Goal: Information Seeking & Learning: Check status

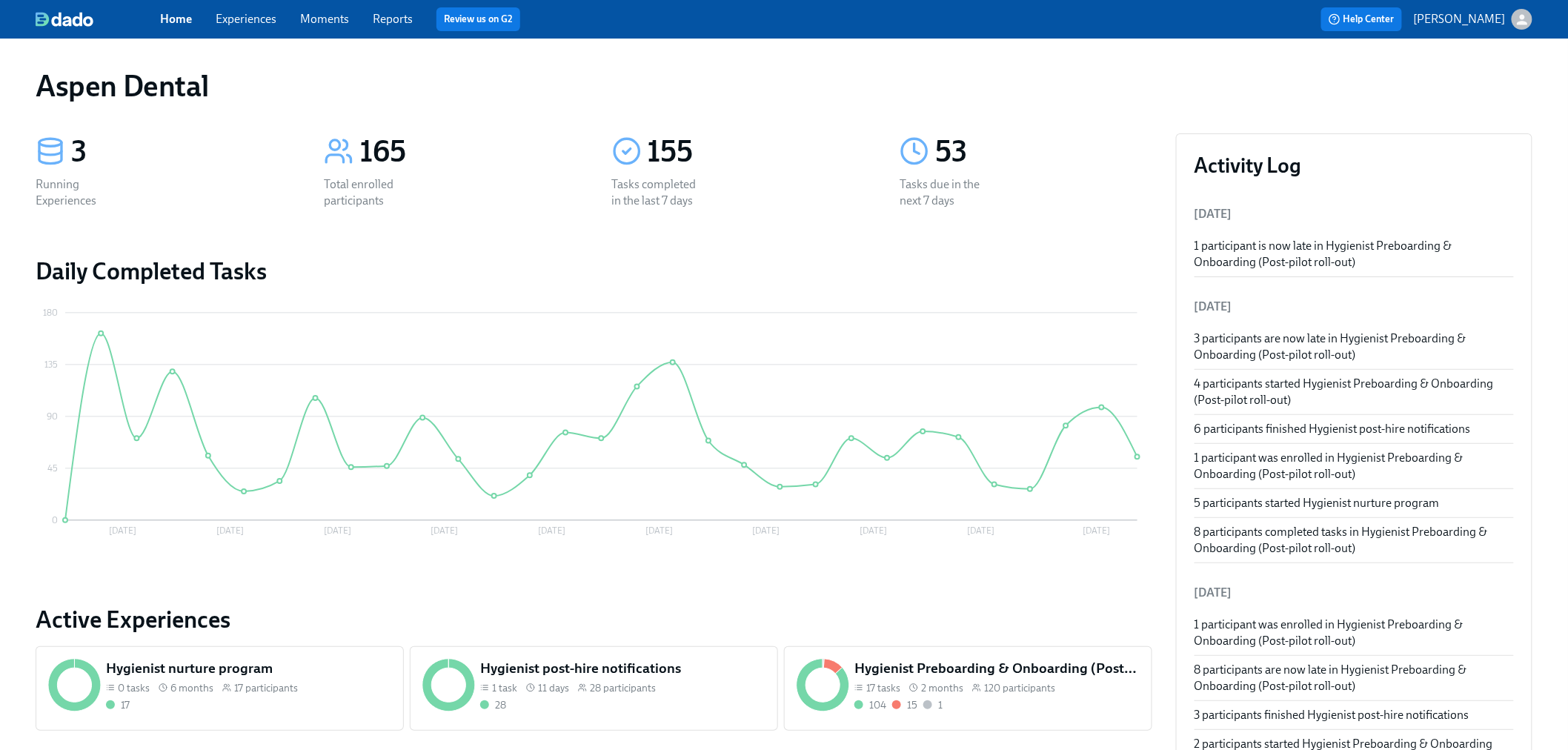
click at [387, 16] on link "Reports" at bounding box center [392, 19] width 40 height 14
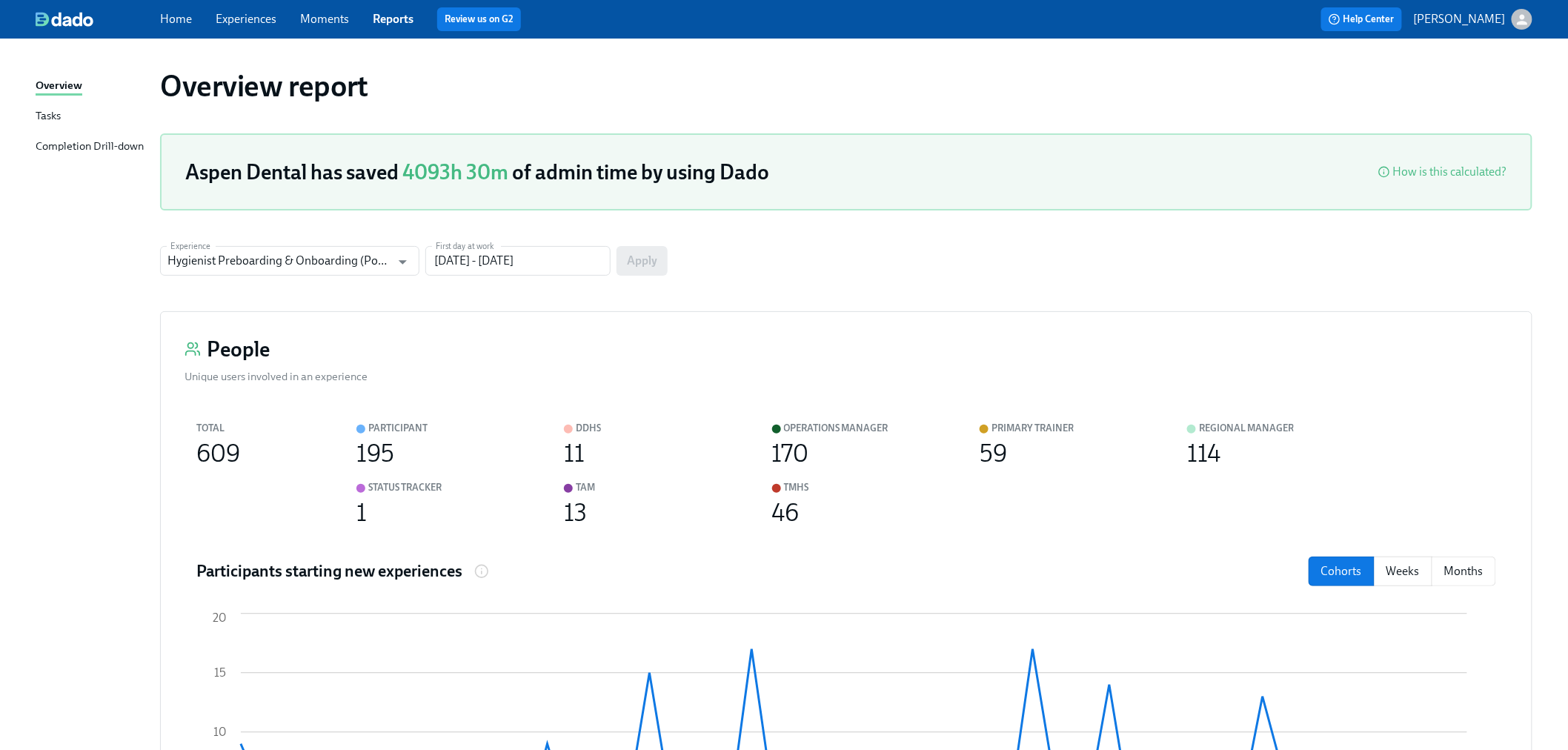
click at [114, 145] on div "Completion Drill-down" at bounding box center [89, 146] width 108 height 19
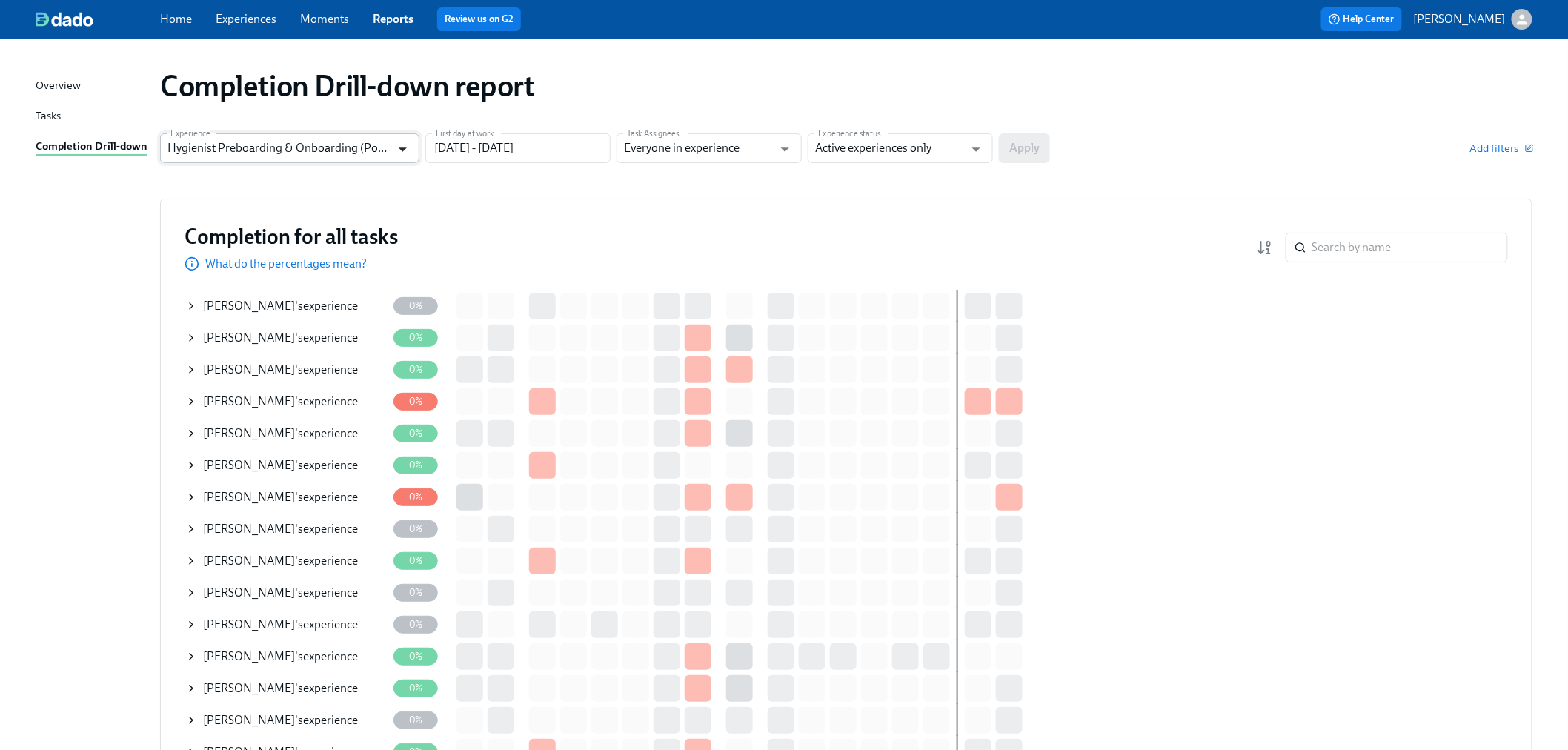
click at [403, 151] on icon "Open" at bounding box center [403, 149] width 8 height 4
click at [943, 152] on input "Active experiences only" at bounding box center [889, 148] width 149 height 30
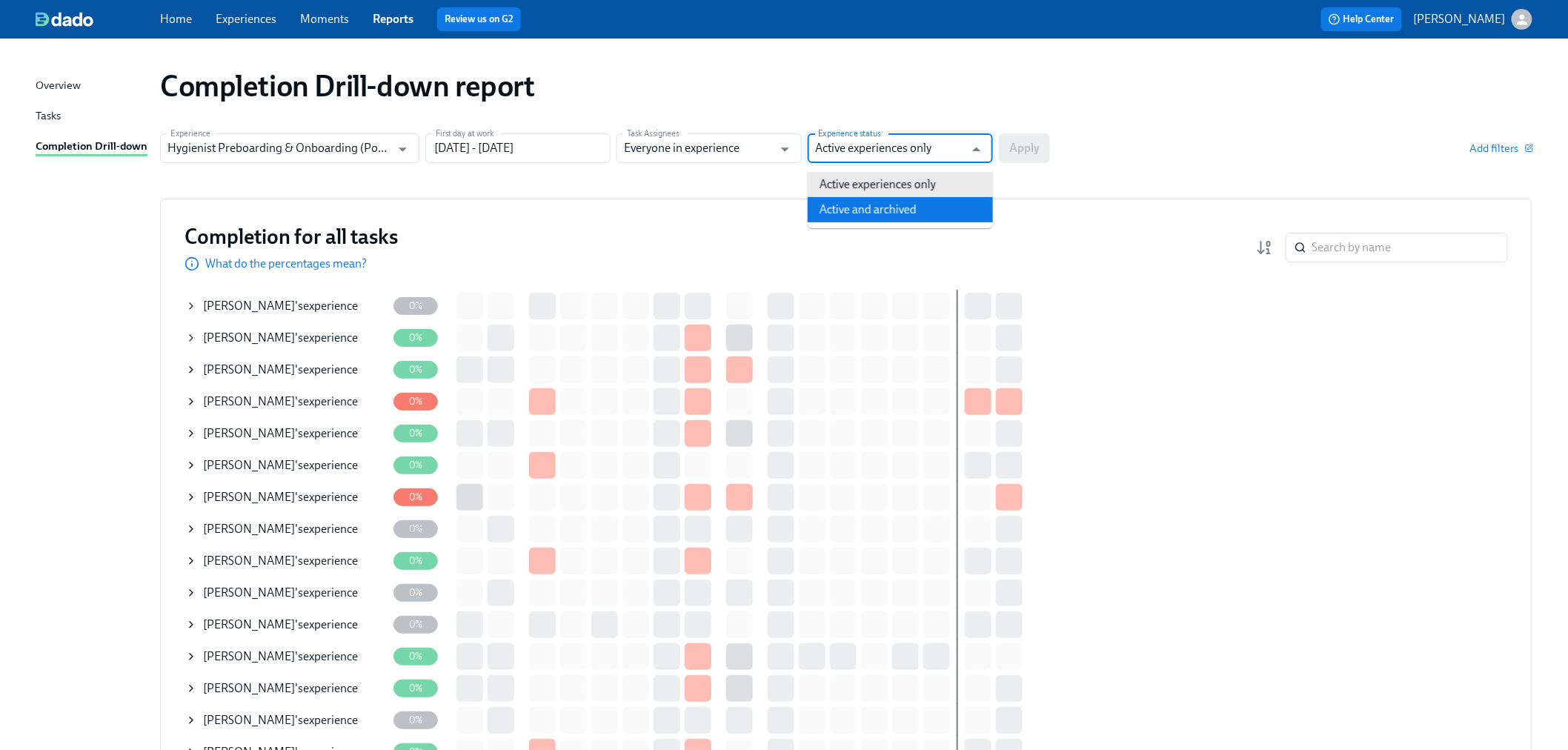
click at [936, 220] on li "Active and archived" at bounding box center [900, 210] width 185 height 26
type input "Active and archived"
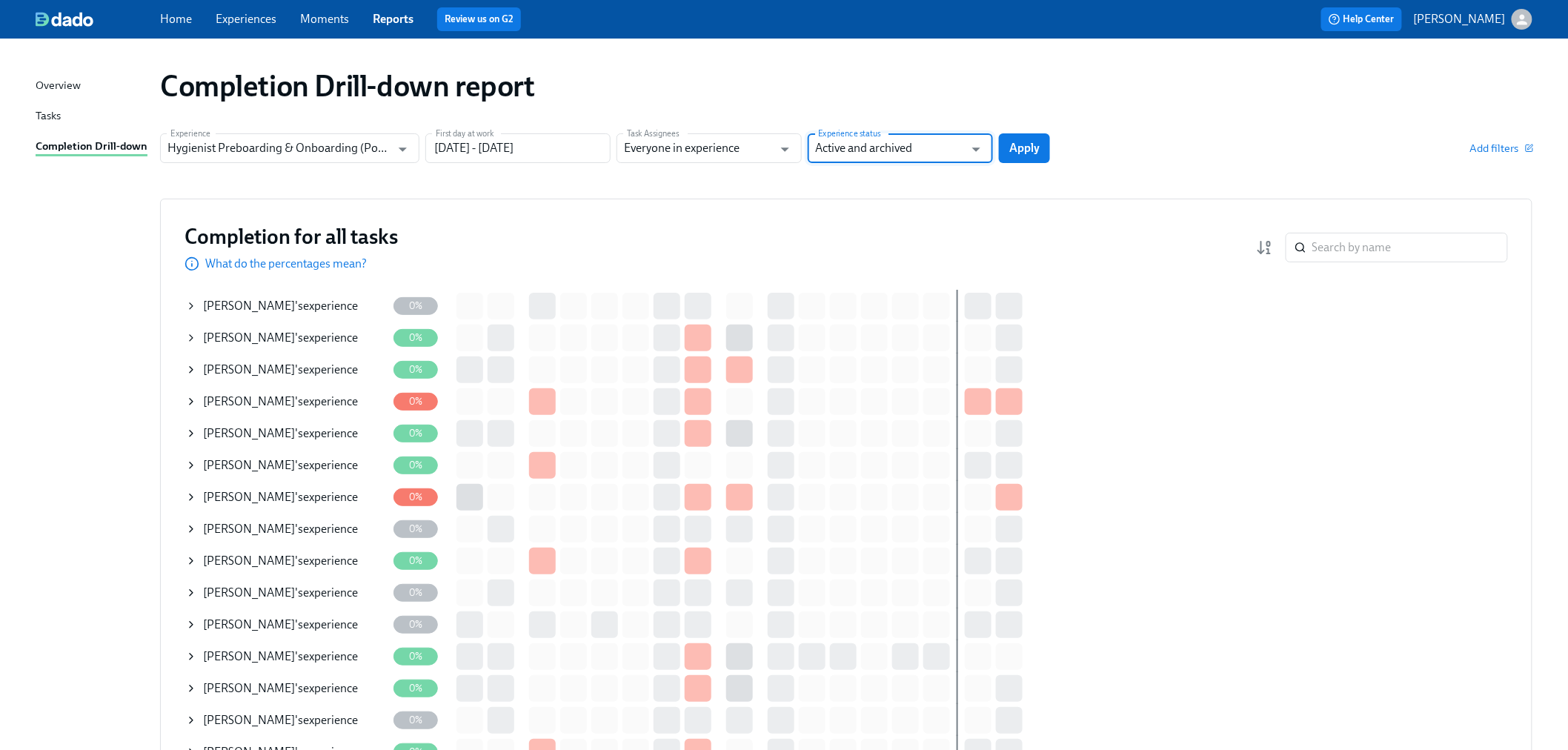
click at [1014, 152] on span "Apply" at bounding box center [1024, 148] width 30 height 15
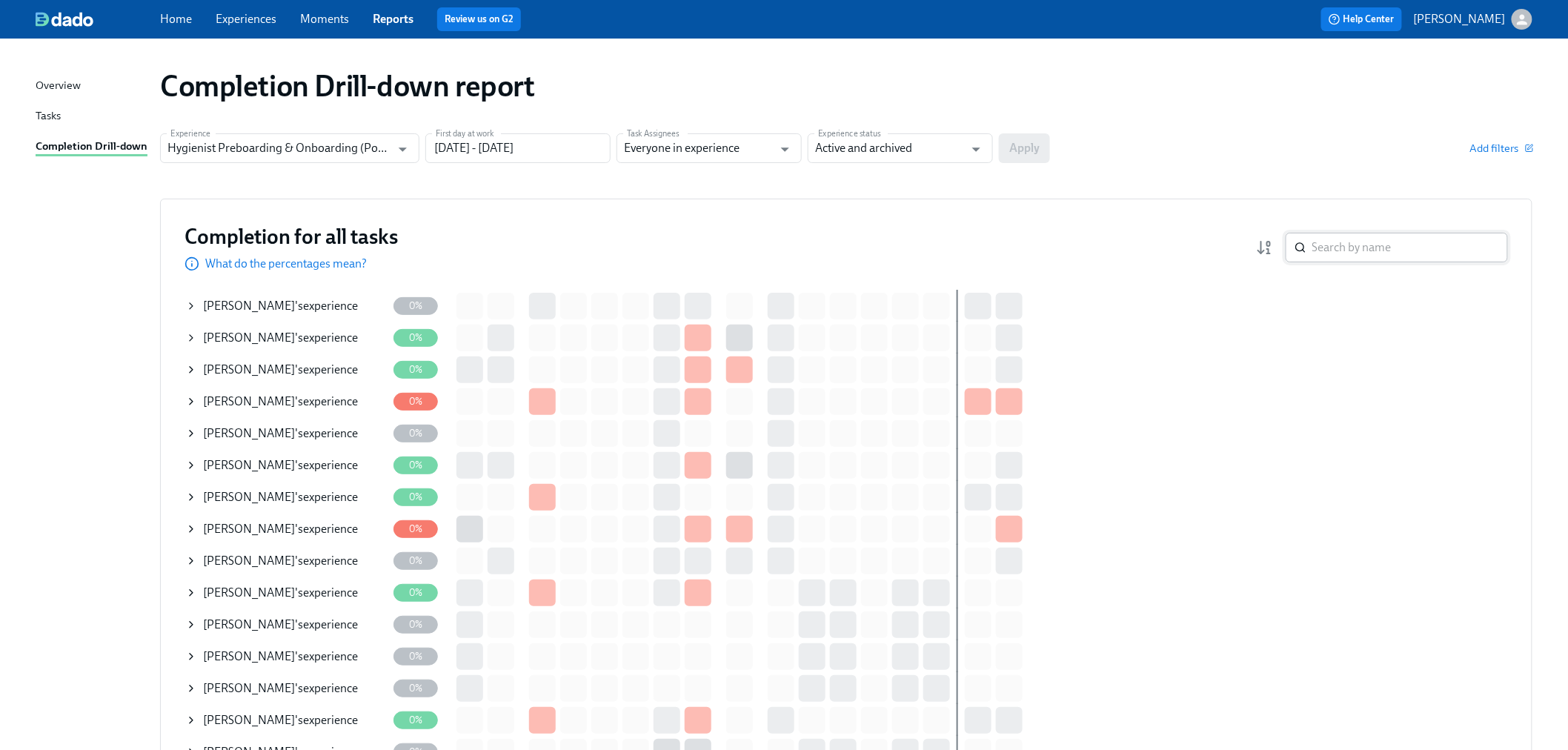
click at [1350, 256] on input "search" at bounding box center [1410, 248] width 196 height 30
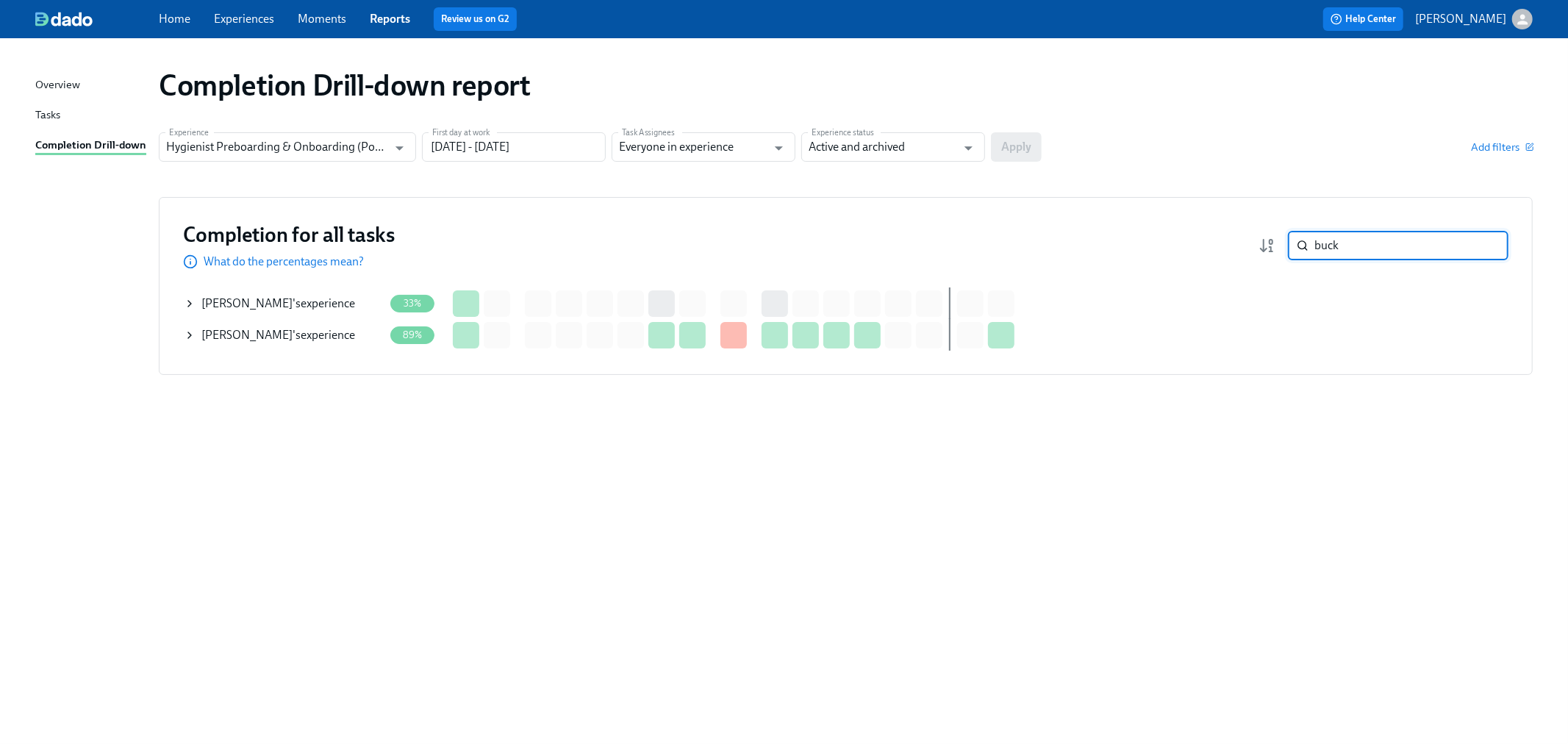
type input "buck"
click at [189, 302] on icon at bounding box center [189, 303] width 3 height 6
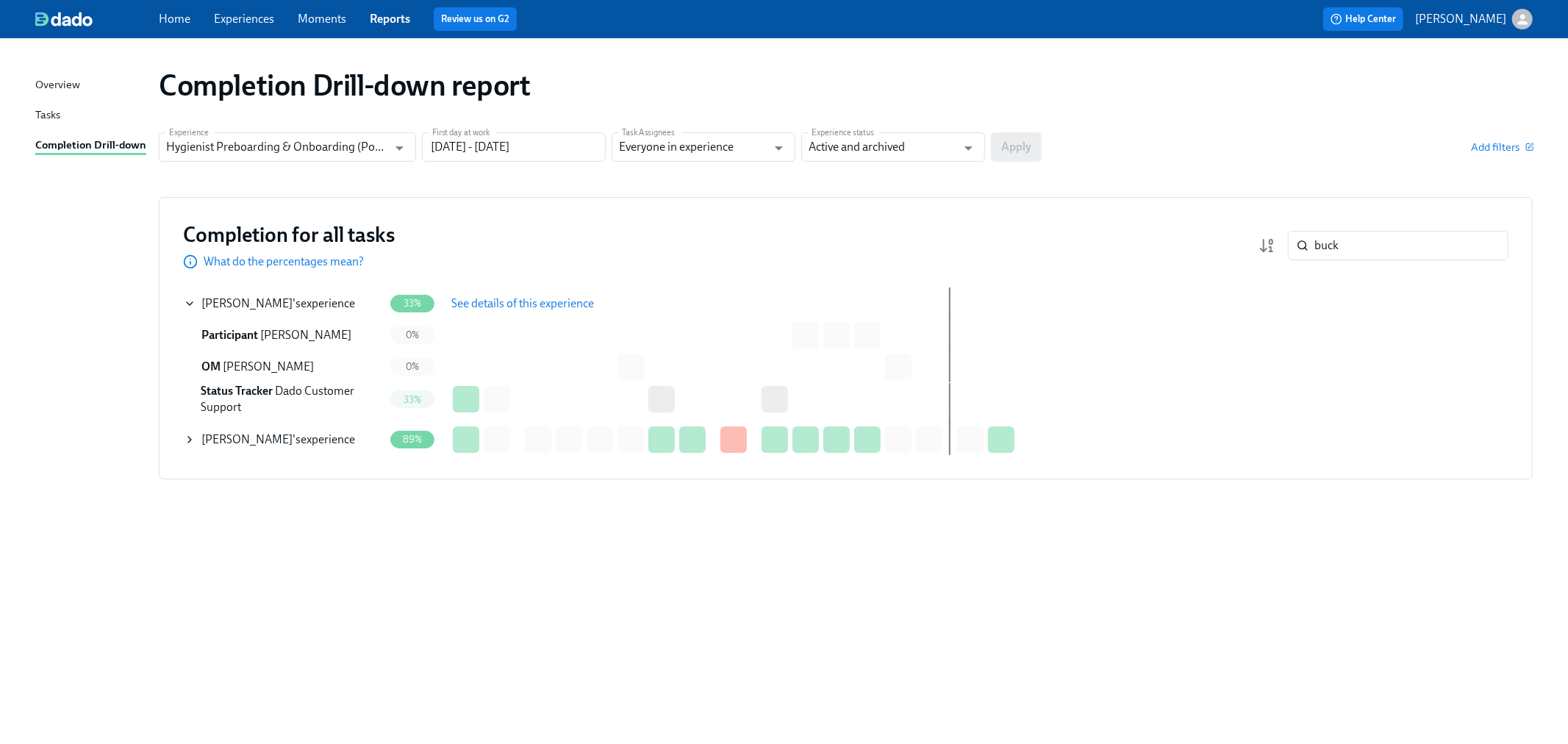
click at [495, 304] on span "See details of this experience" at bounding box center [522, 303] width 142 height 15
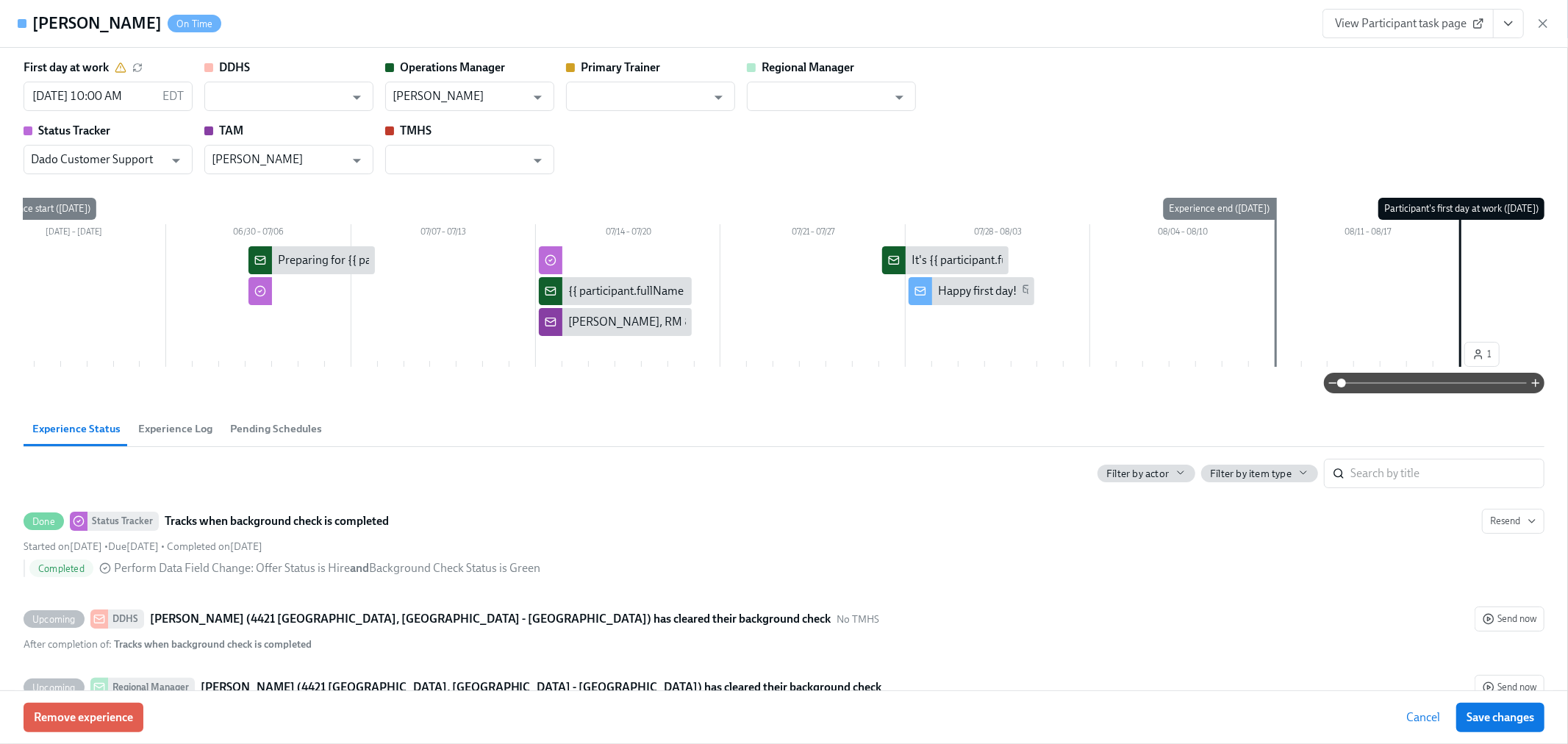
scroll to position [81, 0]
click at [1542, 22] on icon "button" at bounding box center [1543, 24] width 7 height 7
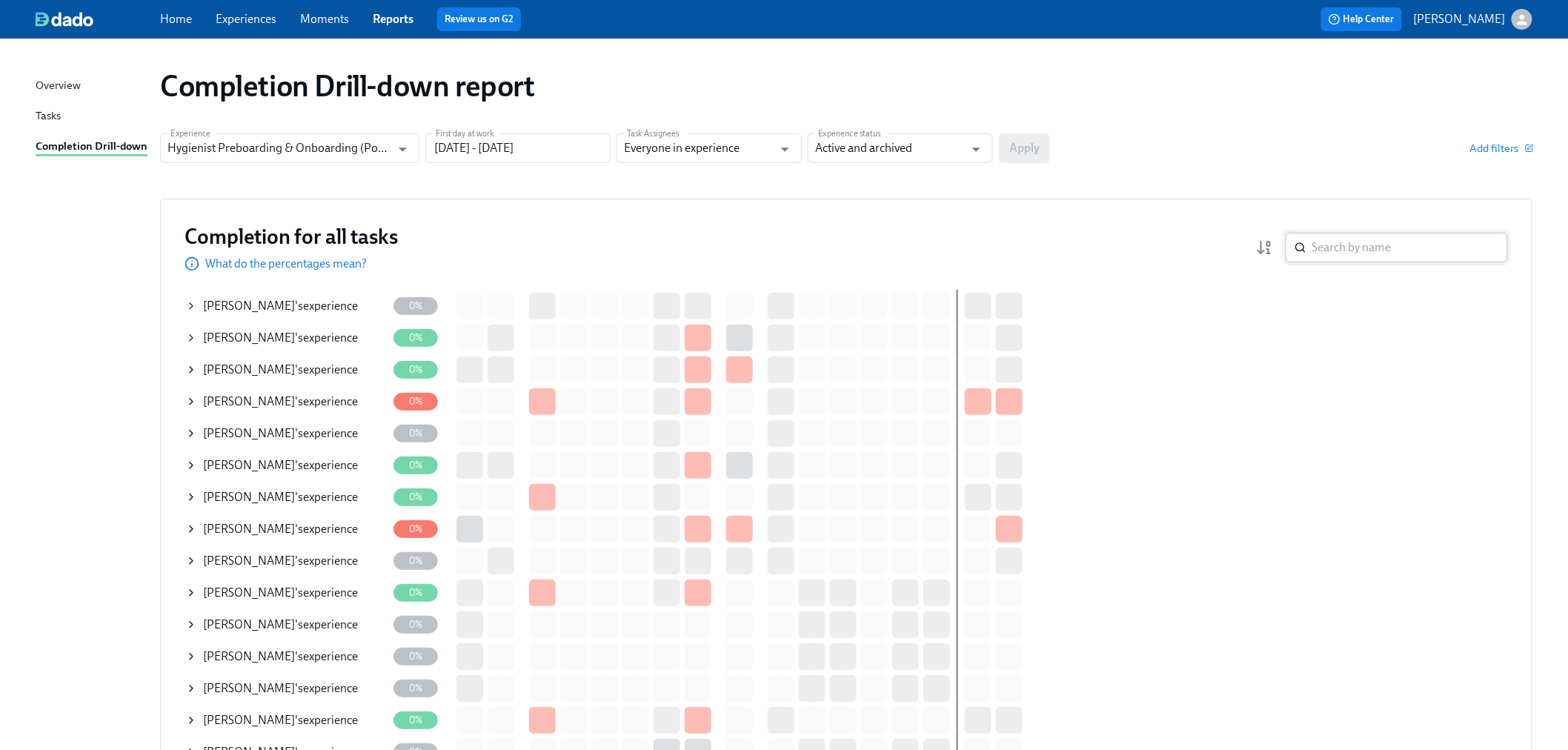
click at [1338, 241] on input "search" at bounding box center [1410, 248] width 196 height 30
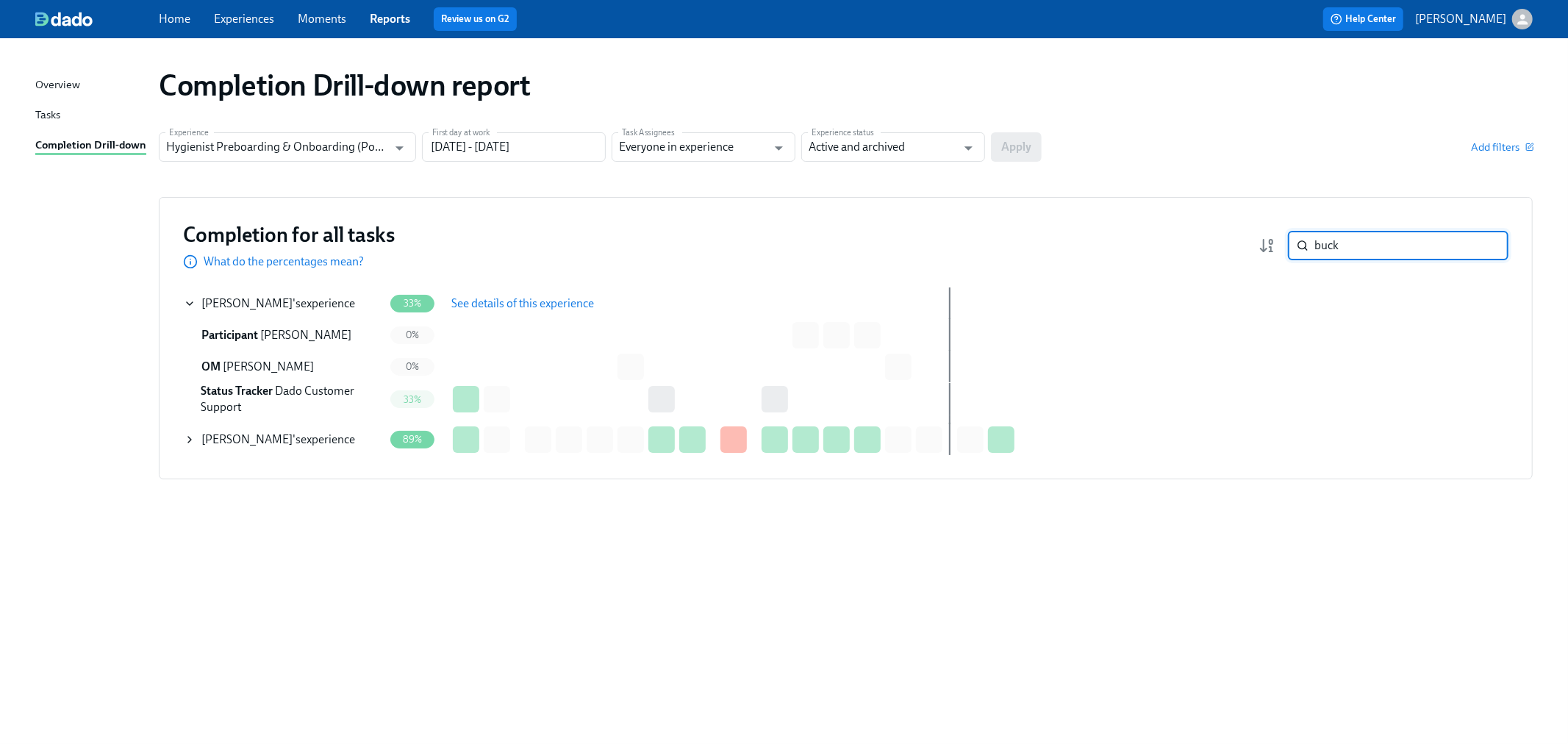
type input "buck"
click at [480, 309] on span "See details of this experience" at bounding box center [522, 303] width 142 height 15
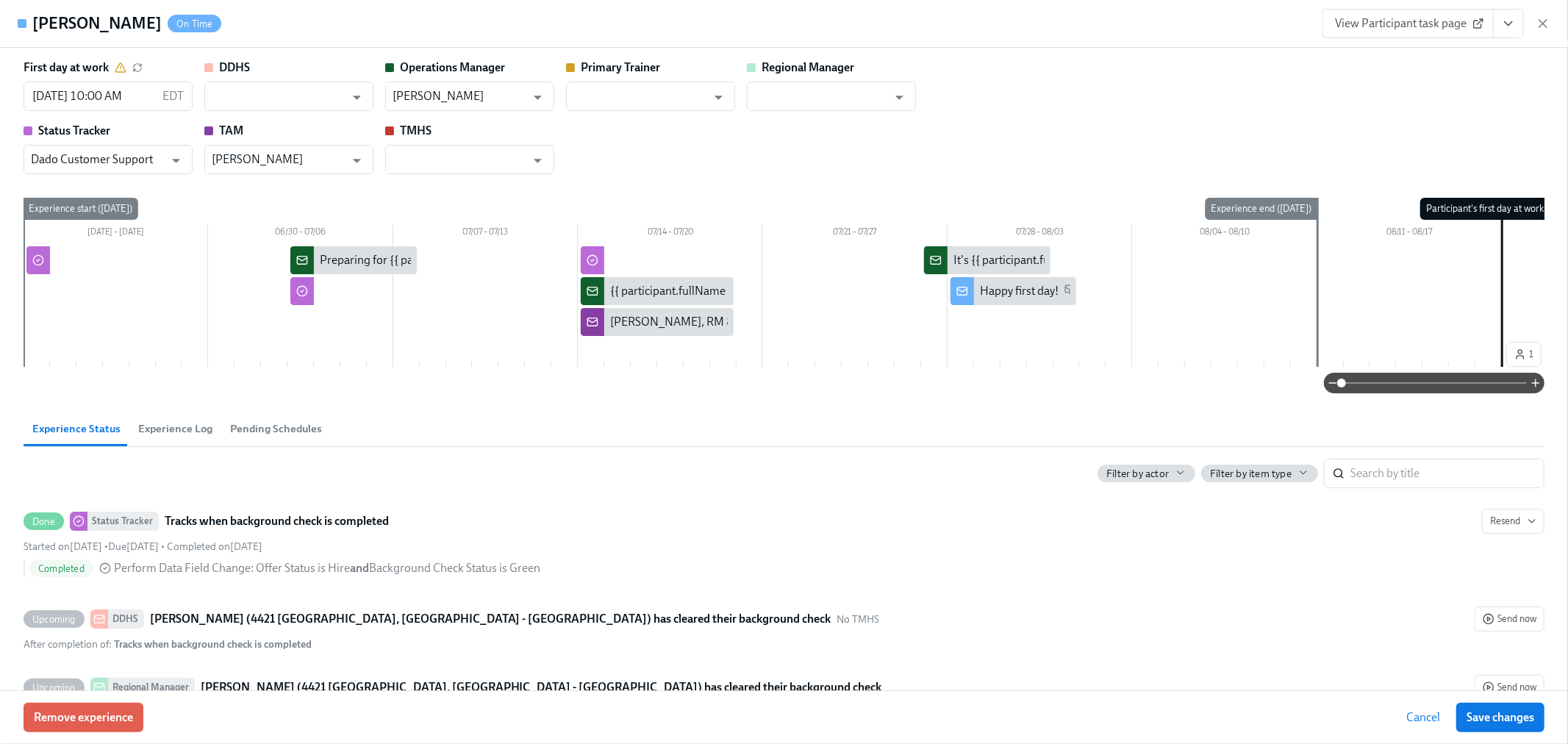
scroll to position [0, 64]
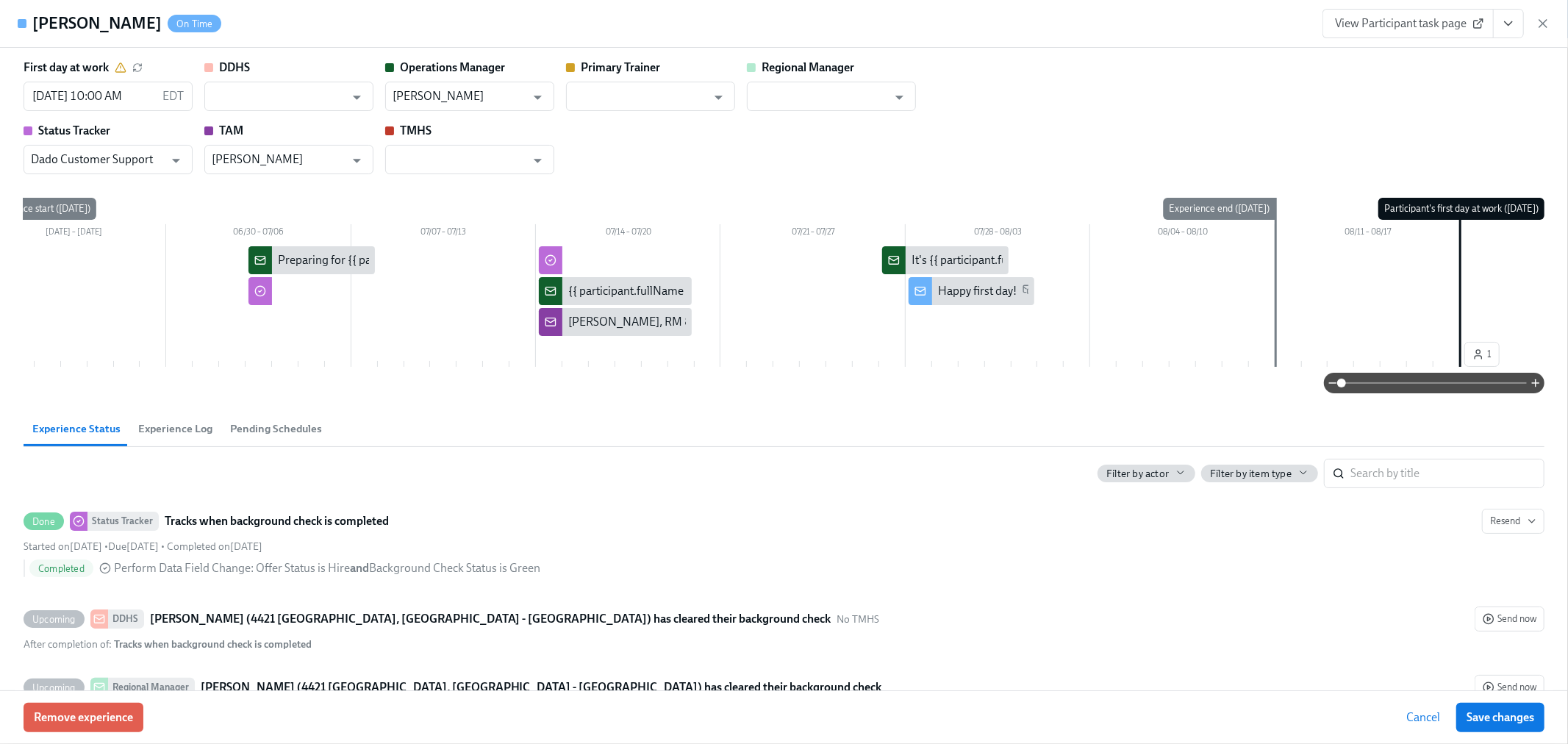
click at [1478, 25] on icon at bounding box center [1478, 23] width 11 height 11
click at [1542, 22] on icon "button" at bounding box center [1543, 24] width 15 height 15
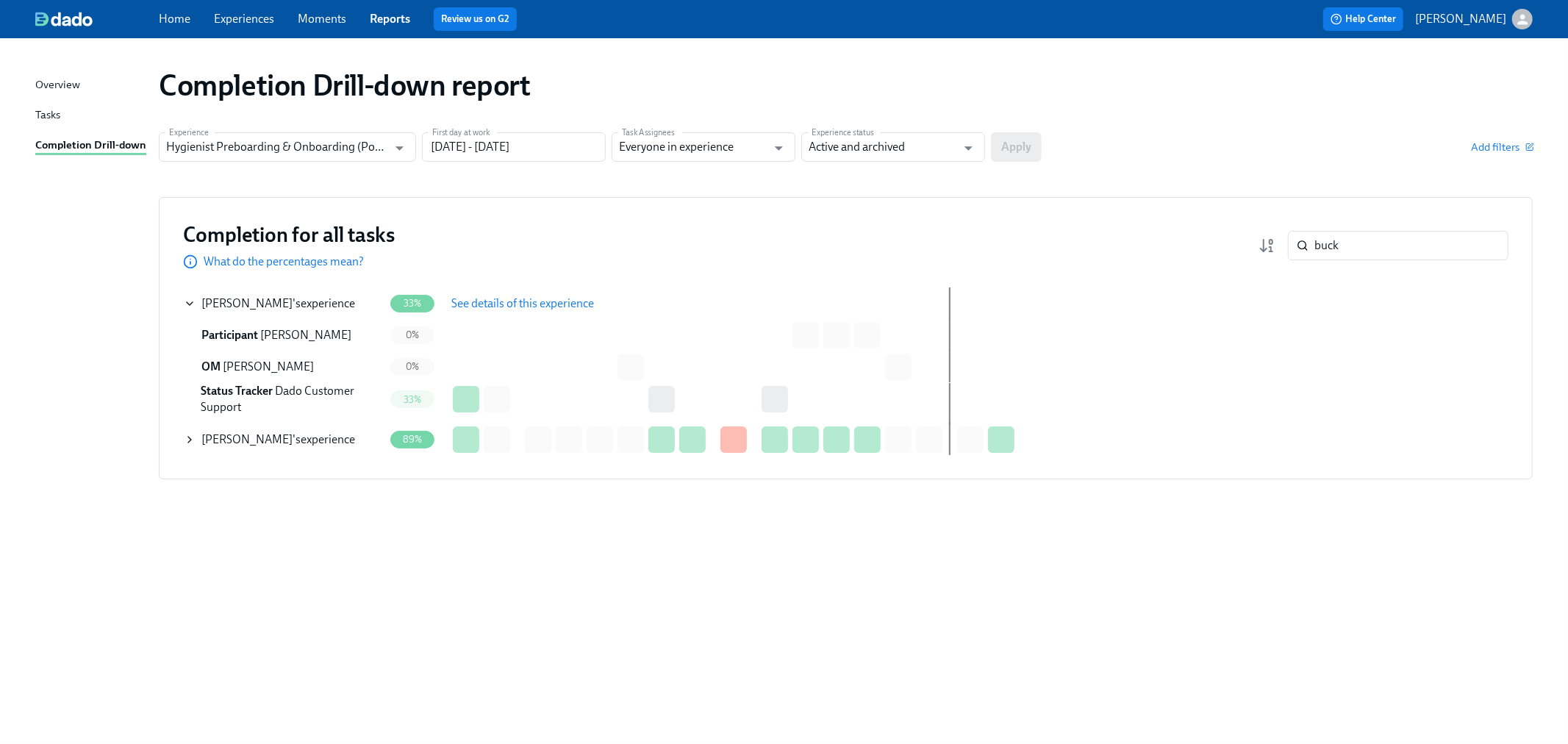
click at [185, 302] on icon at bounding box center [189, 303] width 11 height 11
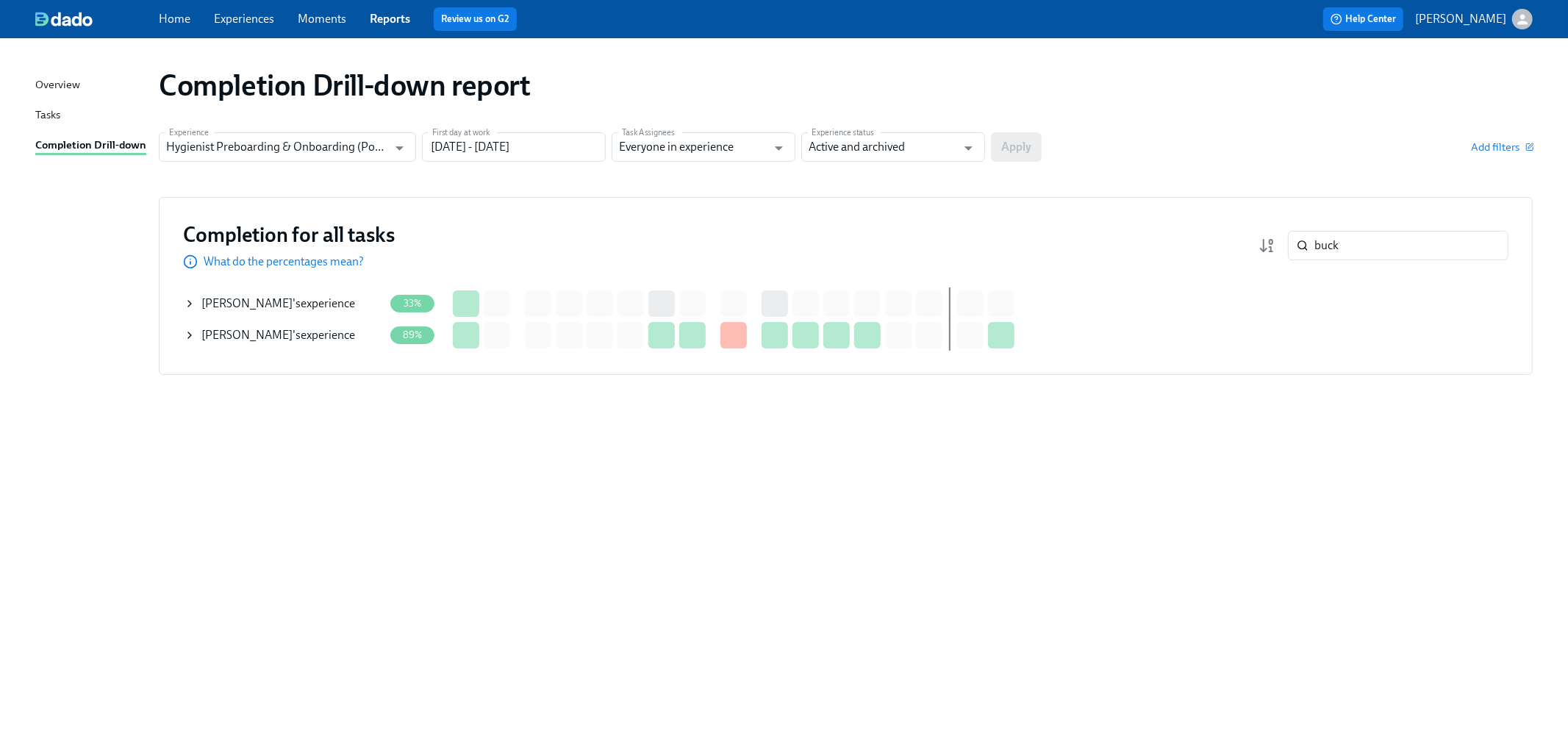
click at [187, 339] on icon at bounding box center [189, 335] width 11 height 11
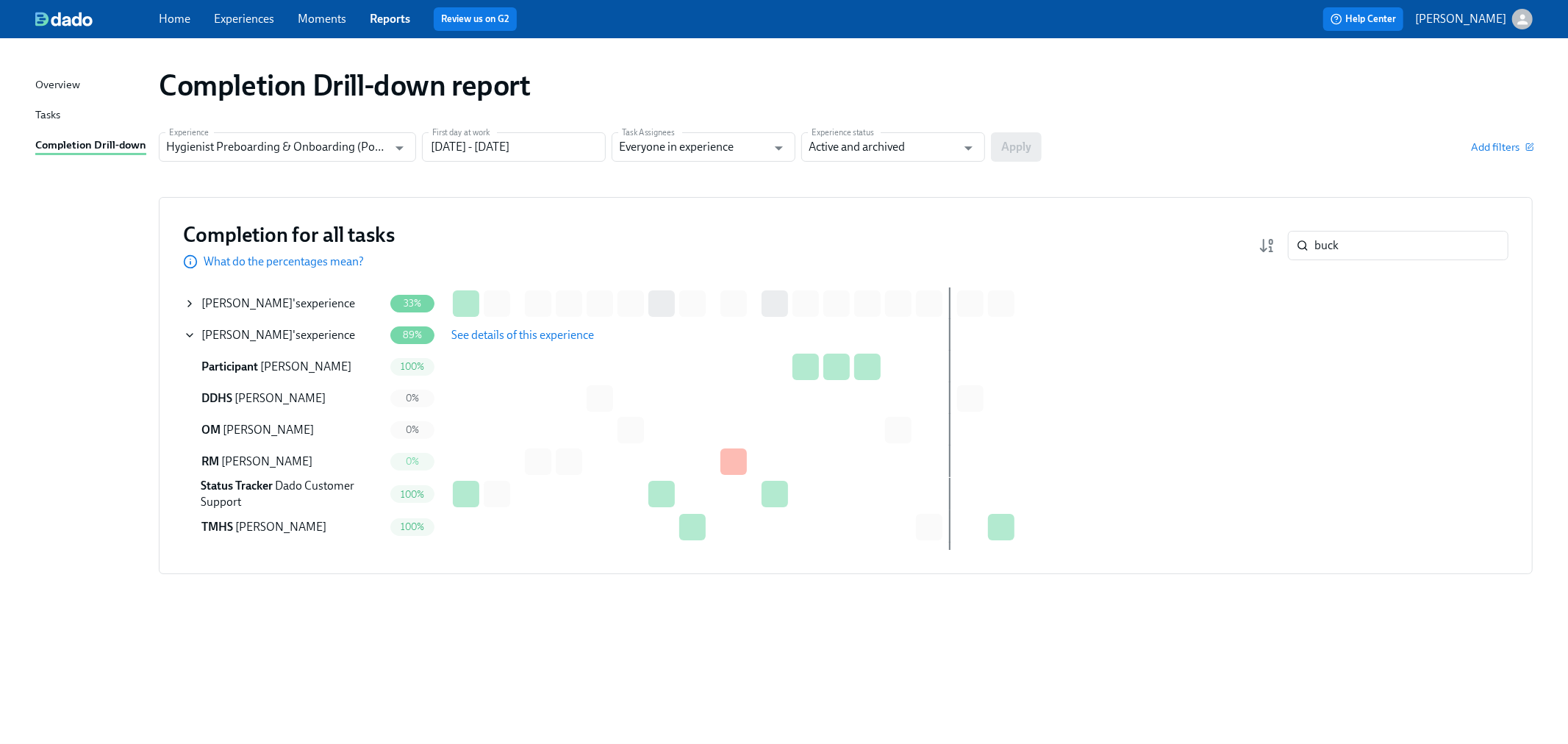
click at [475, 332] on span "See details of this experience" at bounding box center [522, 335] width 142 height 15
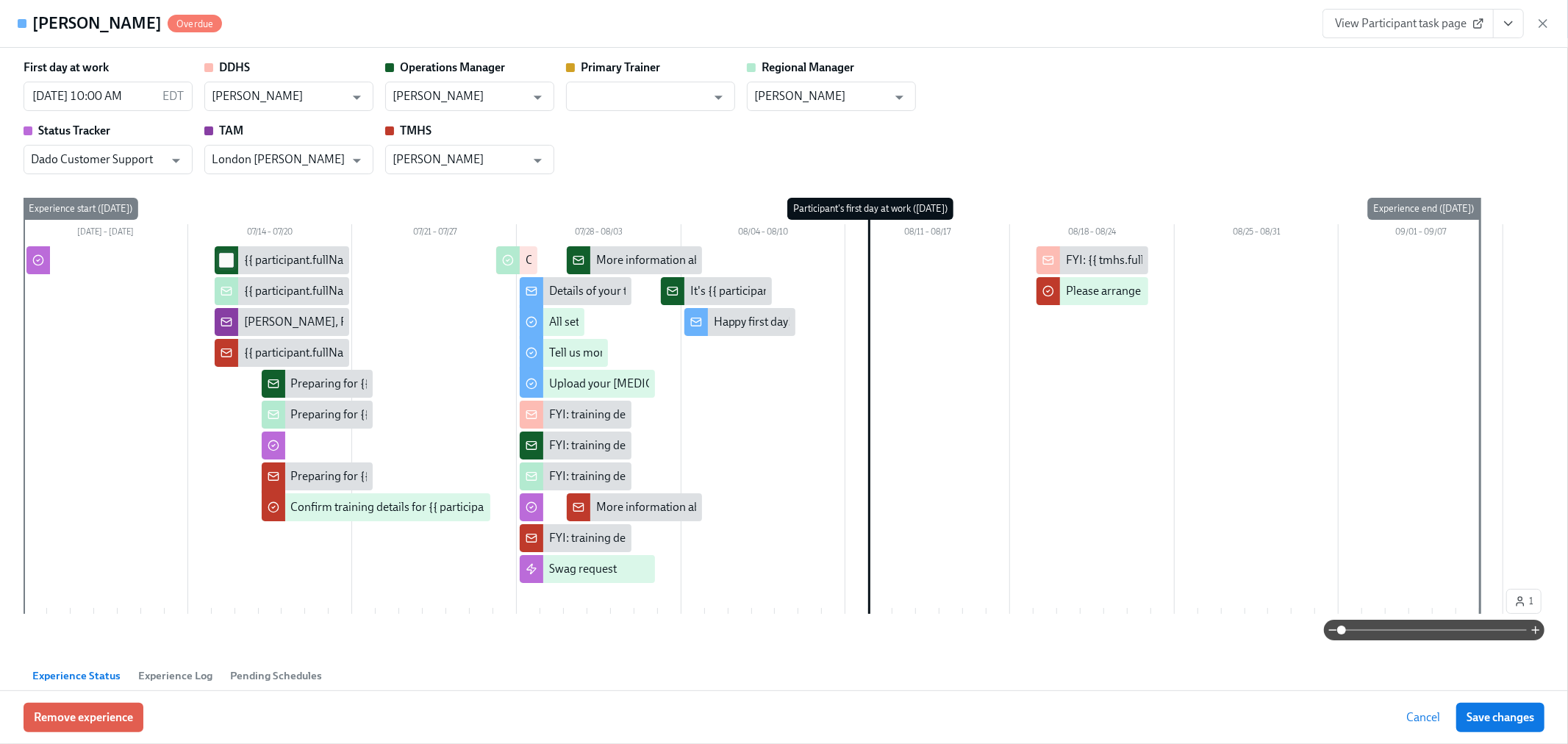
click at [223, 258] on input "checkbox" at bounding box center [225, 260] width 13 height 13
checkbox input "false"
click at [275, 262] on div "{{ participant.fullName }} ({{ participant.role }}) has cleared their backgroun…" at bounding box center [451, 260] width 414 height 17
click at [322, 200] on div "[DATE] – [DATE] 07/14 – 07/20 07/21 – 07/27 07/28 – 08/03 08/04 – 08/10 08/11 –…" at bounding box center [784, 408] width 1521 height 422
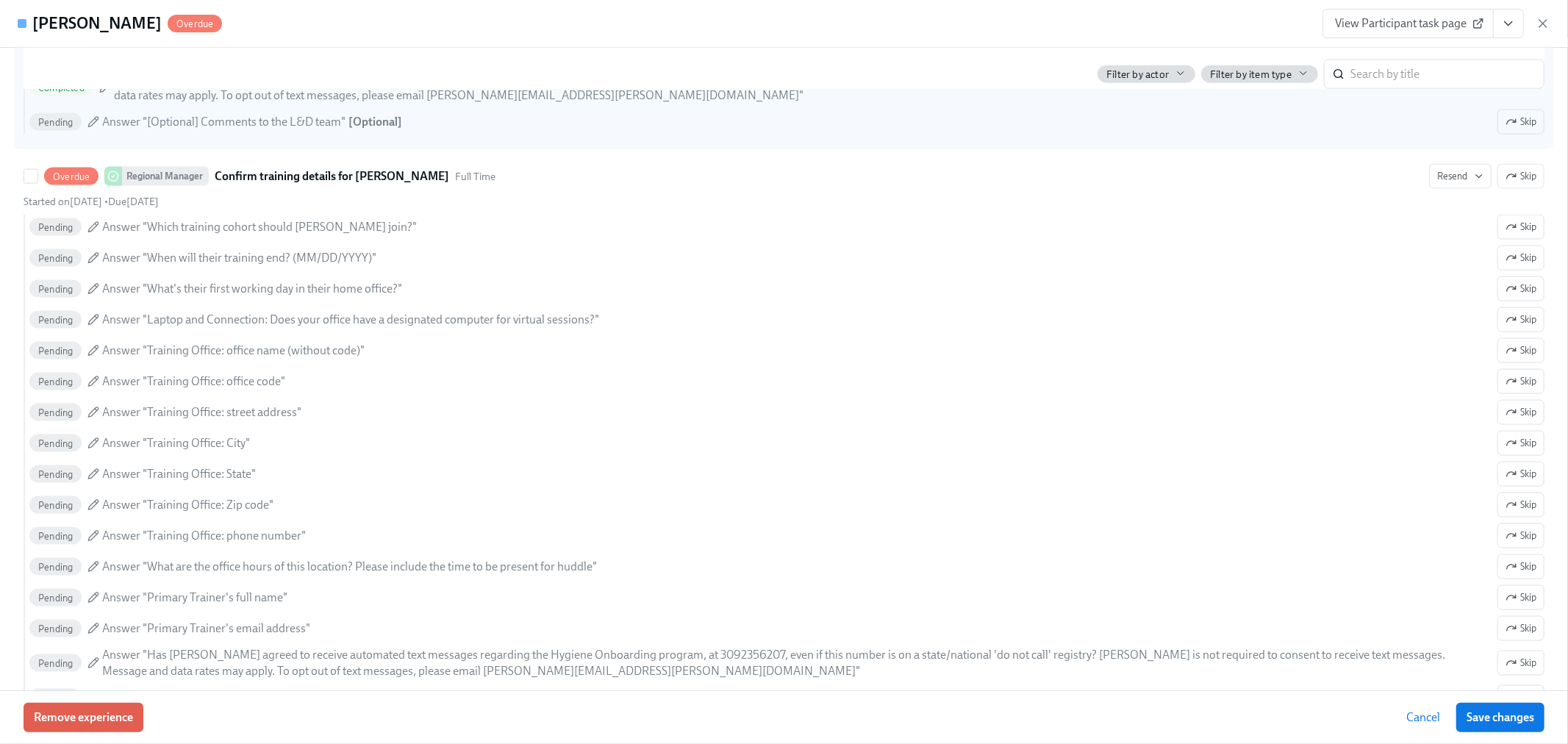
scroll to position [1634, 0]
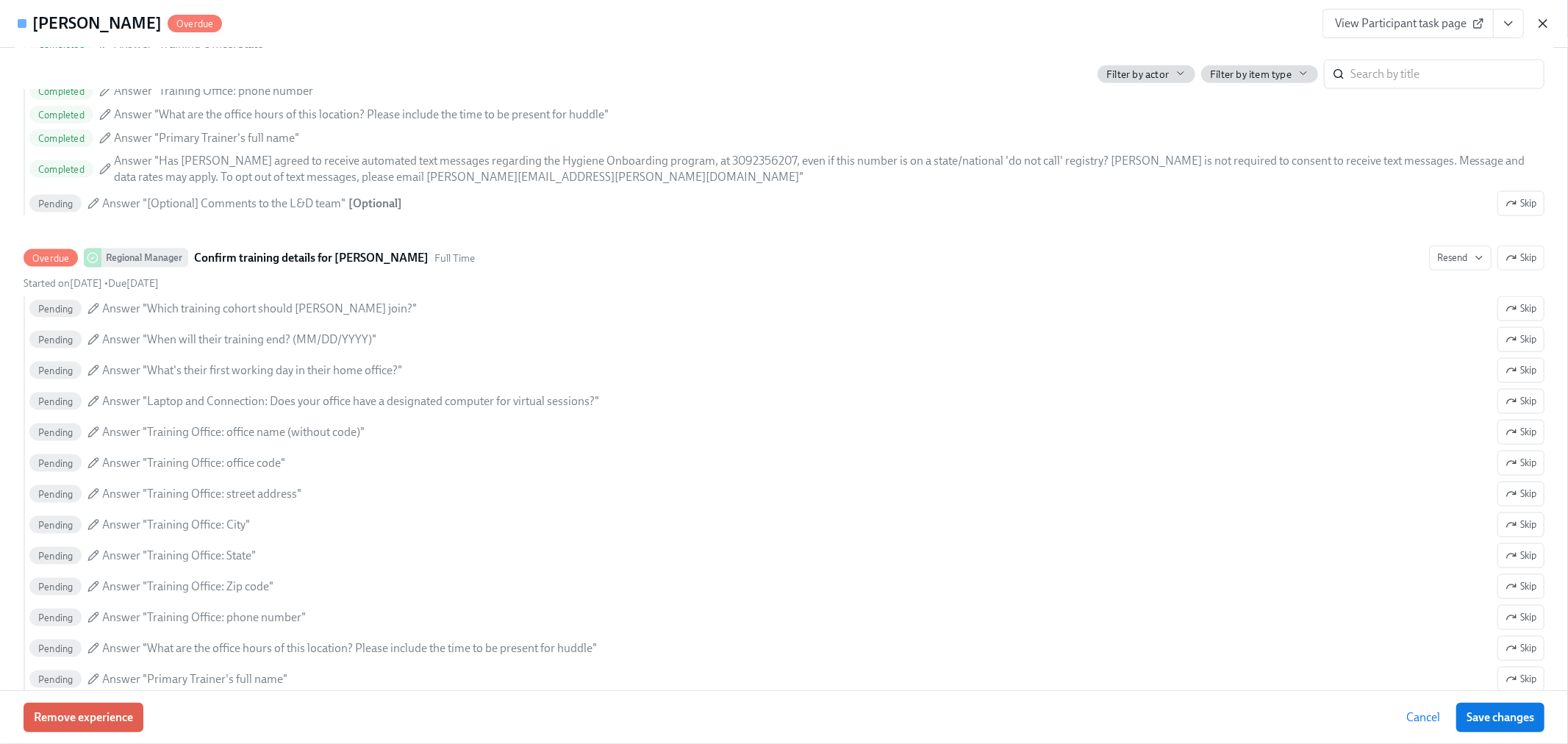
click at [1546, 24] on icon "button" at bounding box center [1543, 24] width 15 height 15
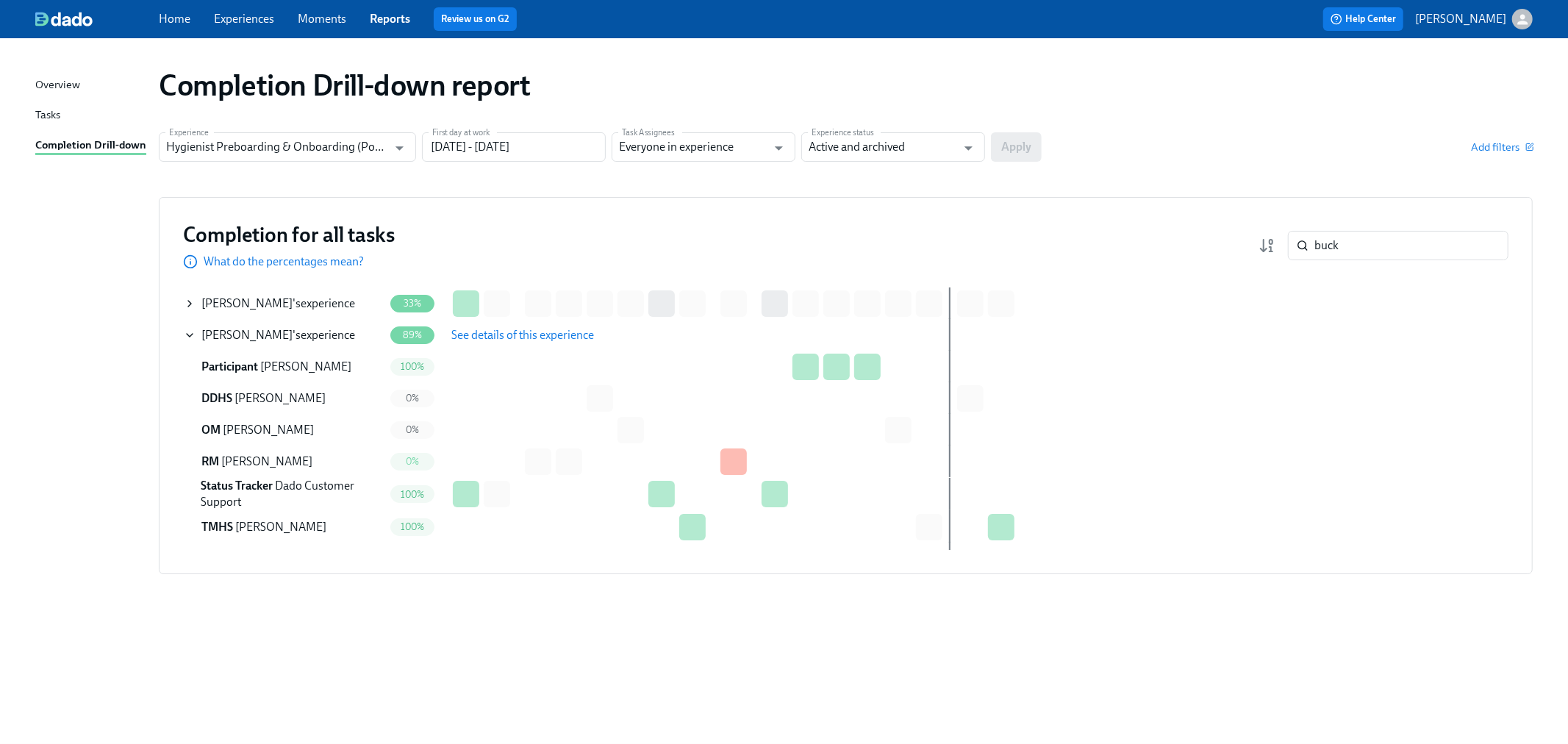
click at [192, 303] on icon at bounding box center [189, 303] width 11 height 11
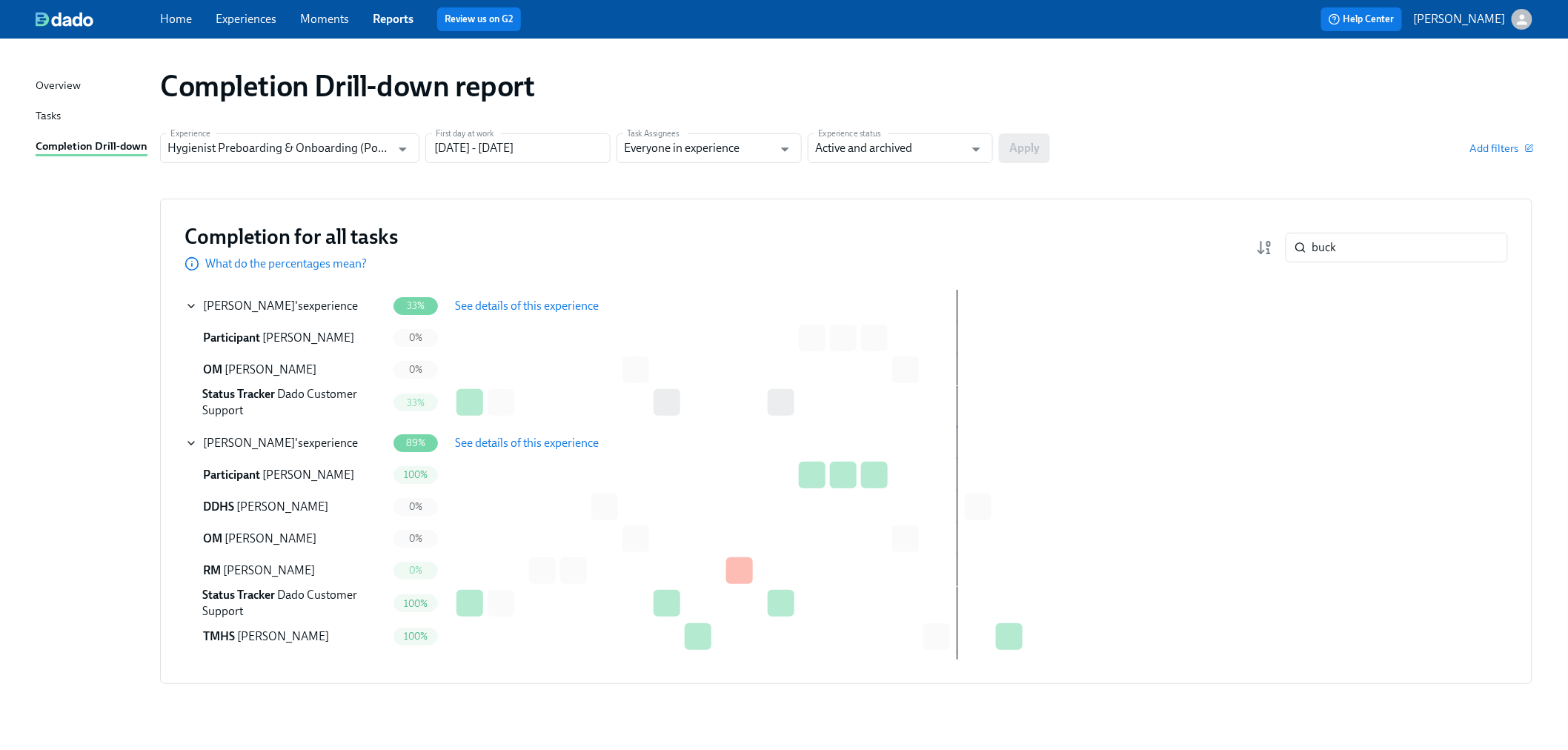
click at [549, 311] on span "See details of this experience" at bounding box center [526, 306] width 144 height 15
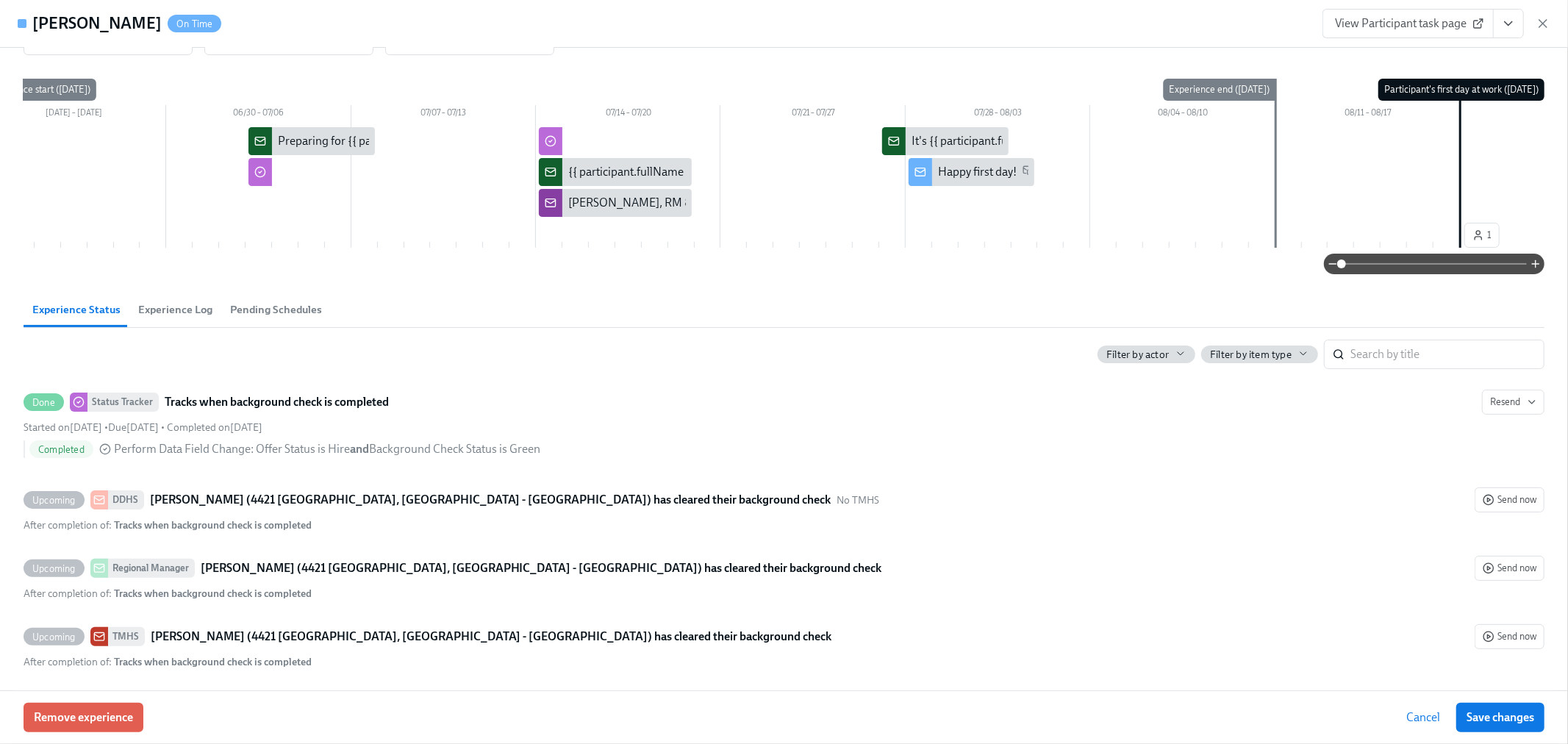
scroll to position [0, 0]
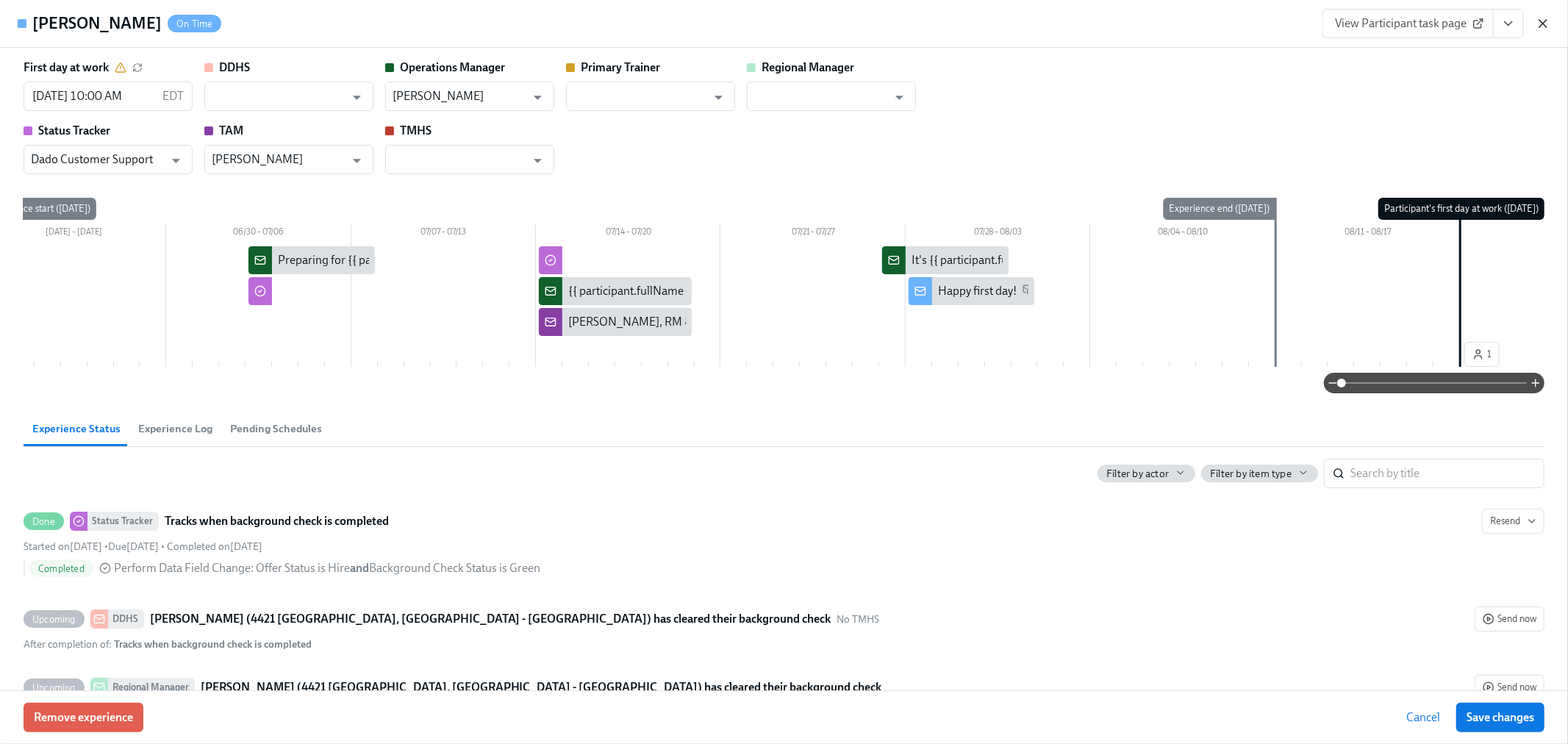
click at [1538, 25] on icon "button" at bounding box center [1543, 24] width 15 height 15
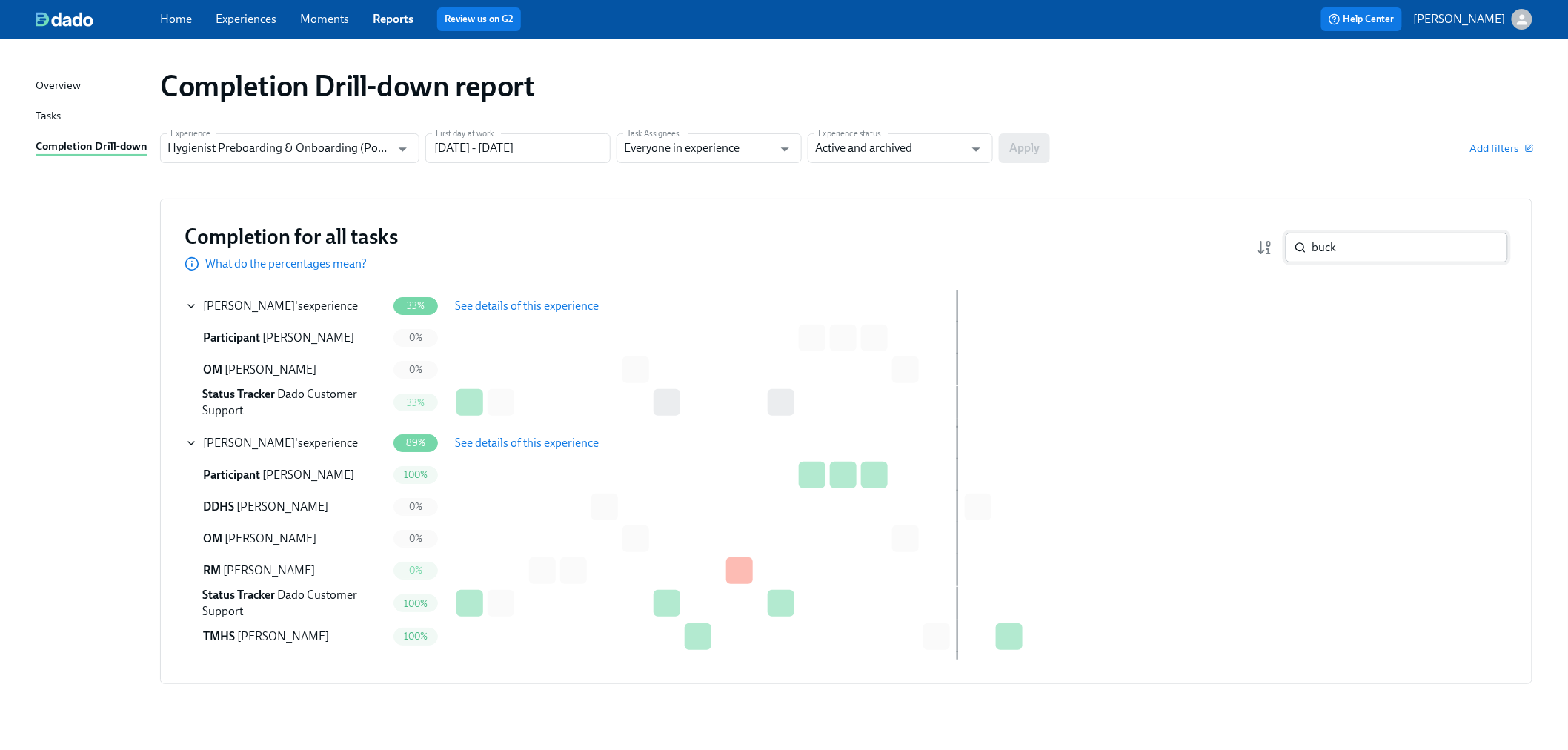
click at [1416, 245] on input "buck" at bounding box center [1410, 248] width 196 height 30
type input "b"
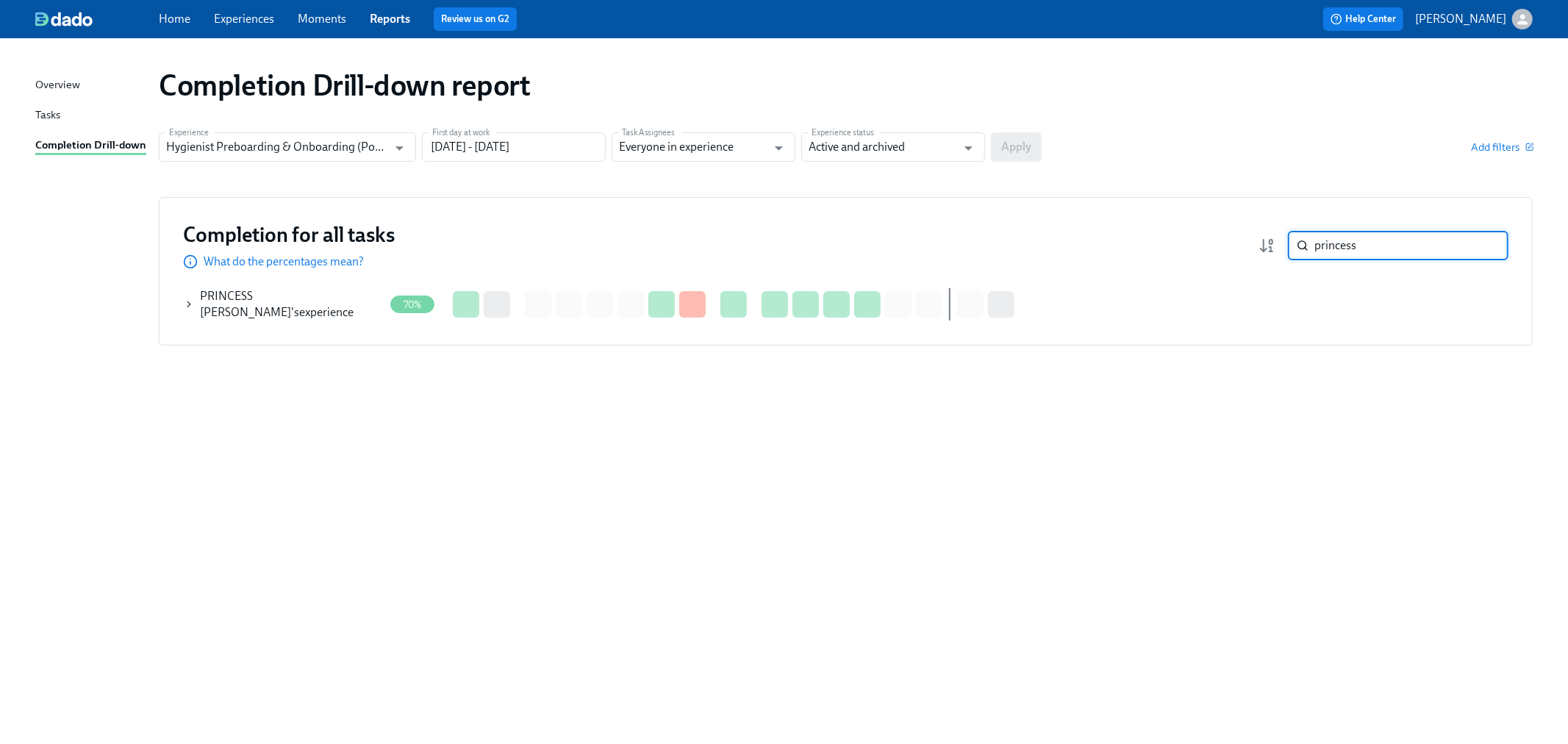
type input "princess"
click at [192, 308] on icon at bounding box center [189, 303] width 10 height 11
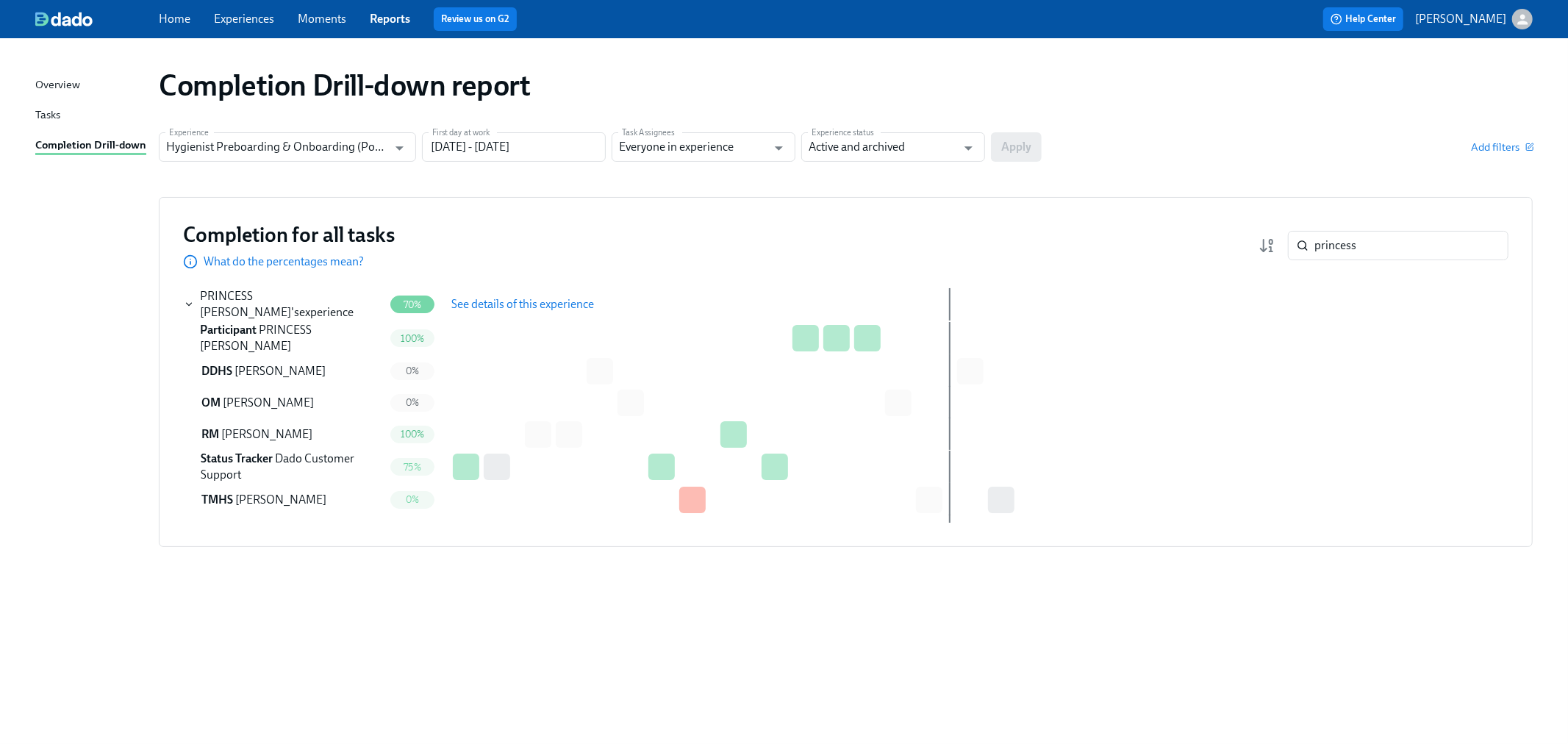
click at [548, 297] on span "See details of this experience" at bounding box center [522, 304] width 142 height 15
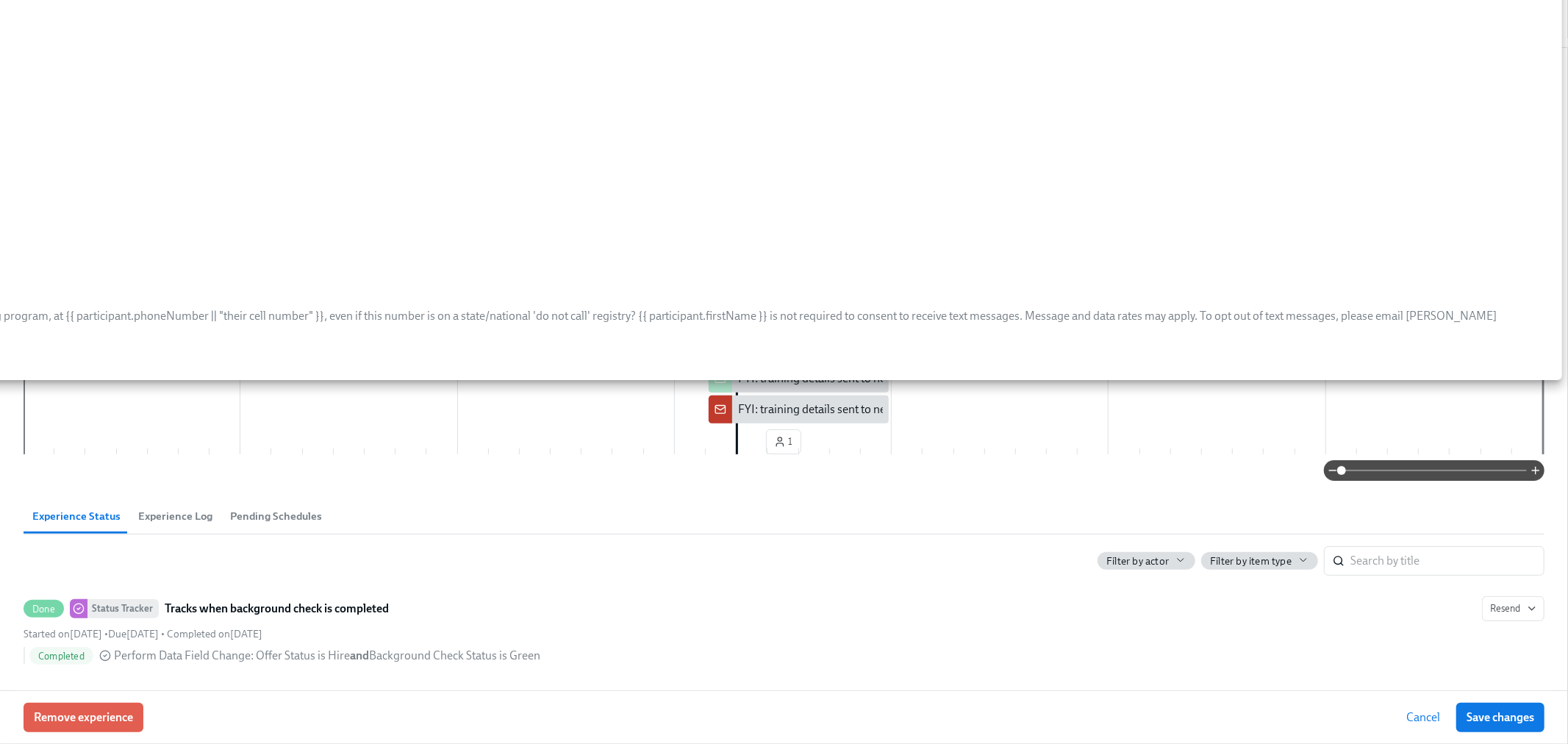
scroll to position [490, 0]
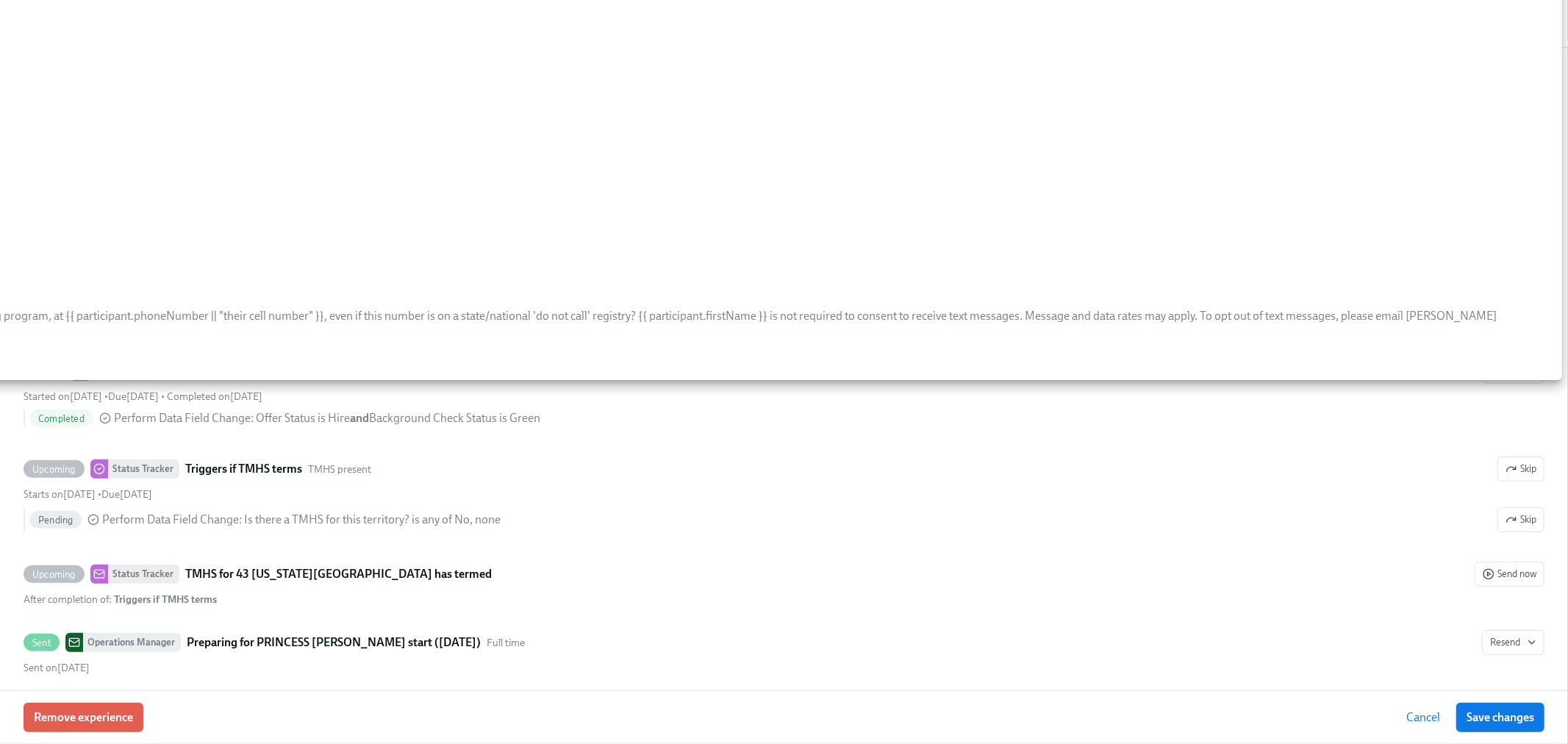
click at [336, 166] on div "Answer "Training Office: street address"" at bounding box center [472, 162] width 2156 height 17
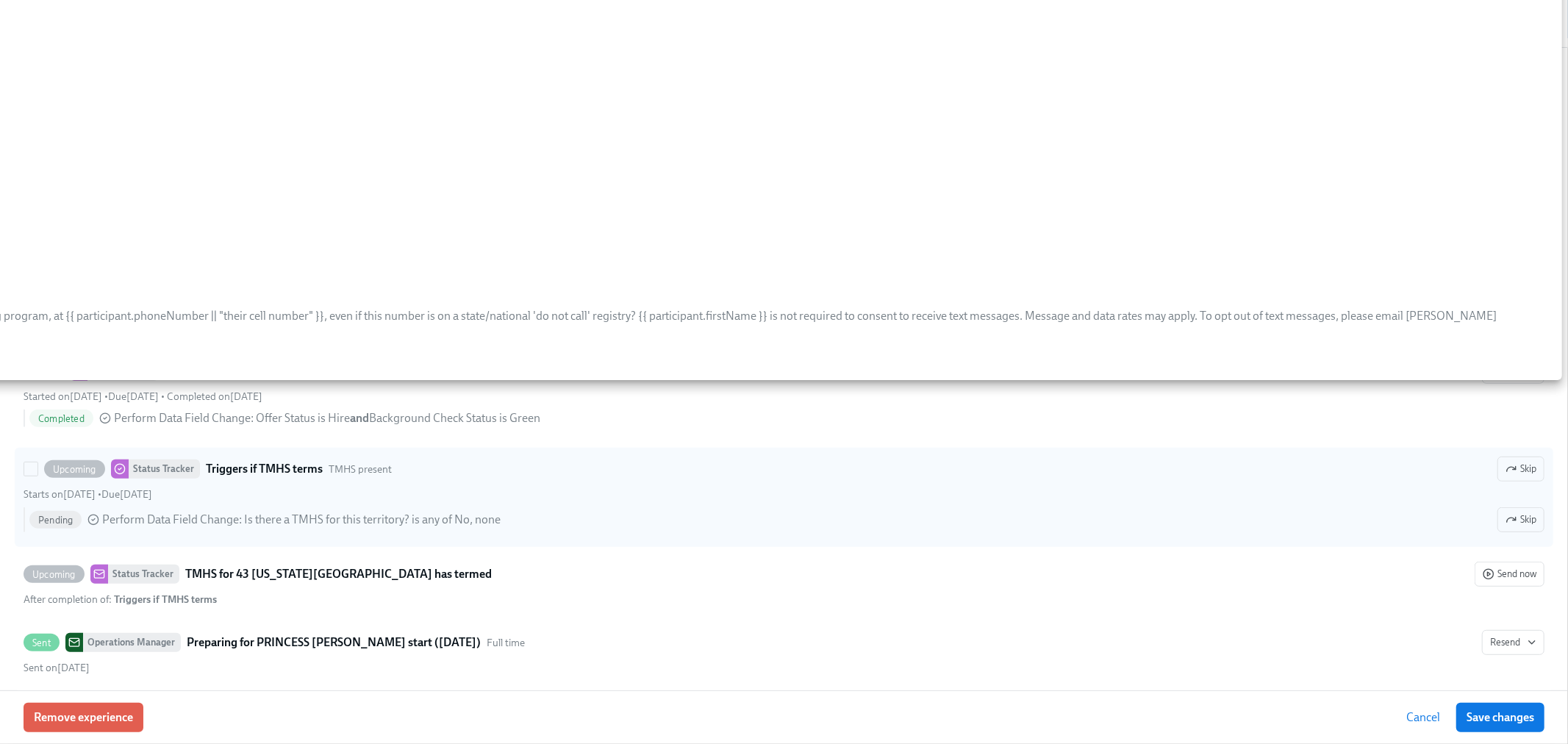
click at [663, 483] on div "Upcoming Status Tracker Triggers if TMHS terms TMHS present Skip Starts on [DAT…" at bounding box center [784, 497] width 1521 height 81
click at [38, 476] on input "Upcoming Status Tracker Triggers if TMHS terms TMHS present Skip Starts on [DAT…" at bounding box center [31, 469] width 13 height 13
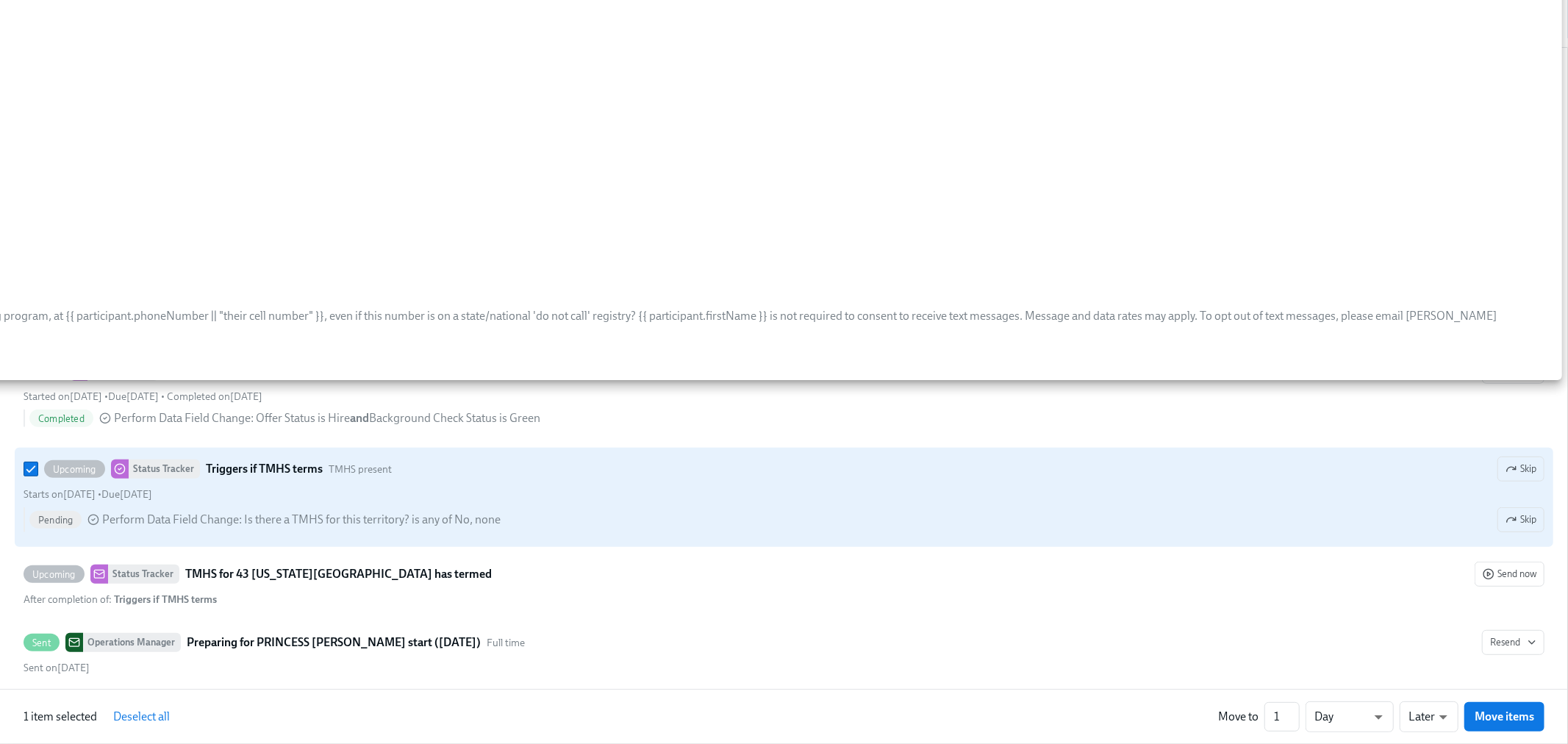
click at [663, 483] on div "Upcoming Status Tracker Triggers if TMHS terms TMHS present Skip Starts on [DAT…" at bounding box center [784, 497] width 1521 height 81
click at [38, 476] on input "Upcoming Status Tracker Triggers if TMHS terms TMHS present Skip Starts on [DAT…" at bounding box center [31, 469] width 13 height 13
checkbox input "false"
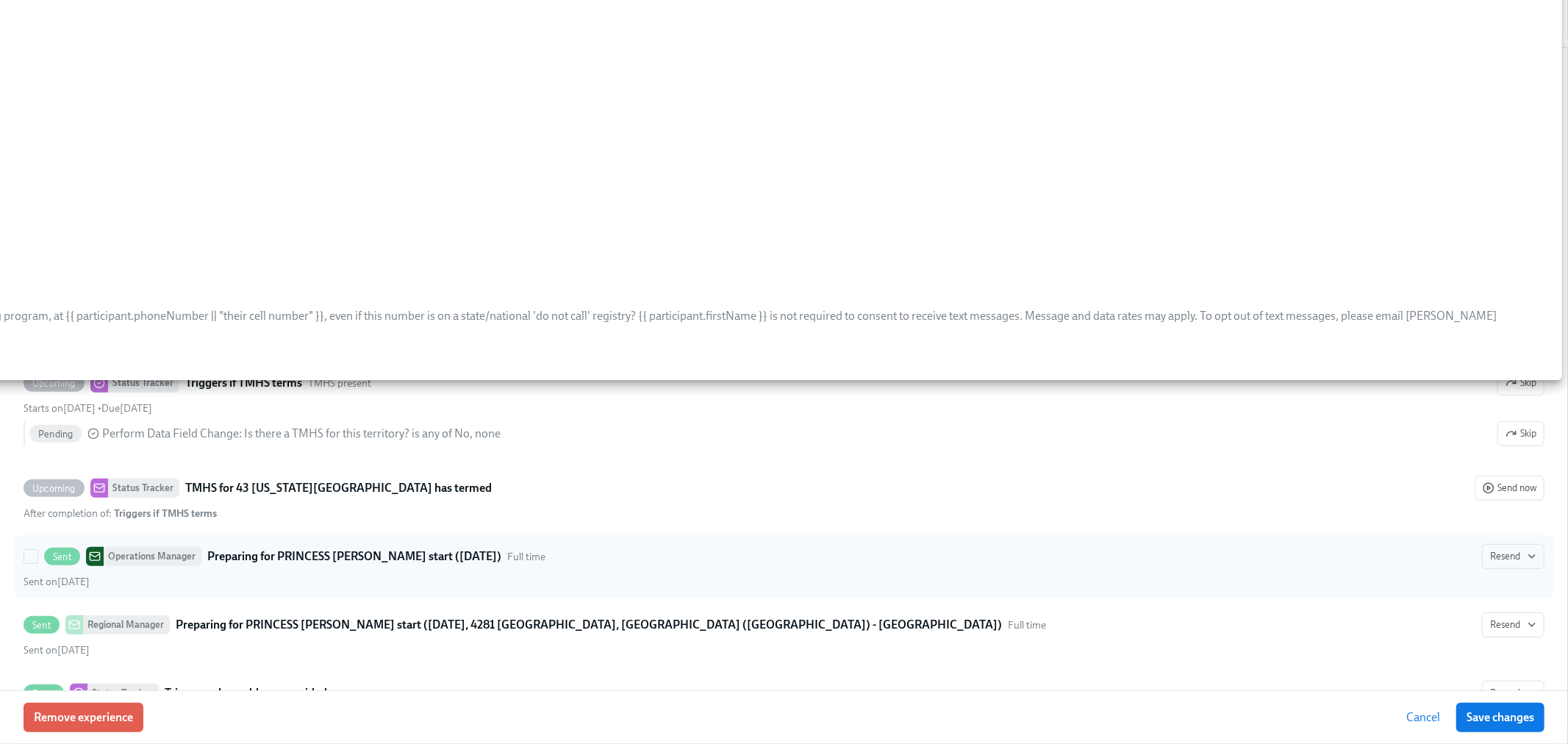
scroll to position [735, 0]
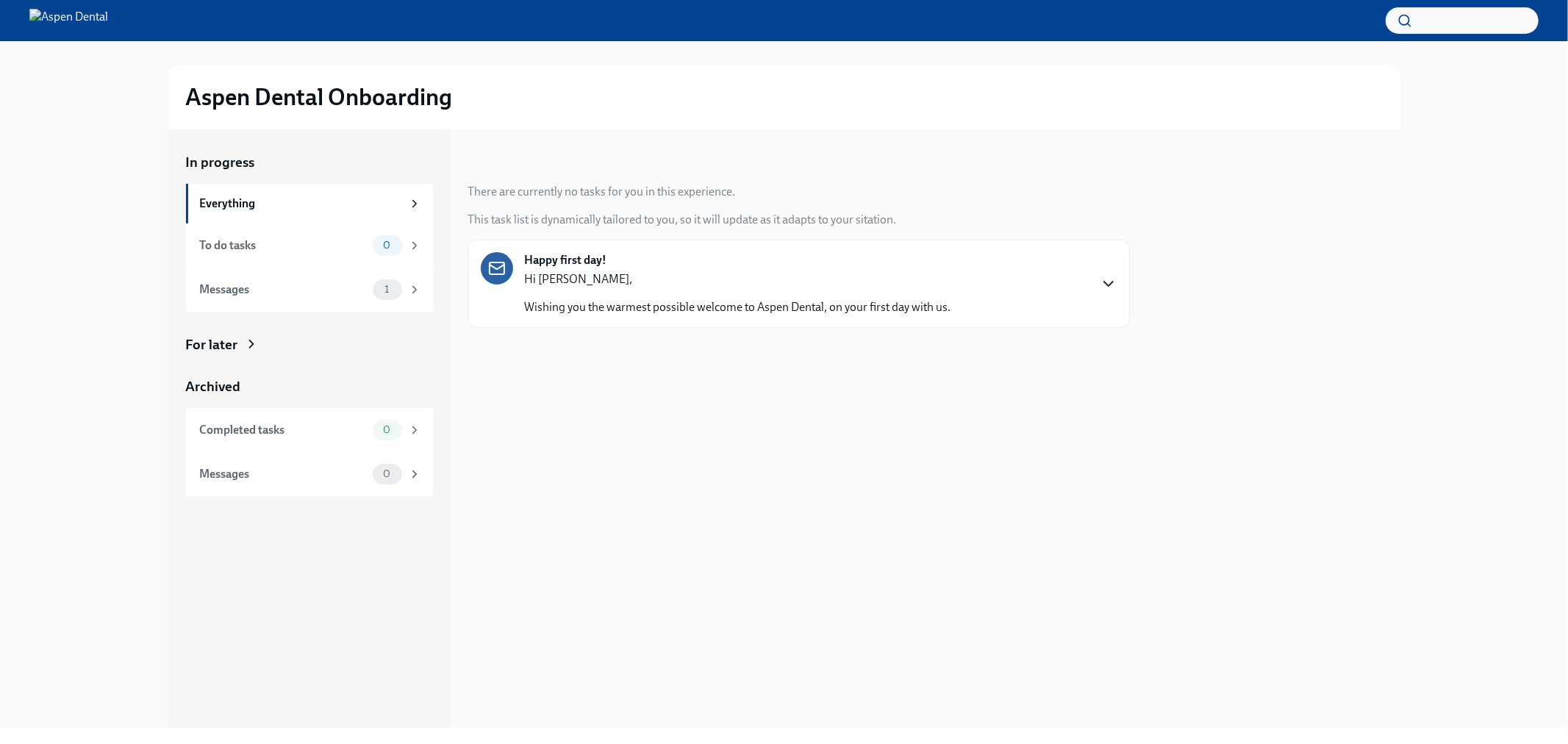
click at [1113, 283] on icon "button" at bounding box center [1108, 284] width 17 height 17
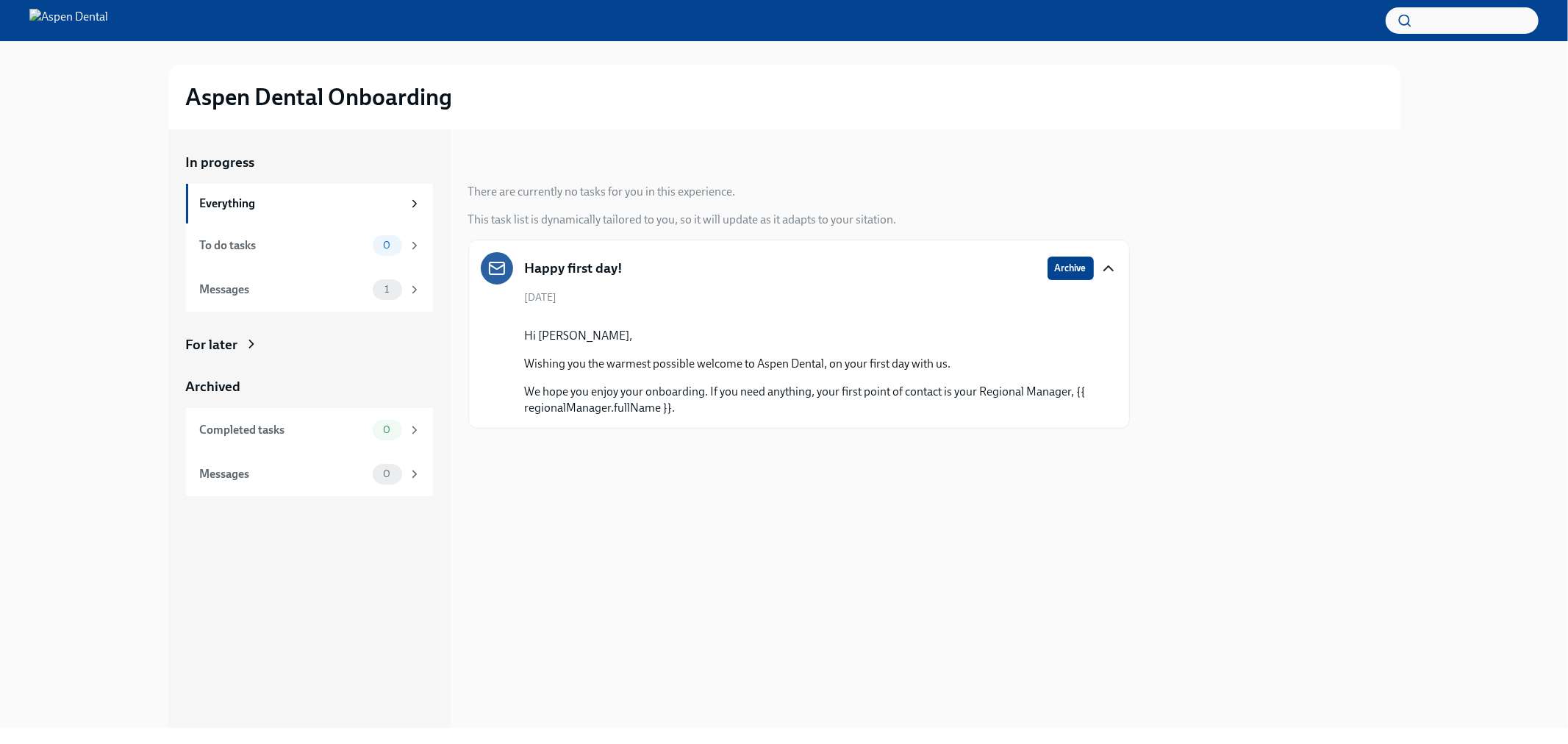
click at [1100, 273] on icon "button" at bounding box center [1108, 268] width 17 height 17
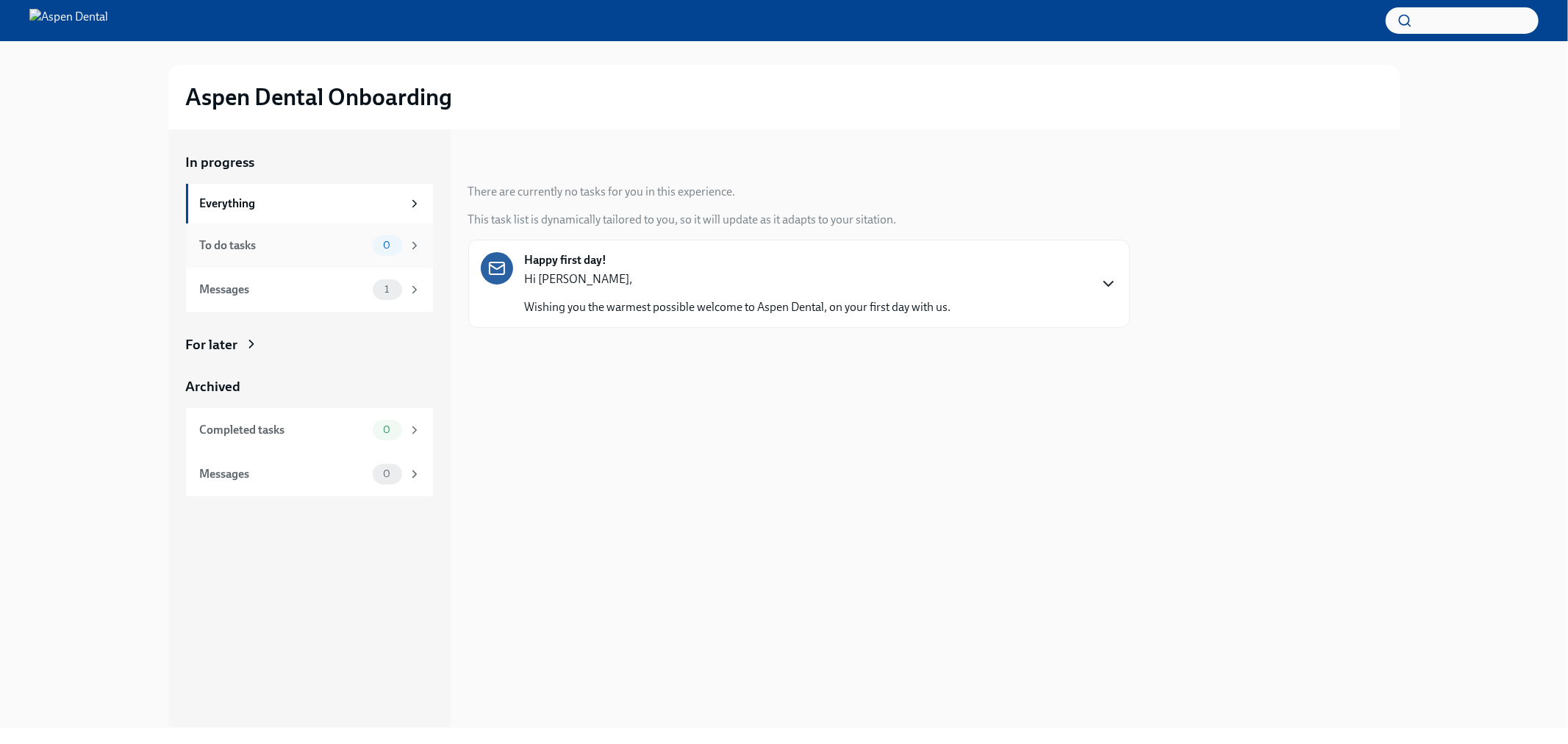
click at [281, 247] on div "To do tasks" at bounding box center [283, 246] width 167 height 17
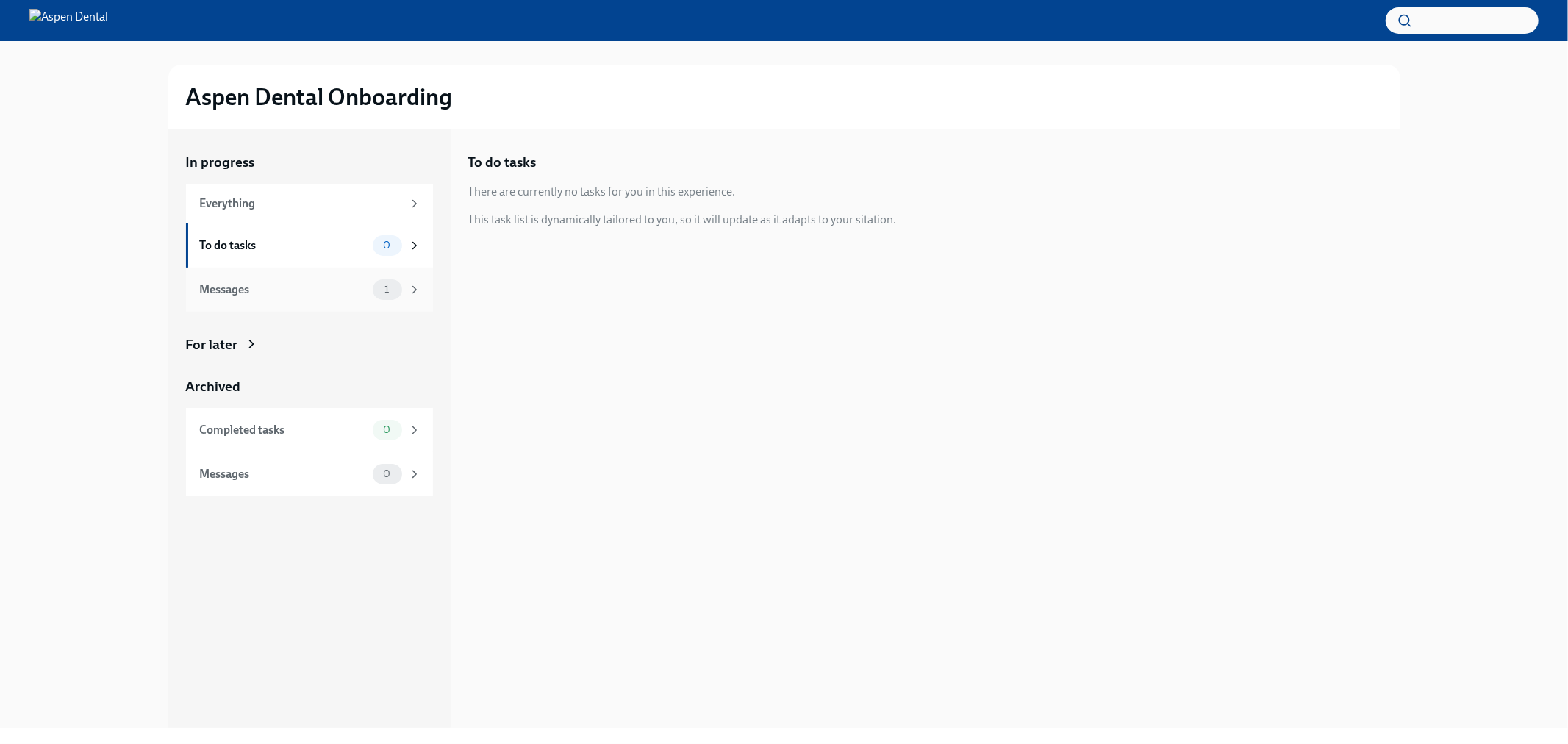
click at [274, 291] on div "Messages" at bounding box center [283, 289] width 167 height 17
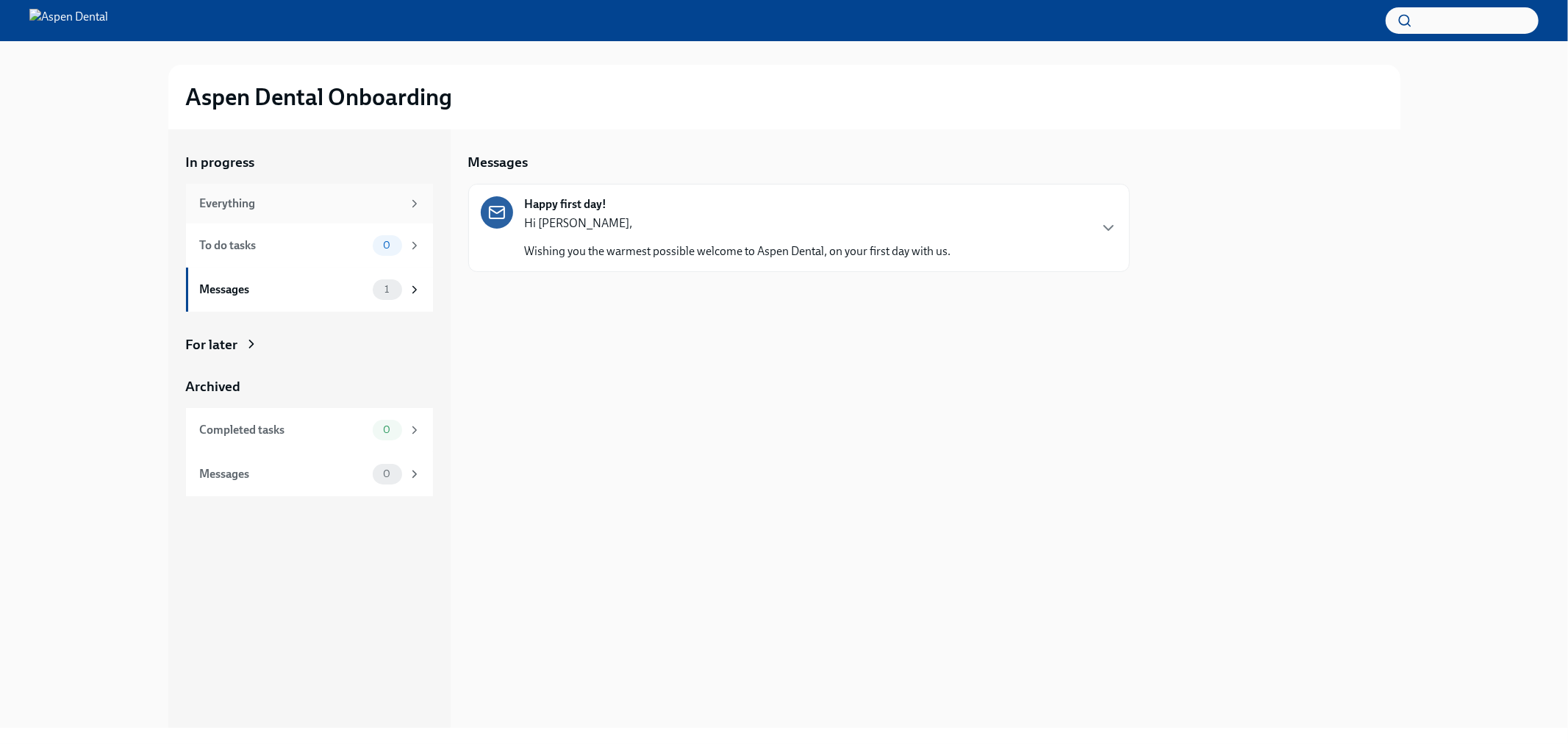
click at [280, 191] on div "Everything" at bounding box center [309, 203] width 247 height 39
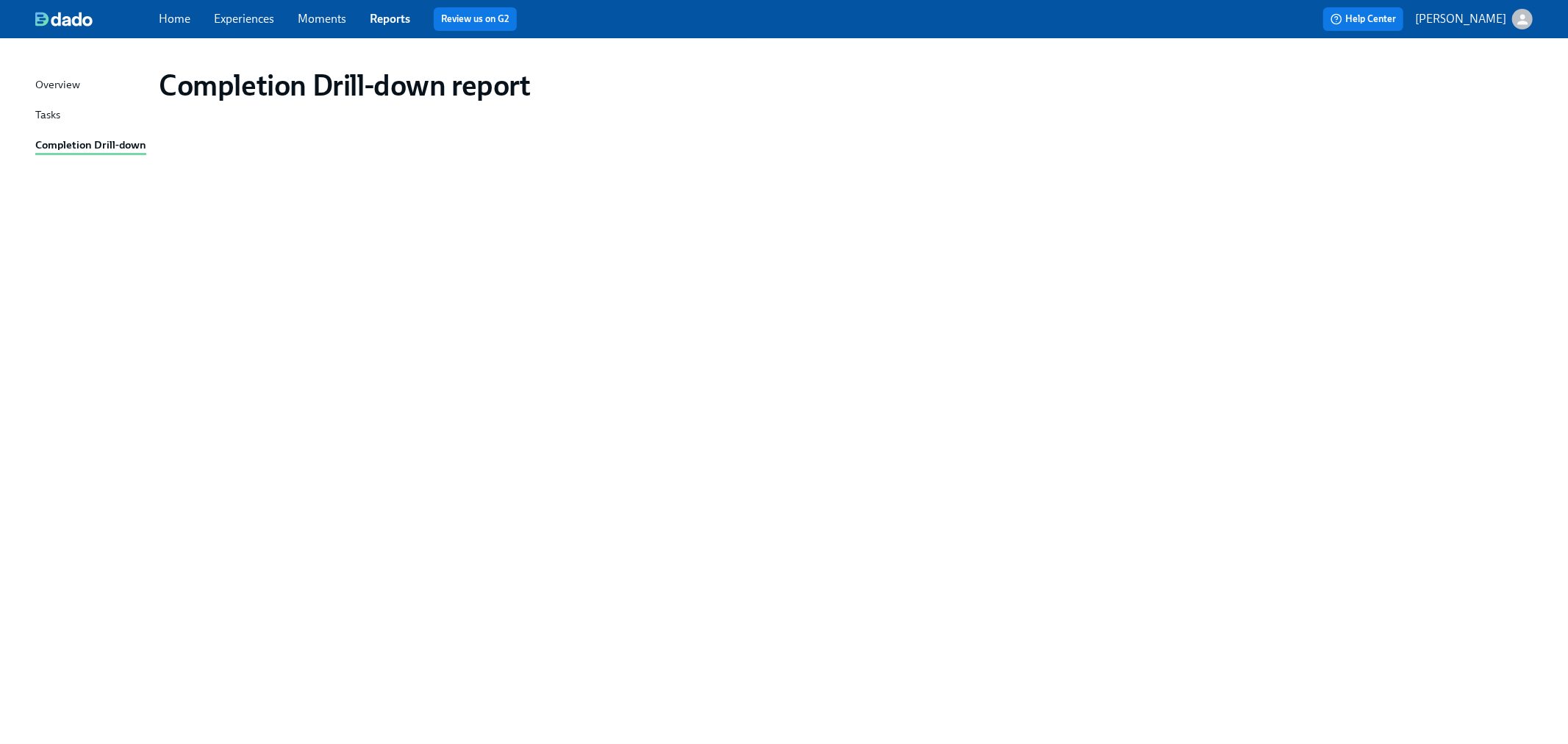
click at [100, 136] on div "Completion Drill-down" at bounding box center [90, 145] width 111 height 18
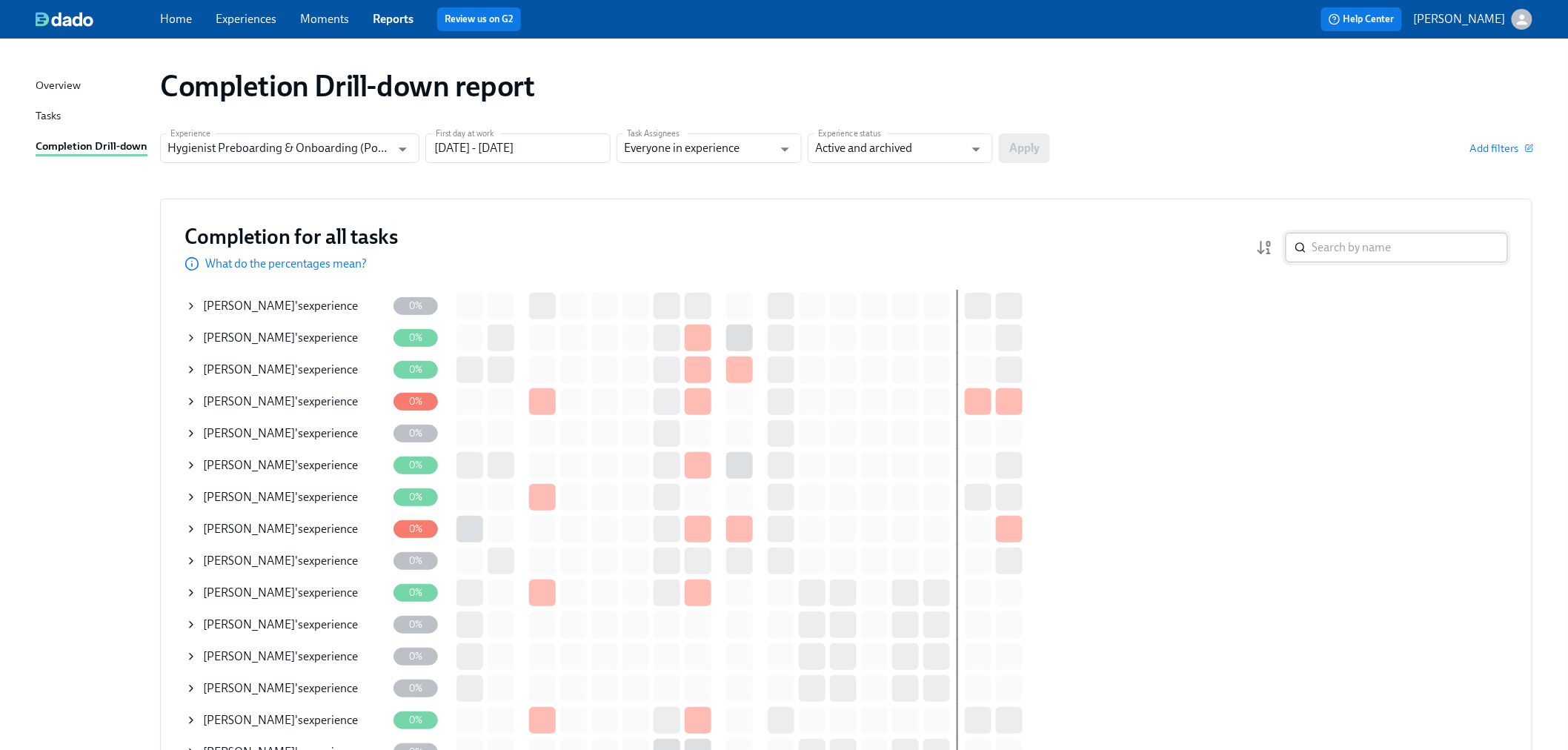
click at [1353, 250] on input "search" at bounding box center [1410, 248] width 196 height 30
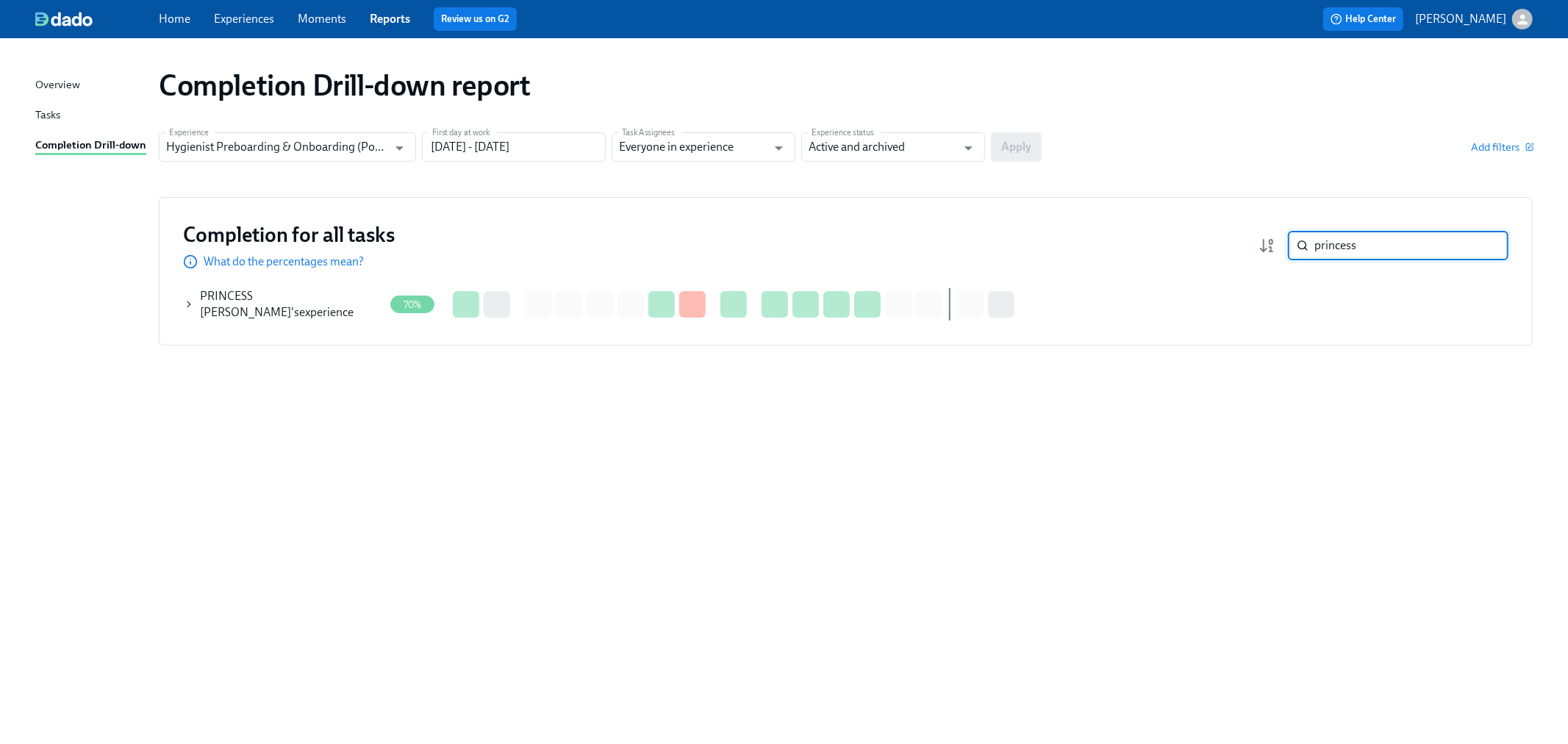
type input "princess"
click at [191, 302] on icon at bounding box center [189, 303] width 10 height 11
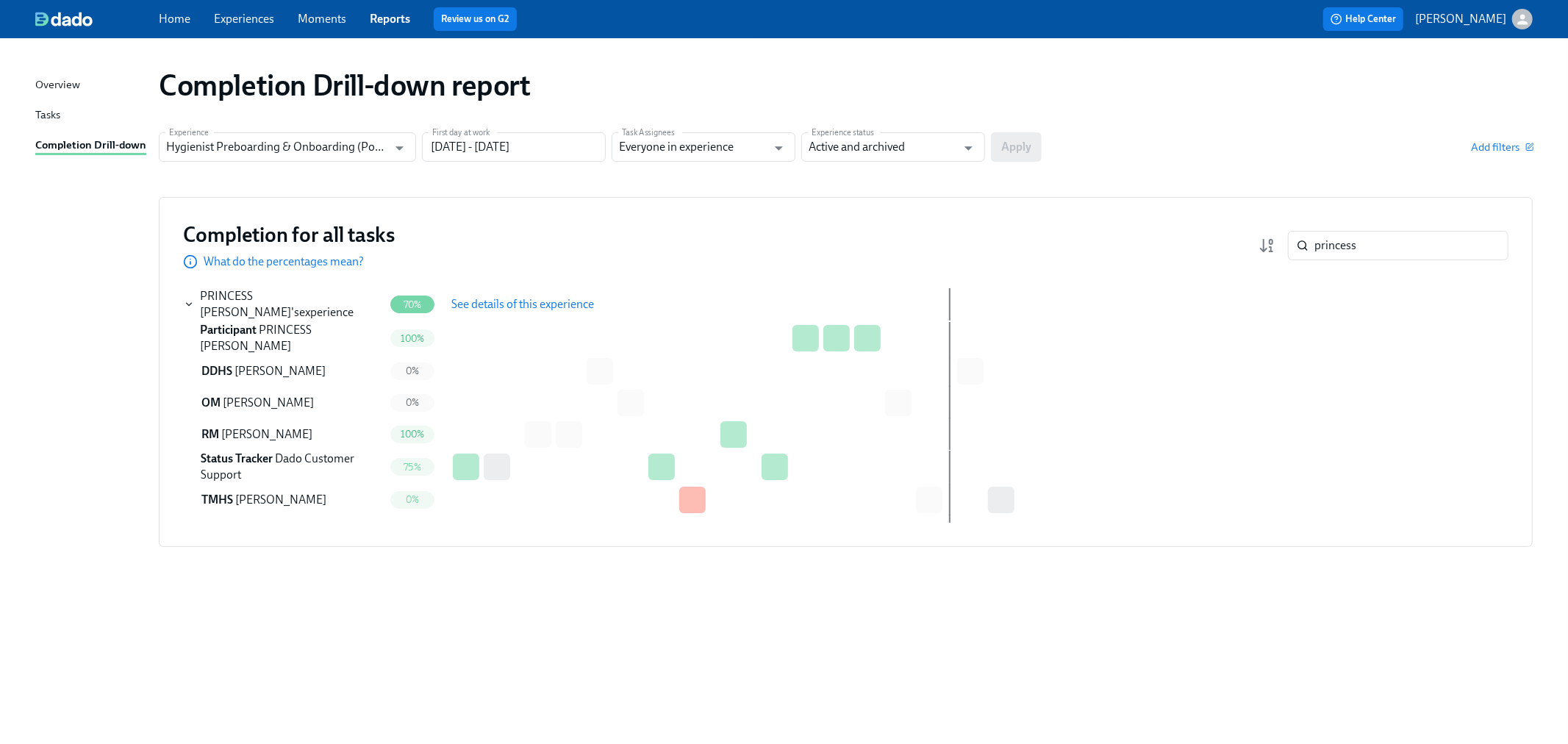
click at [517, 303] on span "See details of this experience" at bounding box center [522, 304] width 142 height 15
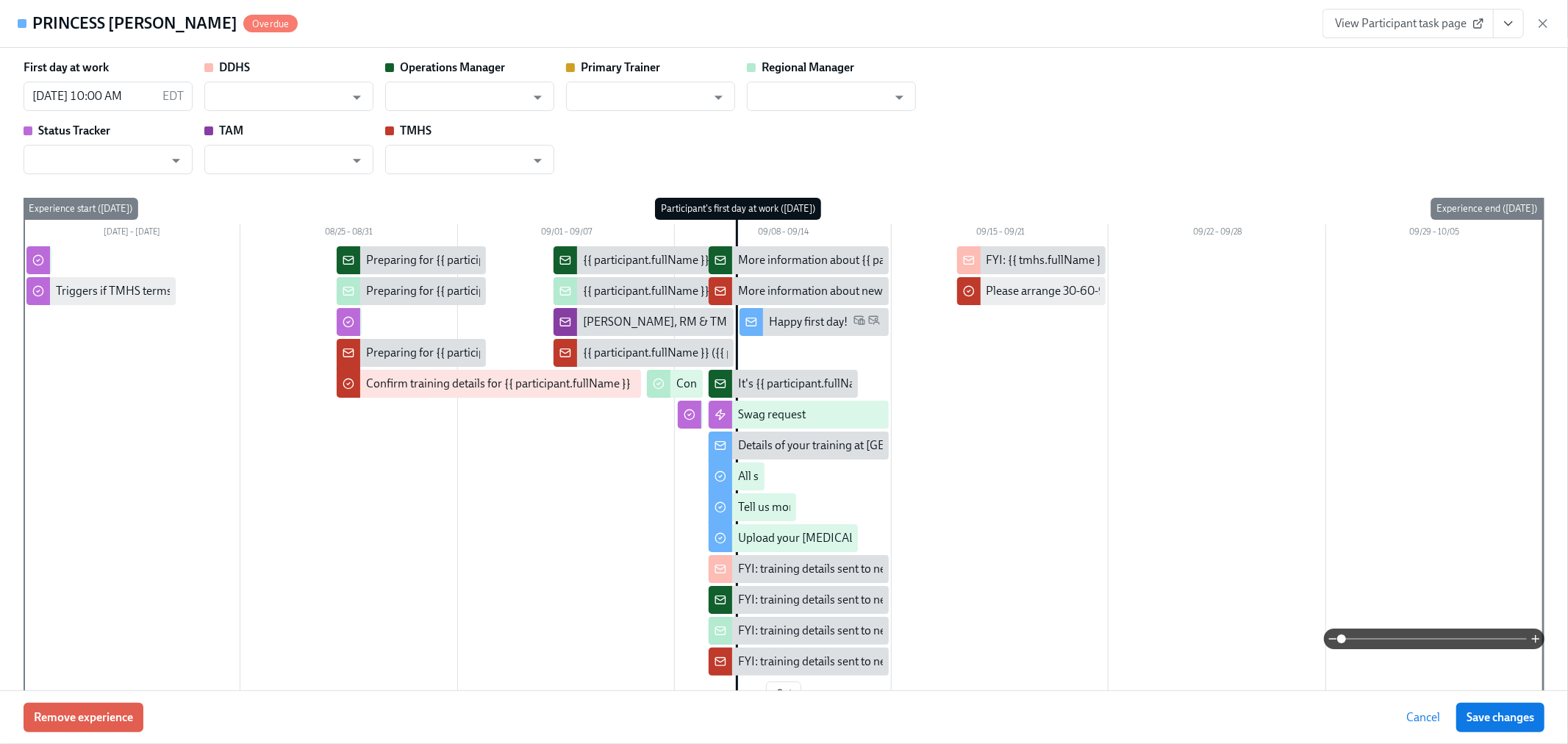
type input "[PERSON_NAME]"
type input "Dado Customer Support"
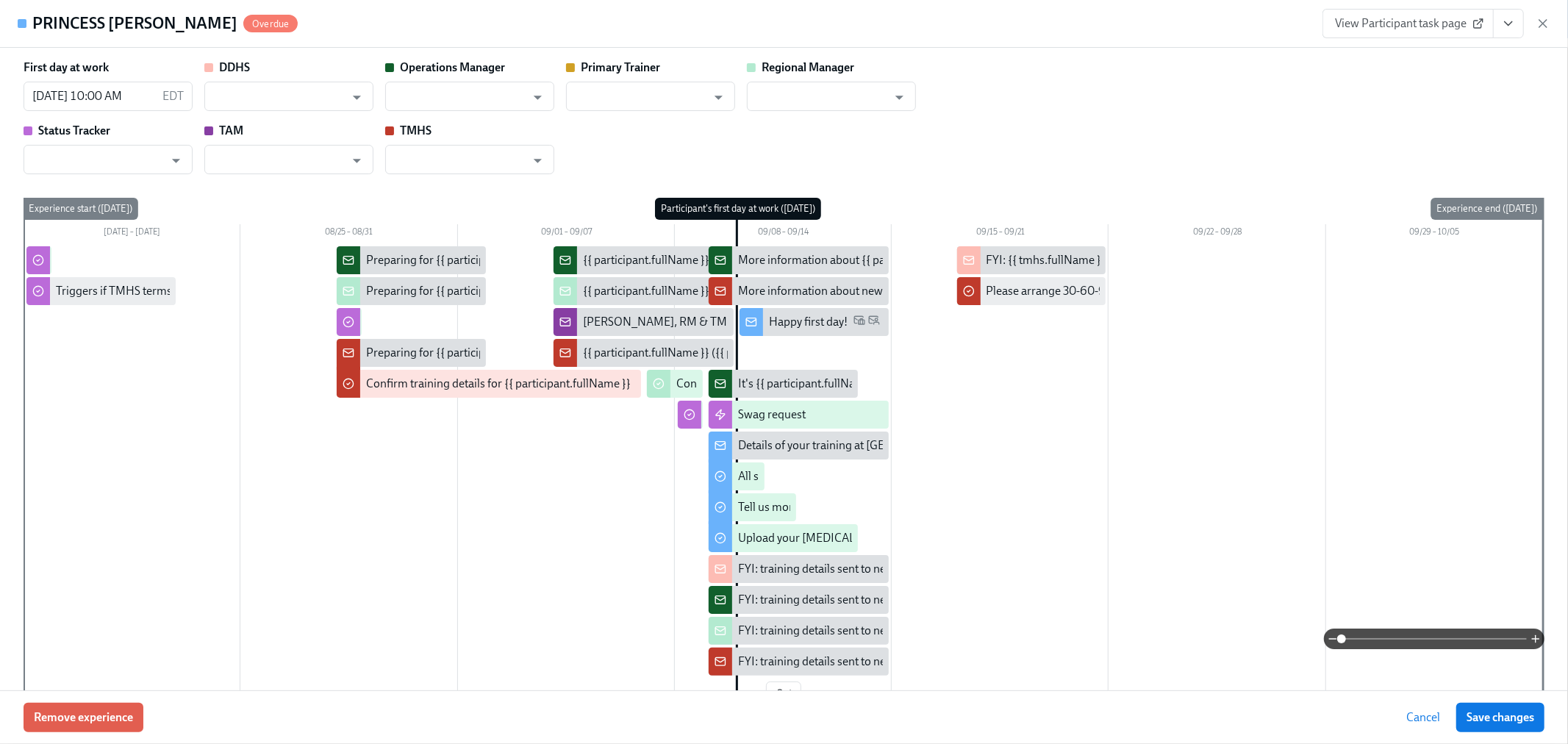
type input "[PERSON_NAME]"
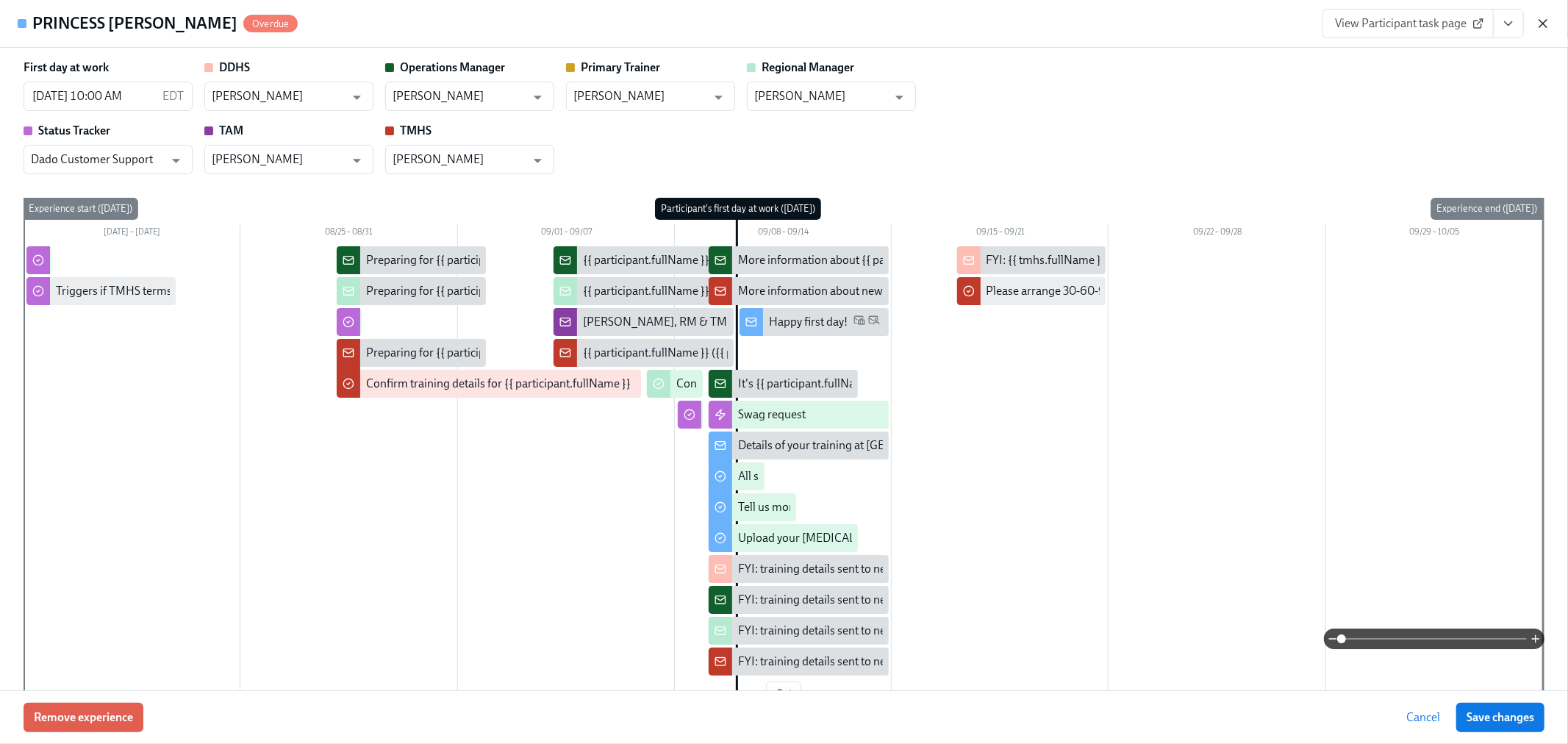
click at [1546, 25] on icon "button" at bounding box center [1543, 24] width 15 height 15
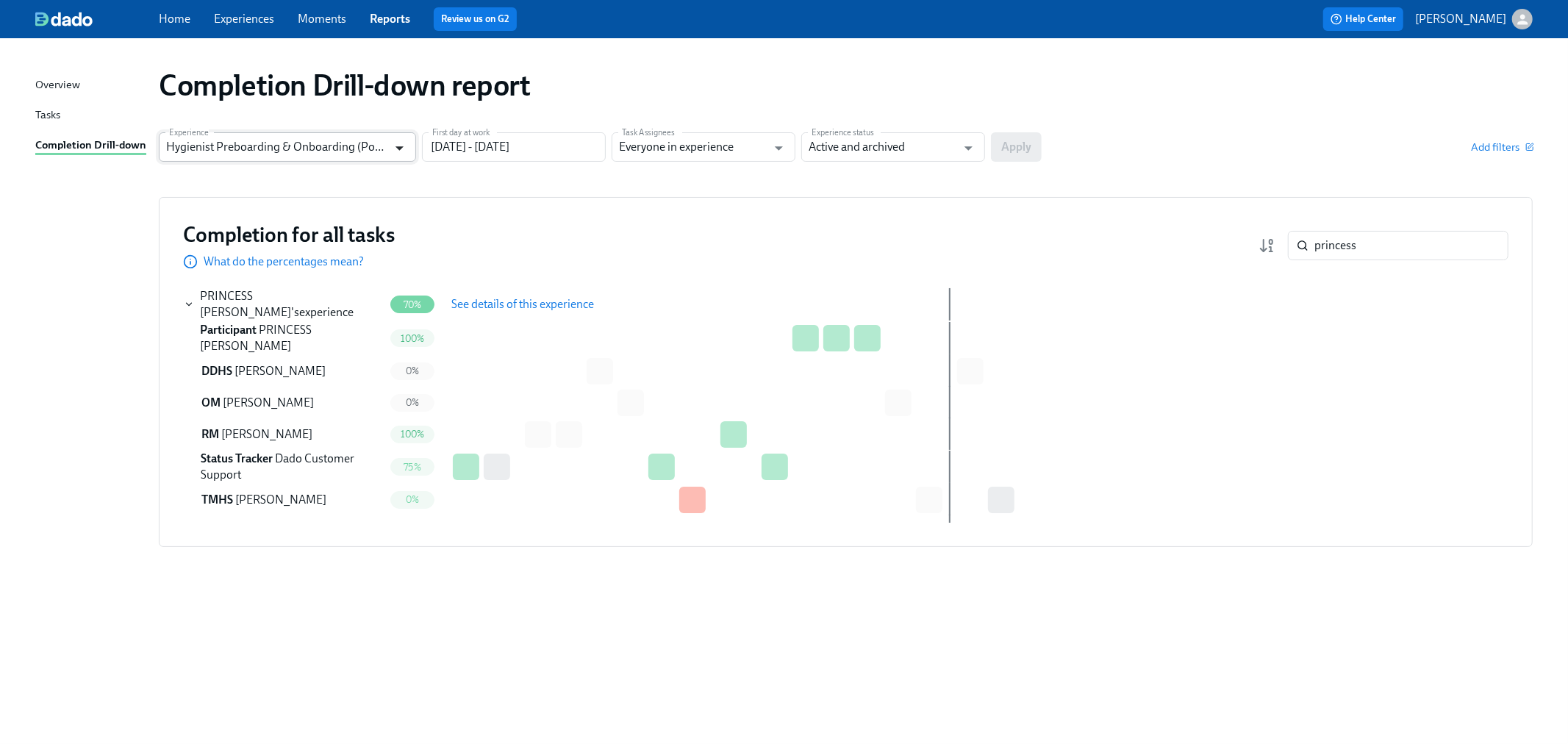
click at [399, 142] on icon "Open" at bounding box center [399, 148] width 20 height 20
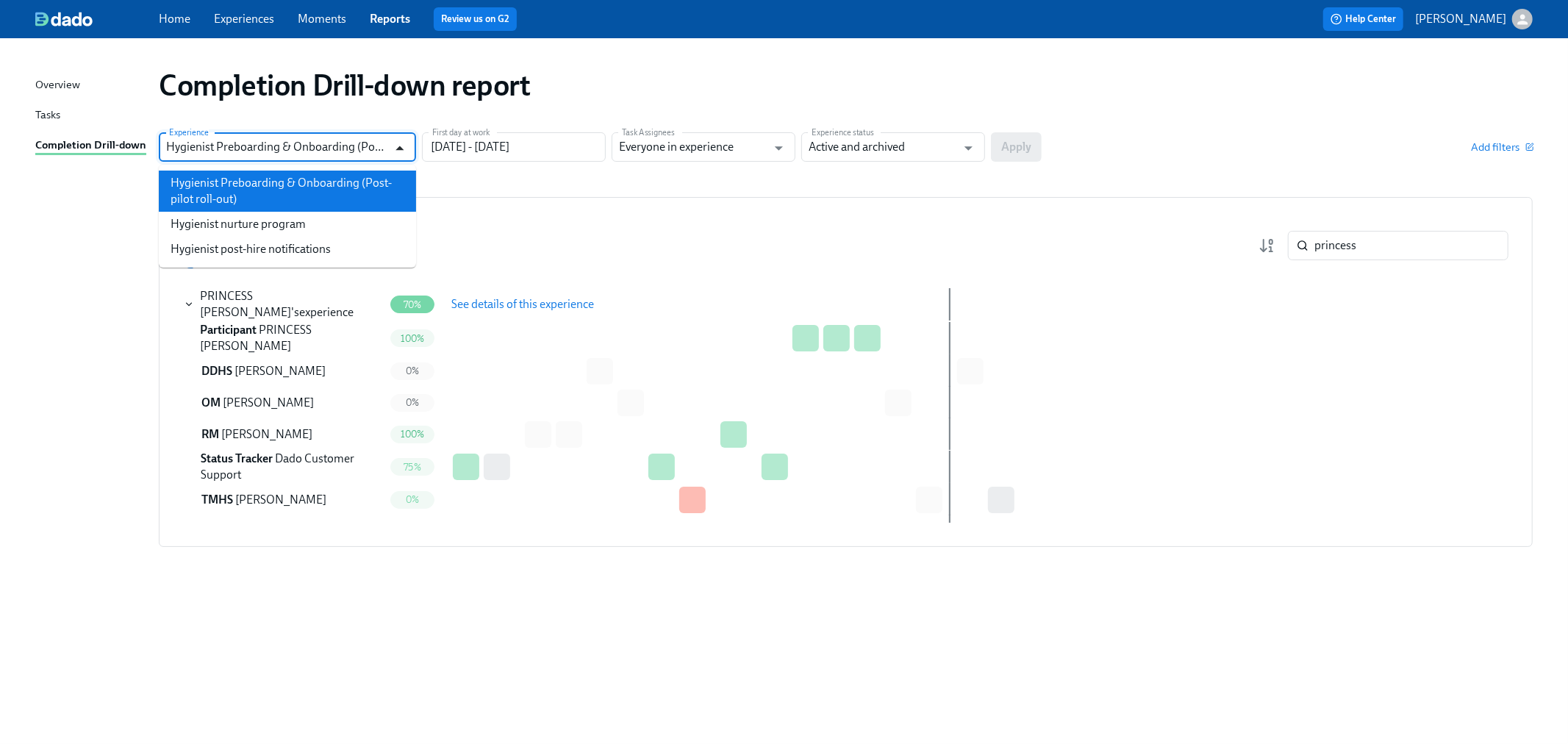
scroll to position [0, 62]
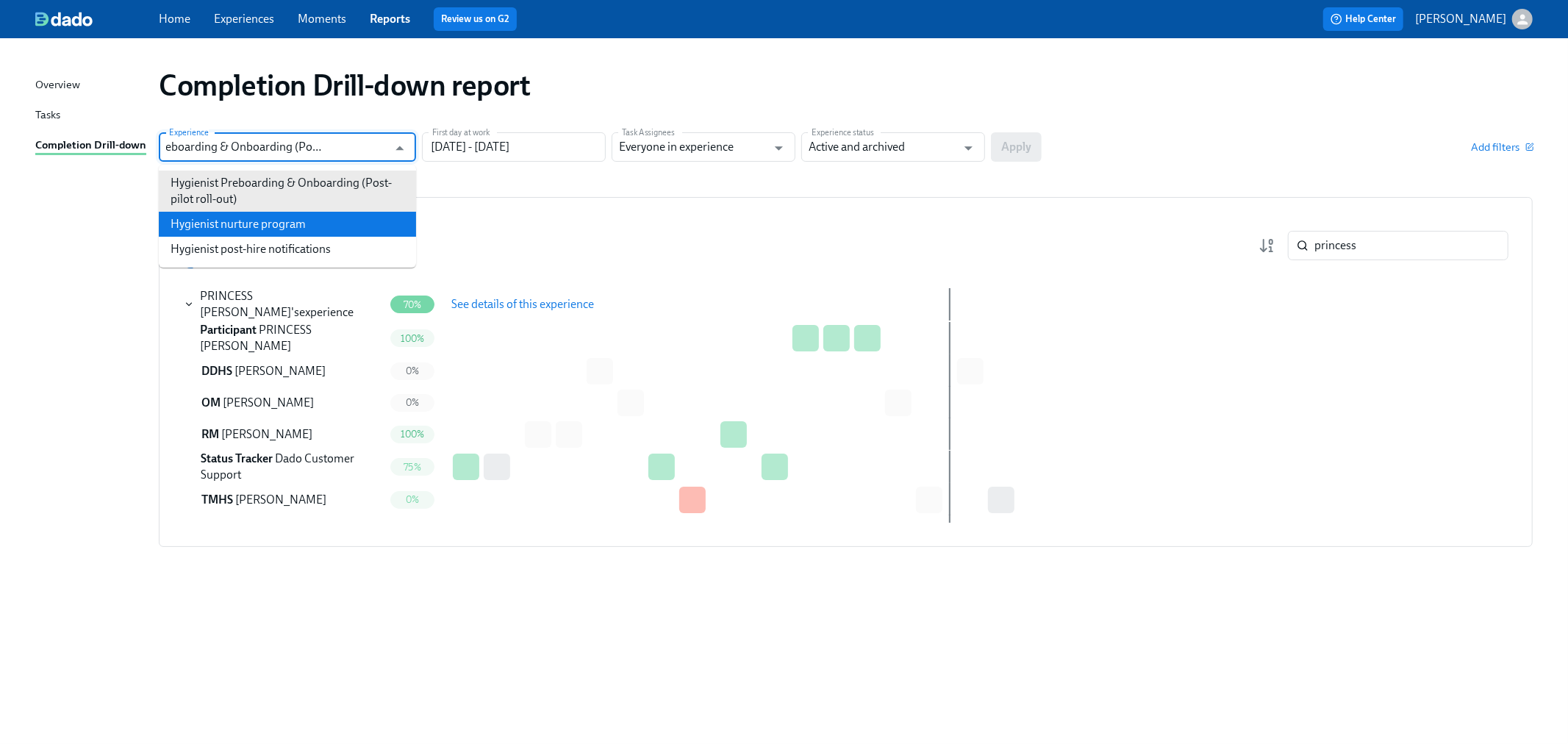
click at [353, 228] on li "Hygienist nurture program" at bounding box center [288, 224] width 257 height 25
type input "Hygienist nurture program"
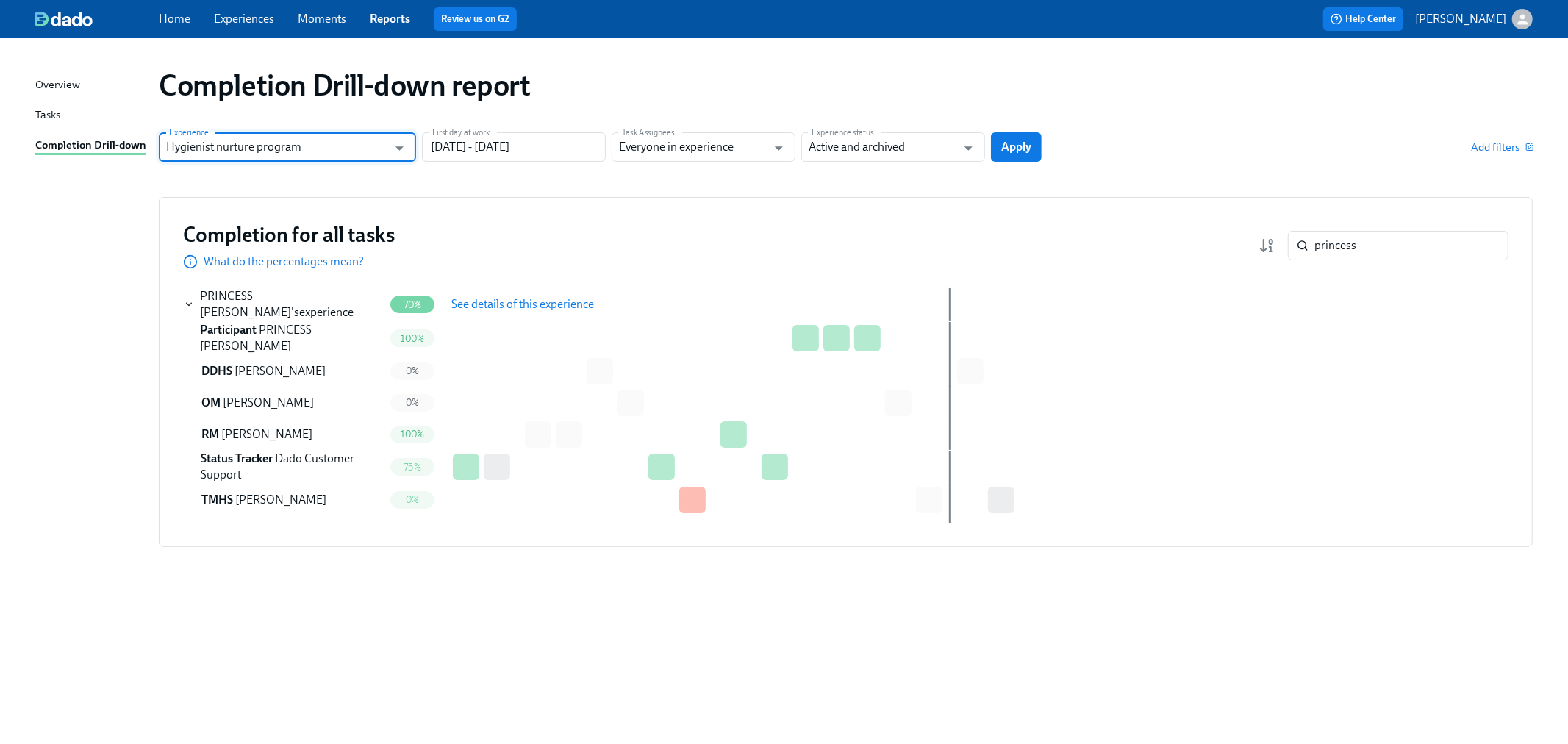
scroll to position [0, 0]
click at [1016, 141] on span "Apply" at bounding box center [1016, 147] width 30 height 15
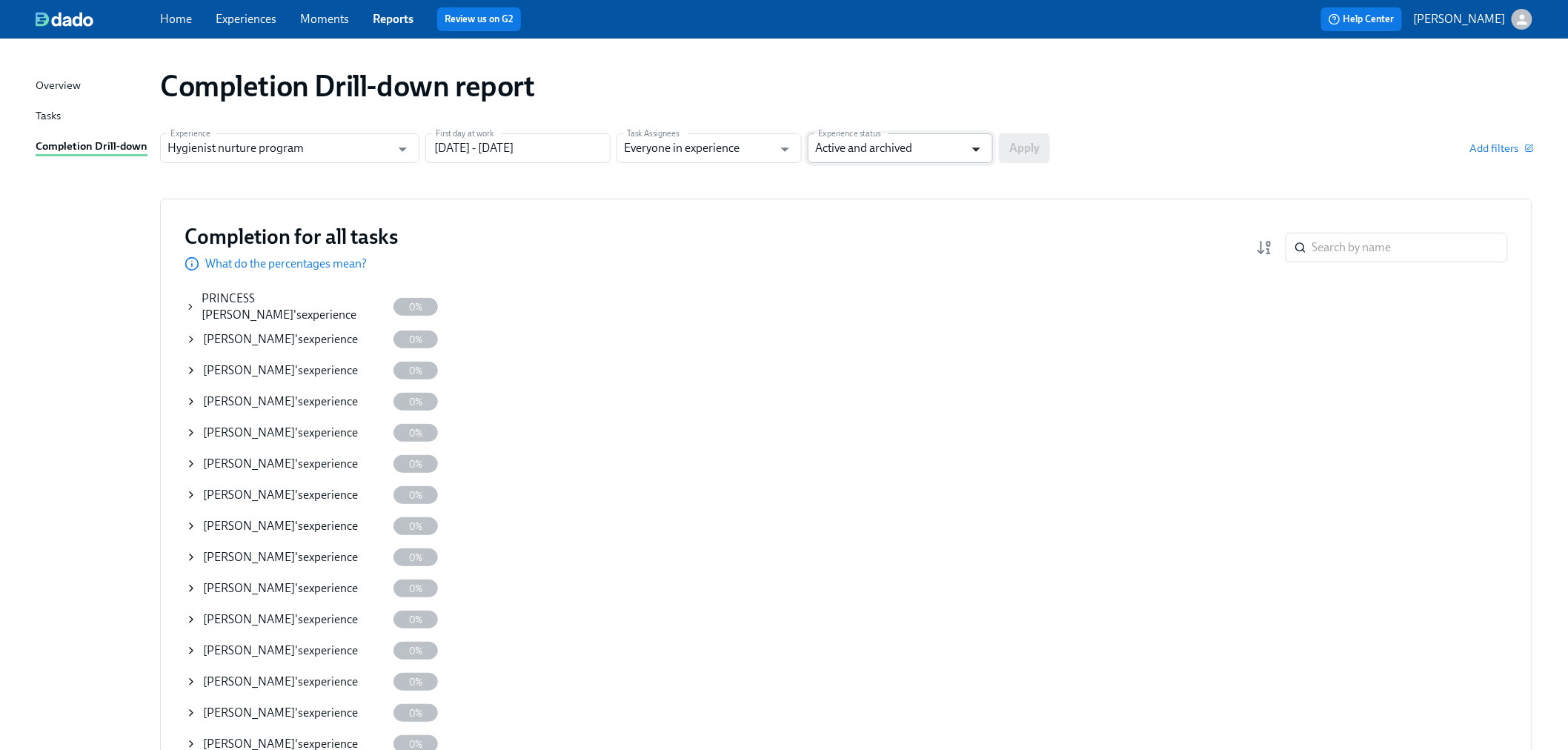
click at [965, 153] on button "Open" at bounding box center [976, 149] width 23 height 23
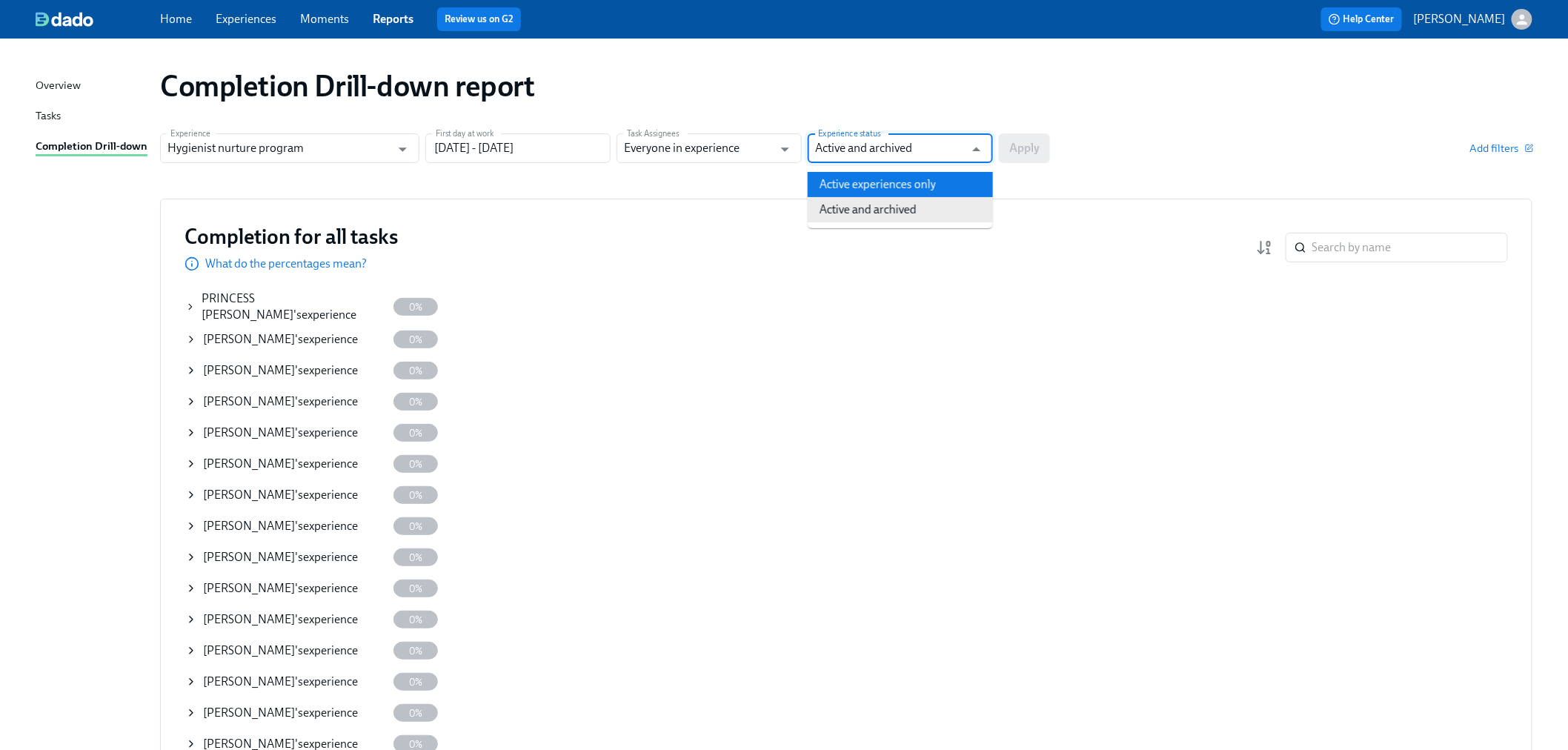
click at [926, 189] on li "Active experiences only" at bounding box center [900, 184] width 185 height 26
type input "Active experiences only"
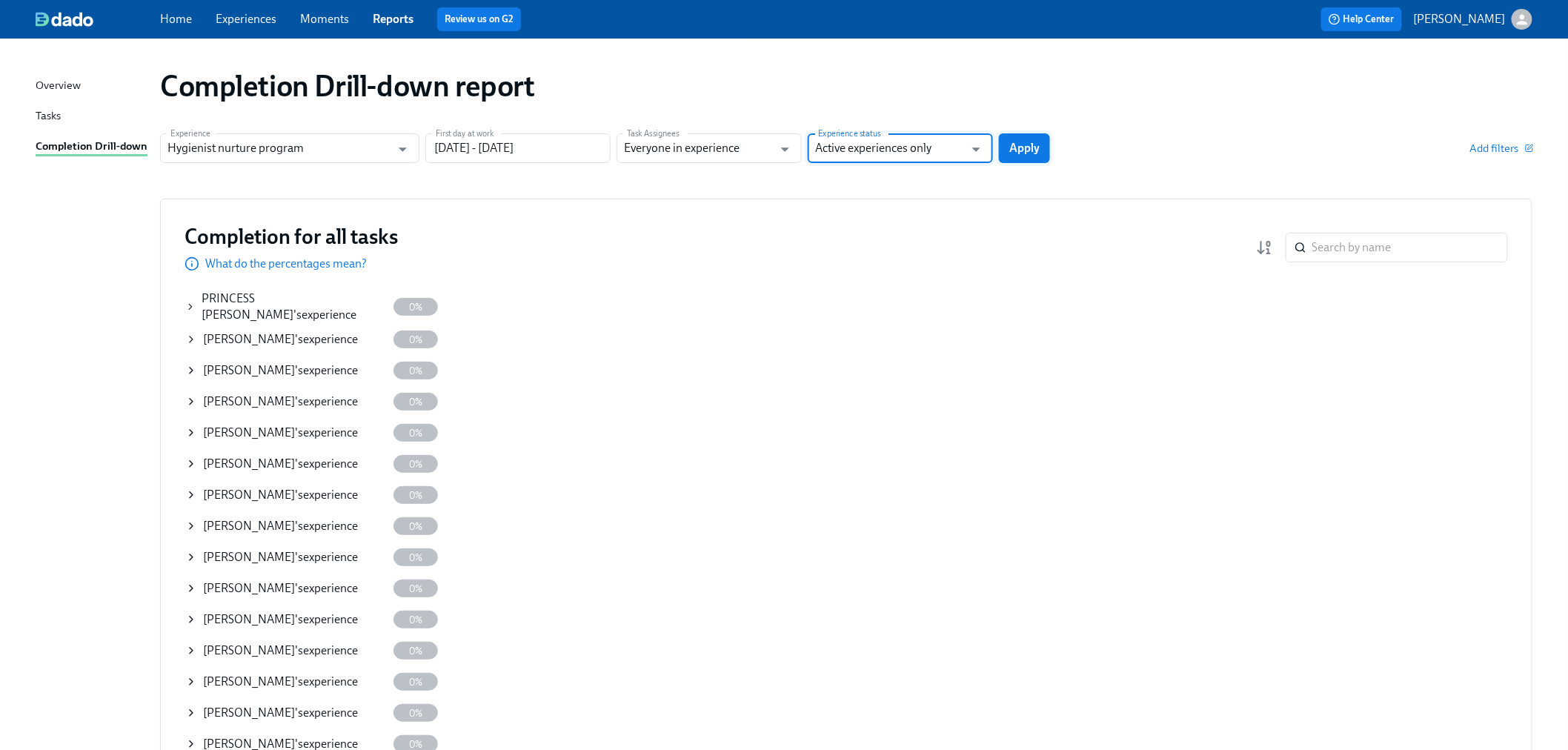
click at [1010, 148] on span "Apply" at bounding box center [1024, 148] width 30 height 15
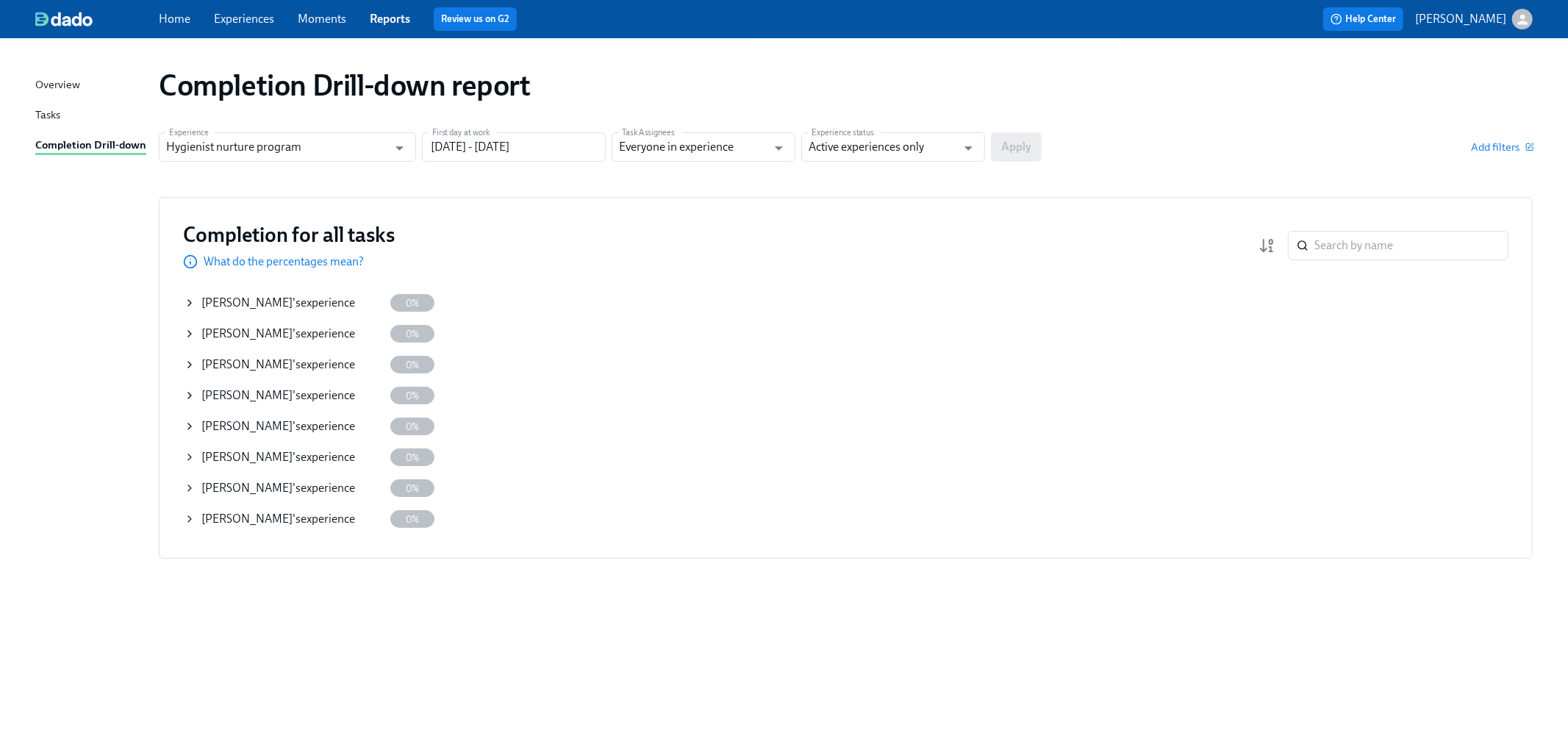
click at [188, 519] on icon at bounding box center [189, 518] width 11 height 11
click at [494, 518] on span "See details of this experience" at bounding box center [522, 518] width 142 height 15
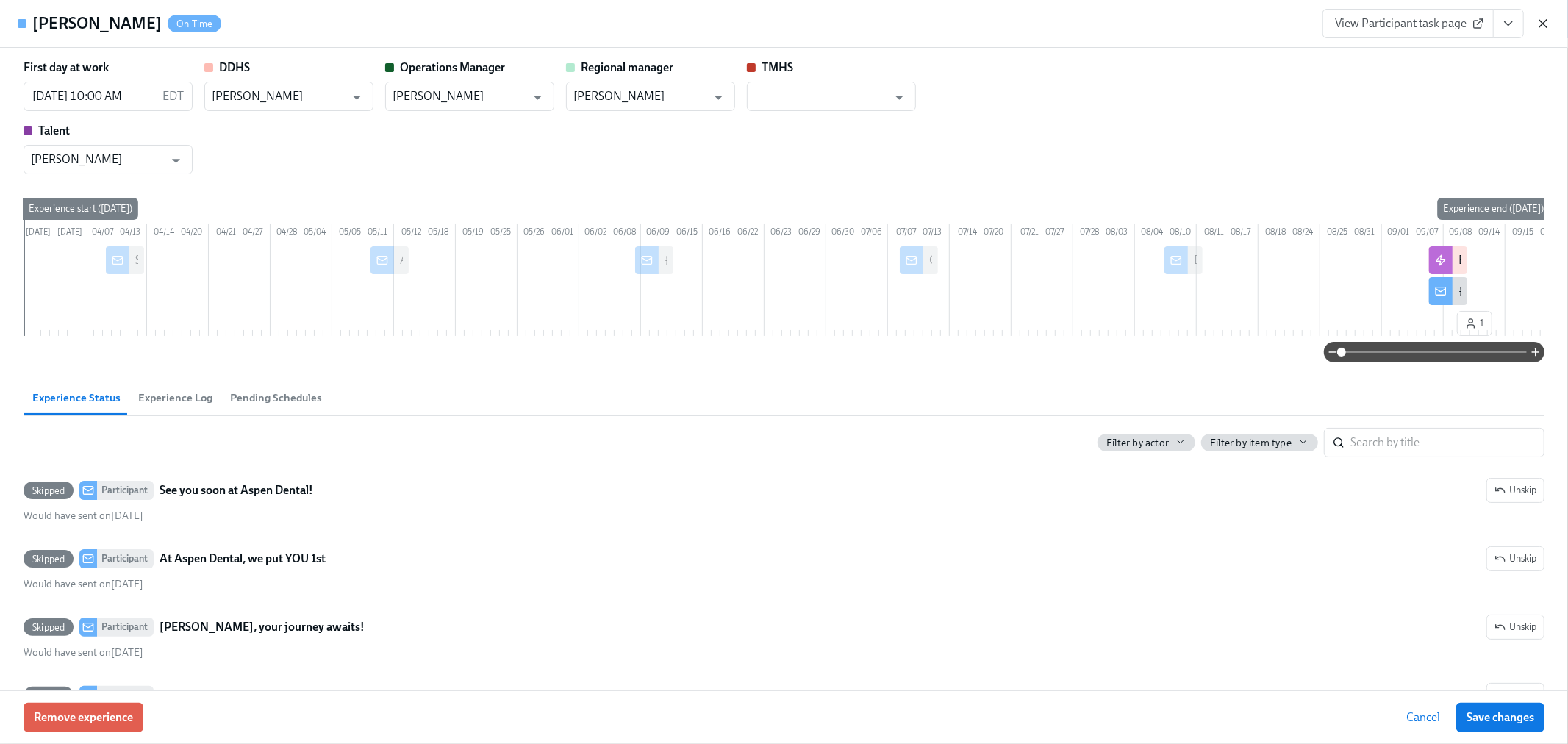
click at [1539, 25] on icon "button" at bounding box center [1543, 24] width 15 height 15
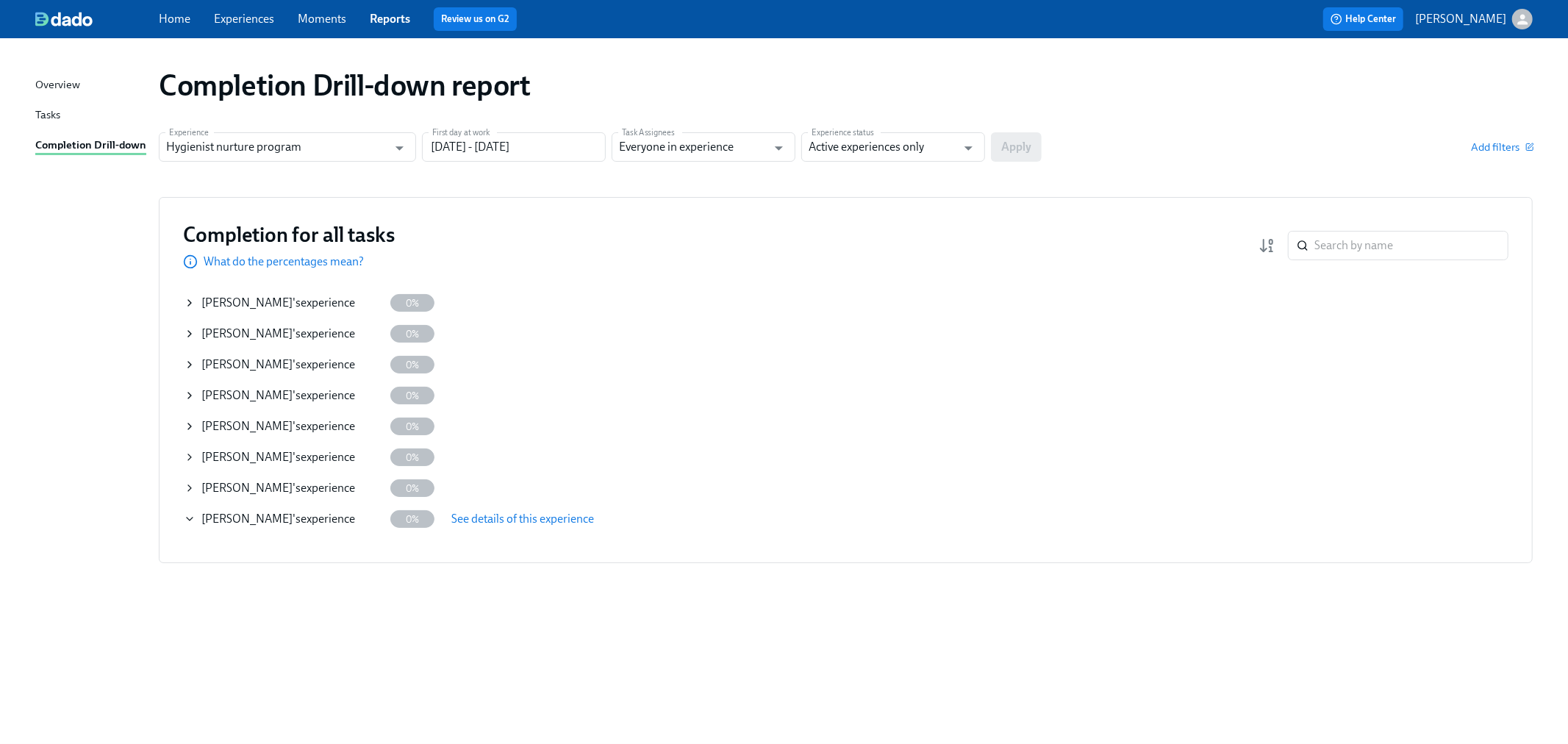
click at [104, 187] on div "Completion Drill-down report Experience Hygienist nurture program Experience Fi…" at bounding box center [783, 382] width 1497 height 653
click at [500, 523] on span "See details of this experience" at bounding box center [522, 518] width 142 height 15
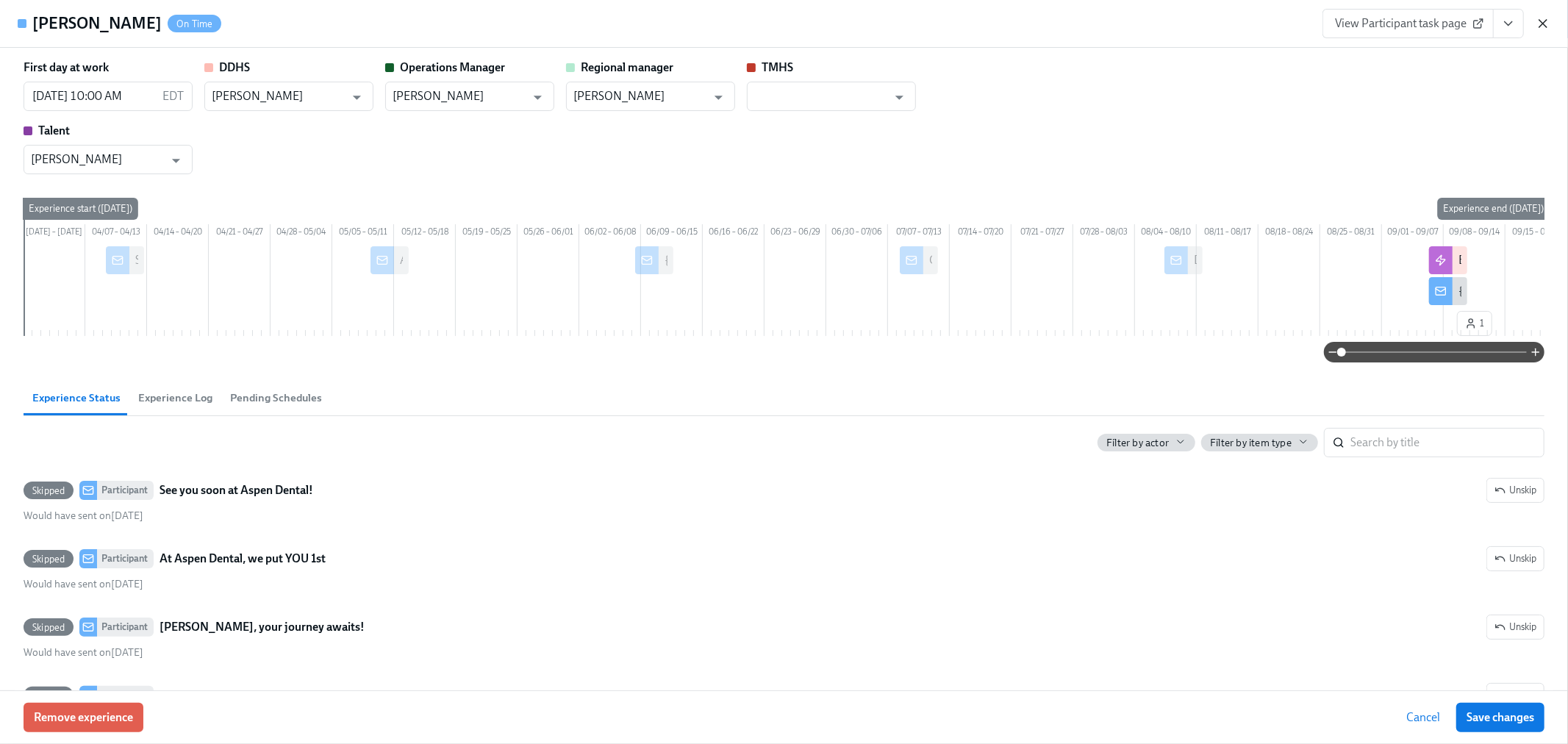
click at [1547, 17] on icon "button" at bounding box center [1543, 24] width 15 height 15
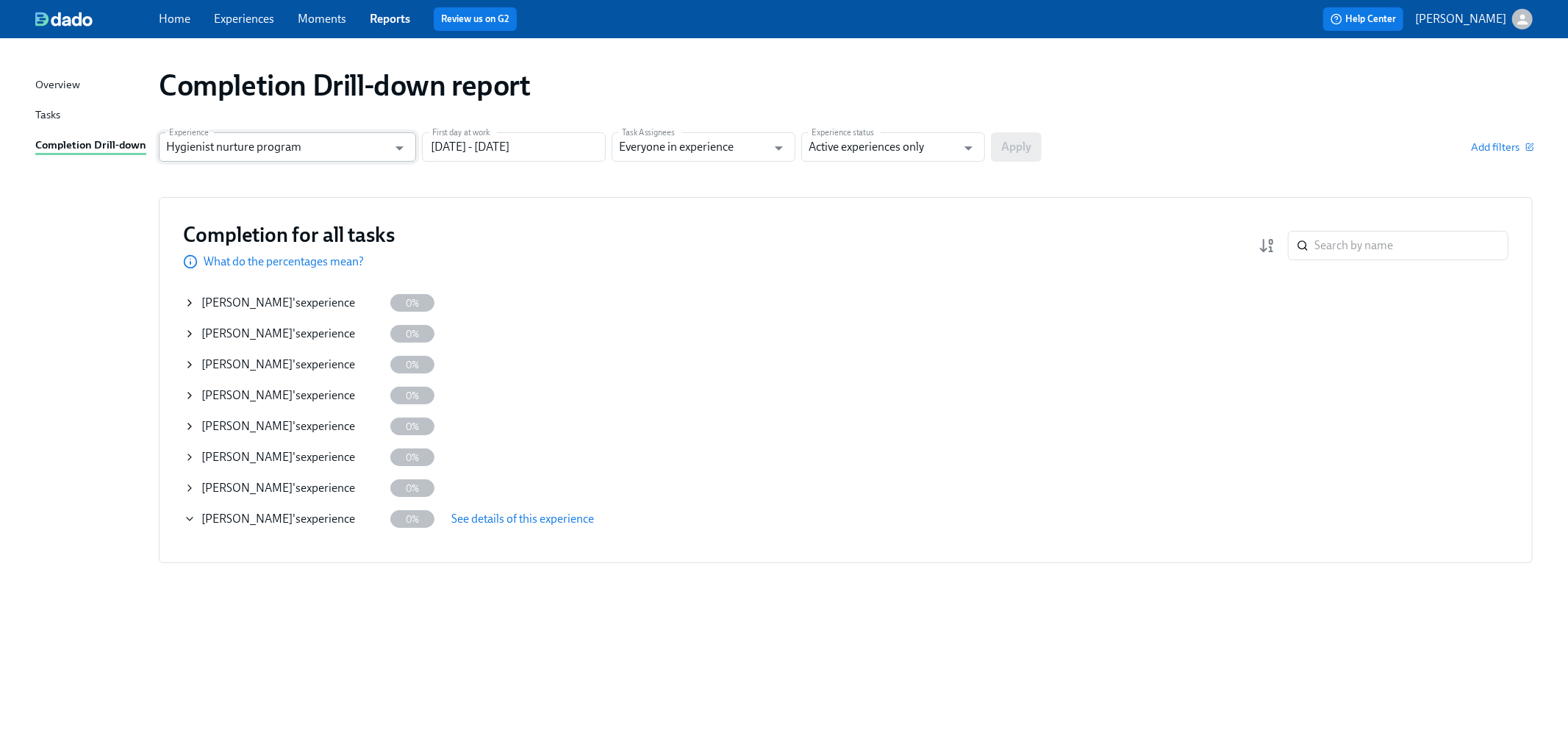
click at [327, 136] on input "Hygienist nurture program" at bounding box center [276, 147] width 221 height 30
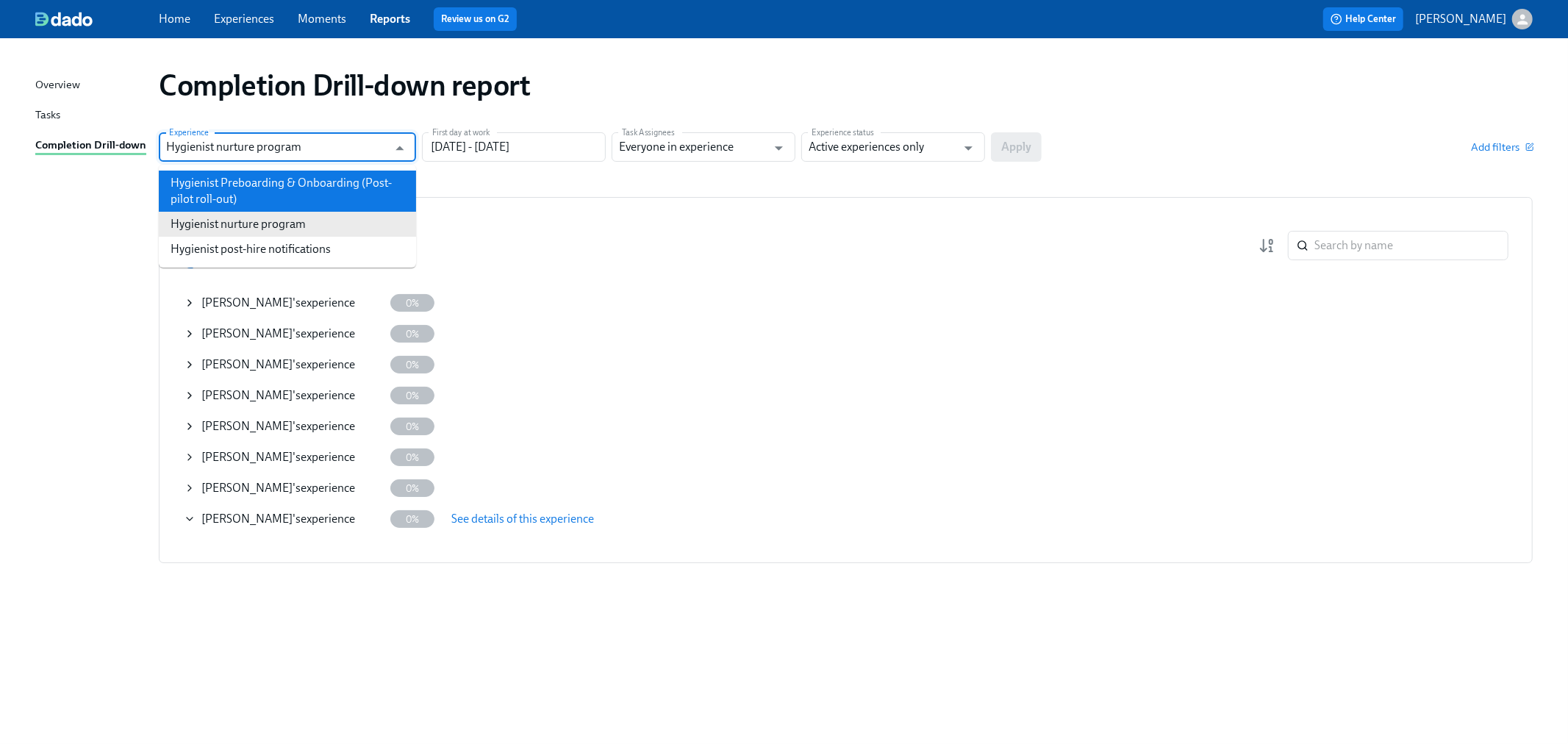
click at [62, 217] on div "Completion Drill-down report Experience Hygienist nurture program Experience Fi…" at bounding box center [783, 382] width 1497 height 653
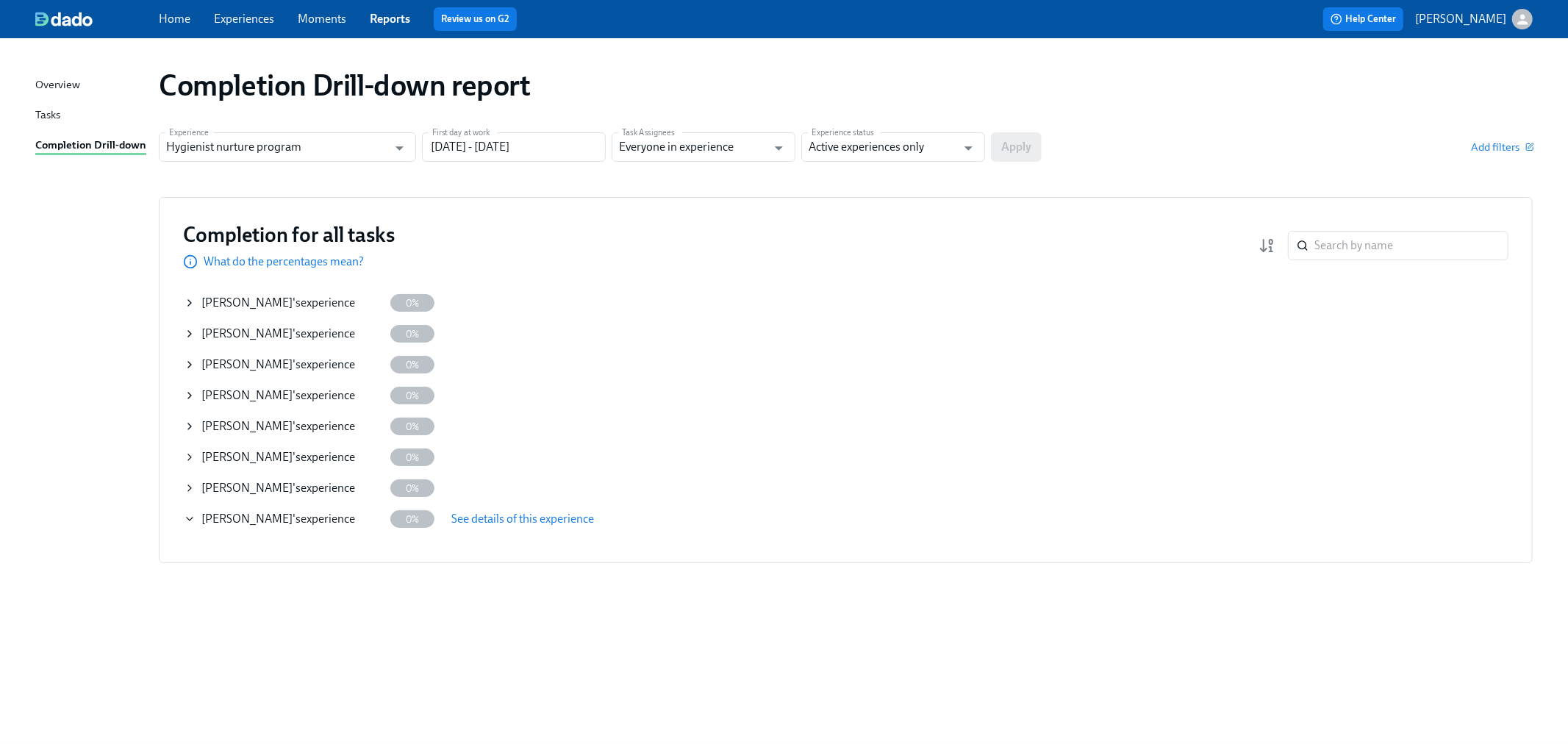
click at [187, 28] on div "Home Experiences Moments Reports Review us on G2" at bounding box center [503, 18] width 687 height 24
click at [181, 20] on link "Home" at bounding box center [175, 18] width 31 height 14
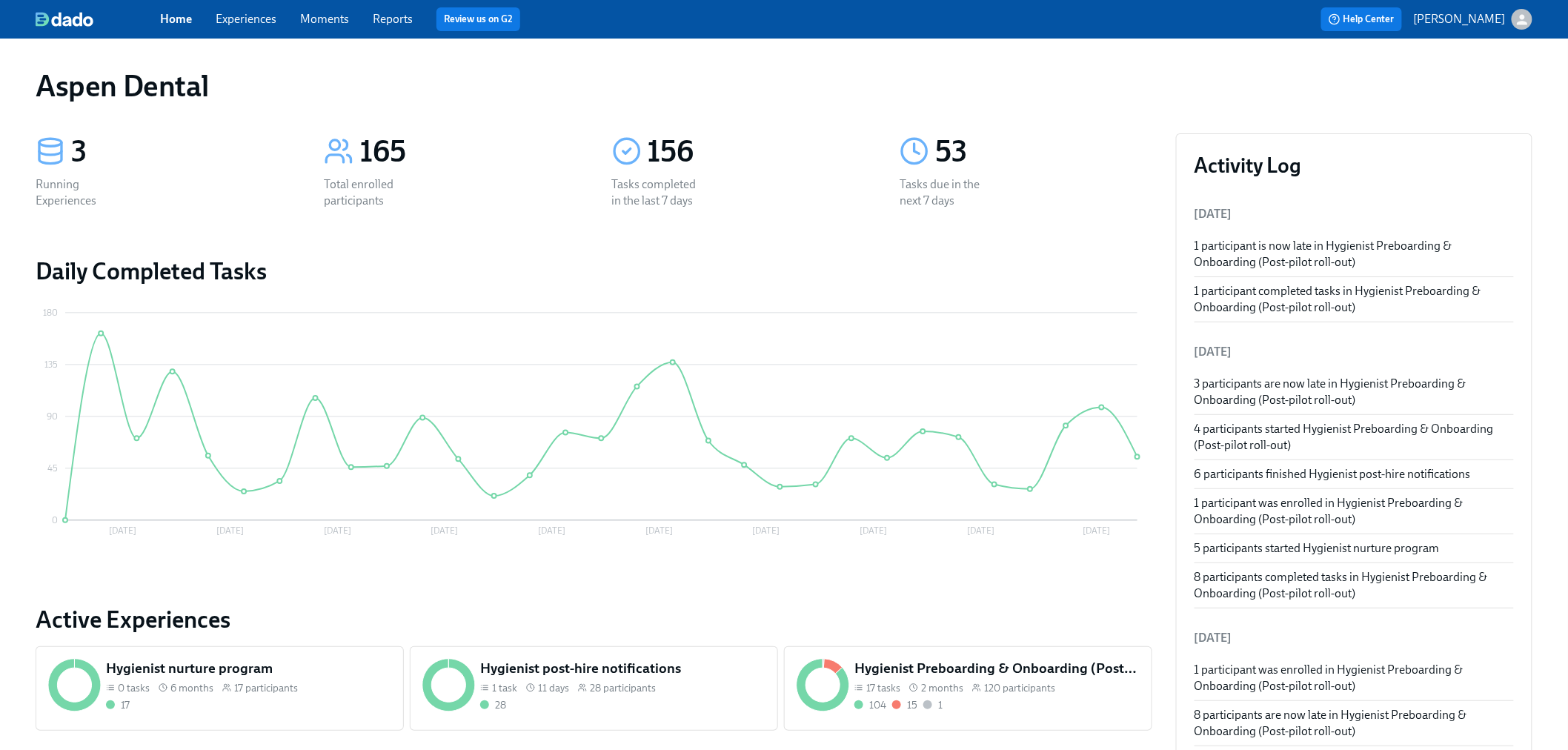
click at [249, 17] on link "Experiences" at bounding box center [246, 19] width 61 height 14
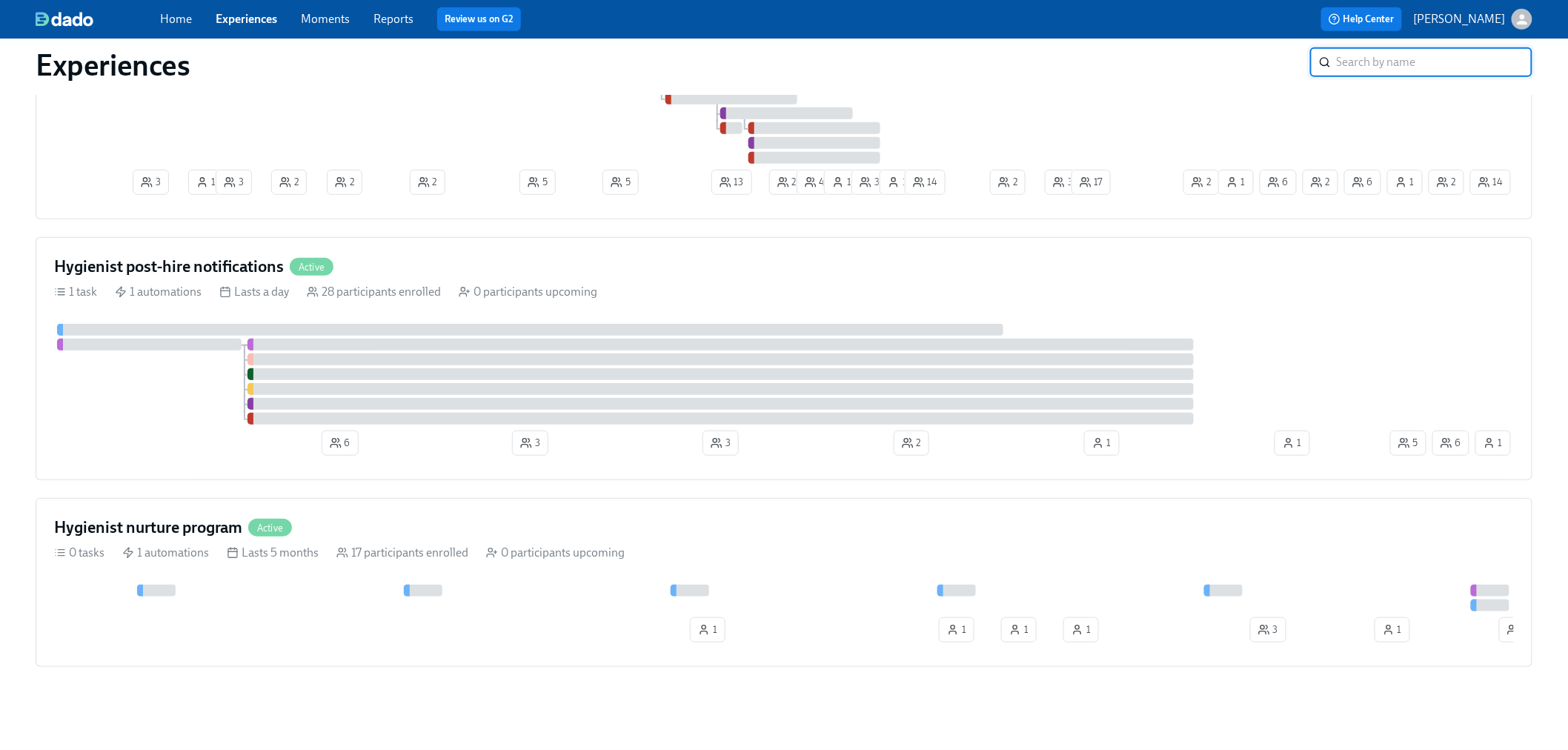
scroll to position [341, 0]
click at [123, 403] on div at bounding box center [720, 375] width 1333 height 100
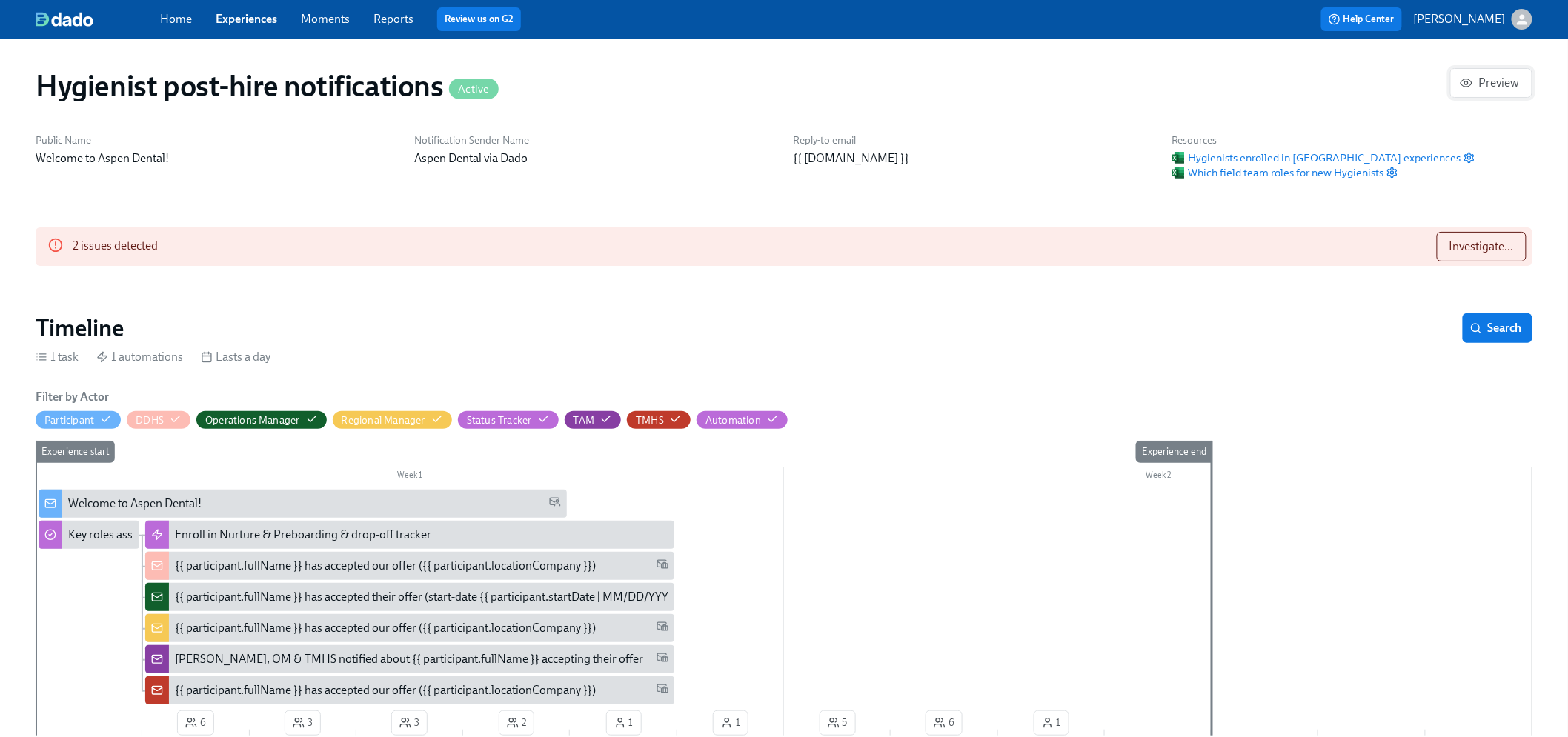
click at [1490, 79] on span "Preview" at bounding box center [1490, 83] width 57 height 15
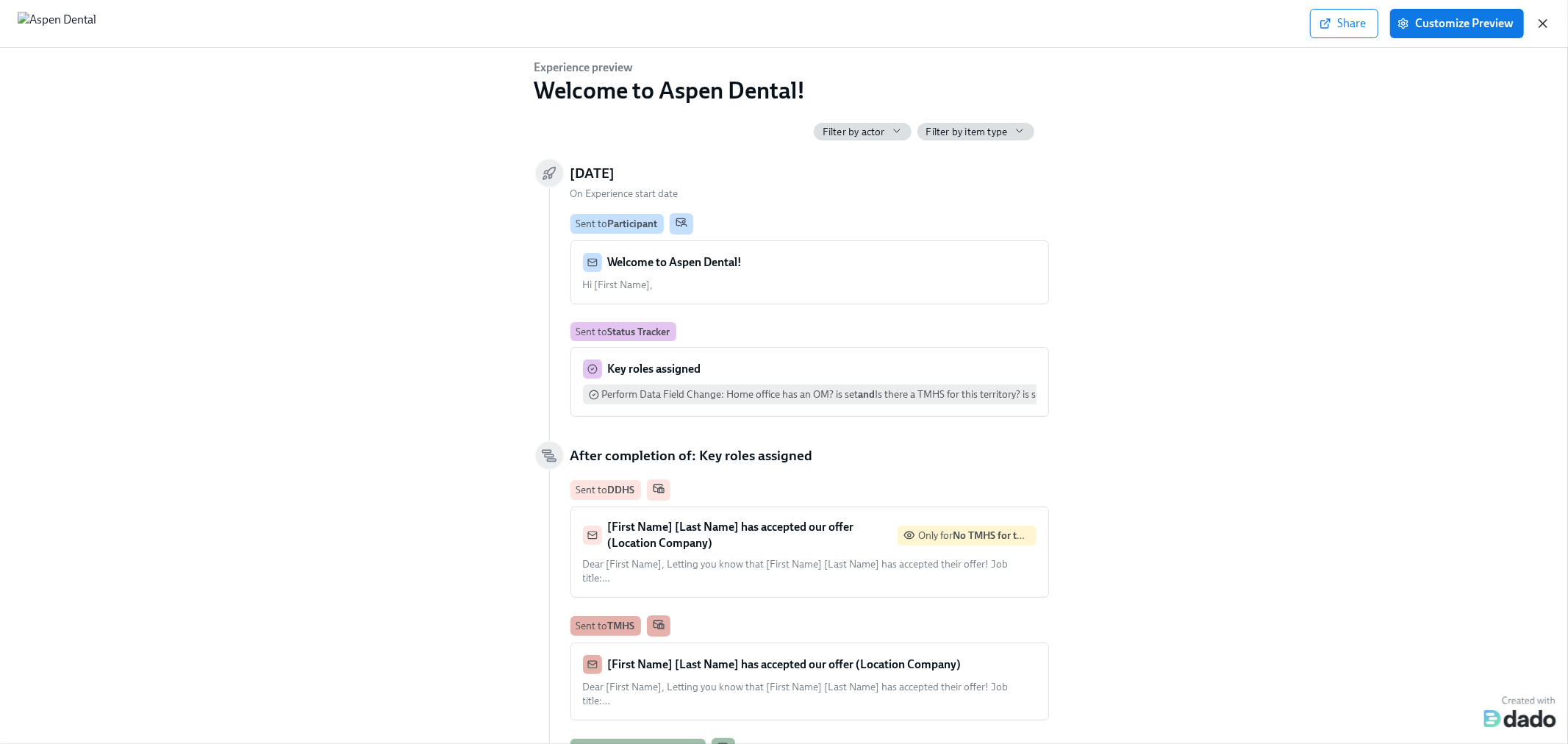
click at [1544, 24] on icon "button" at bounding box center [1543, 24] width 7 height 7
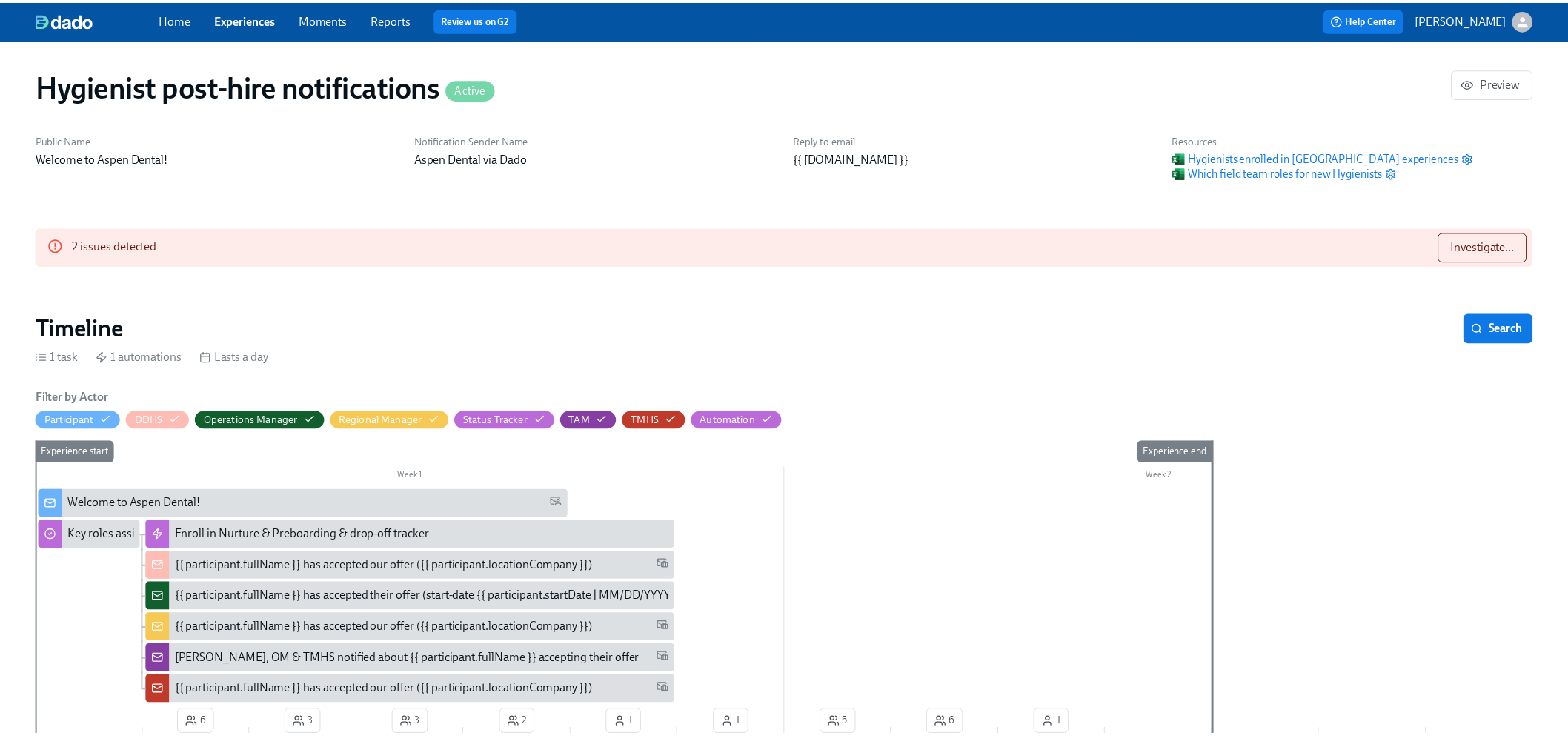
scroll to position [0, 585]
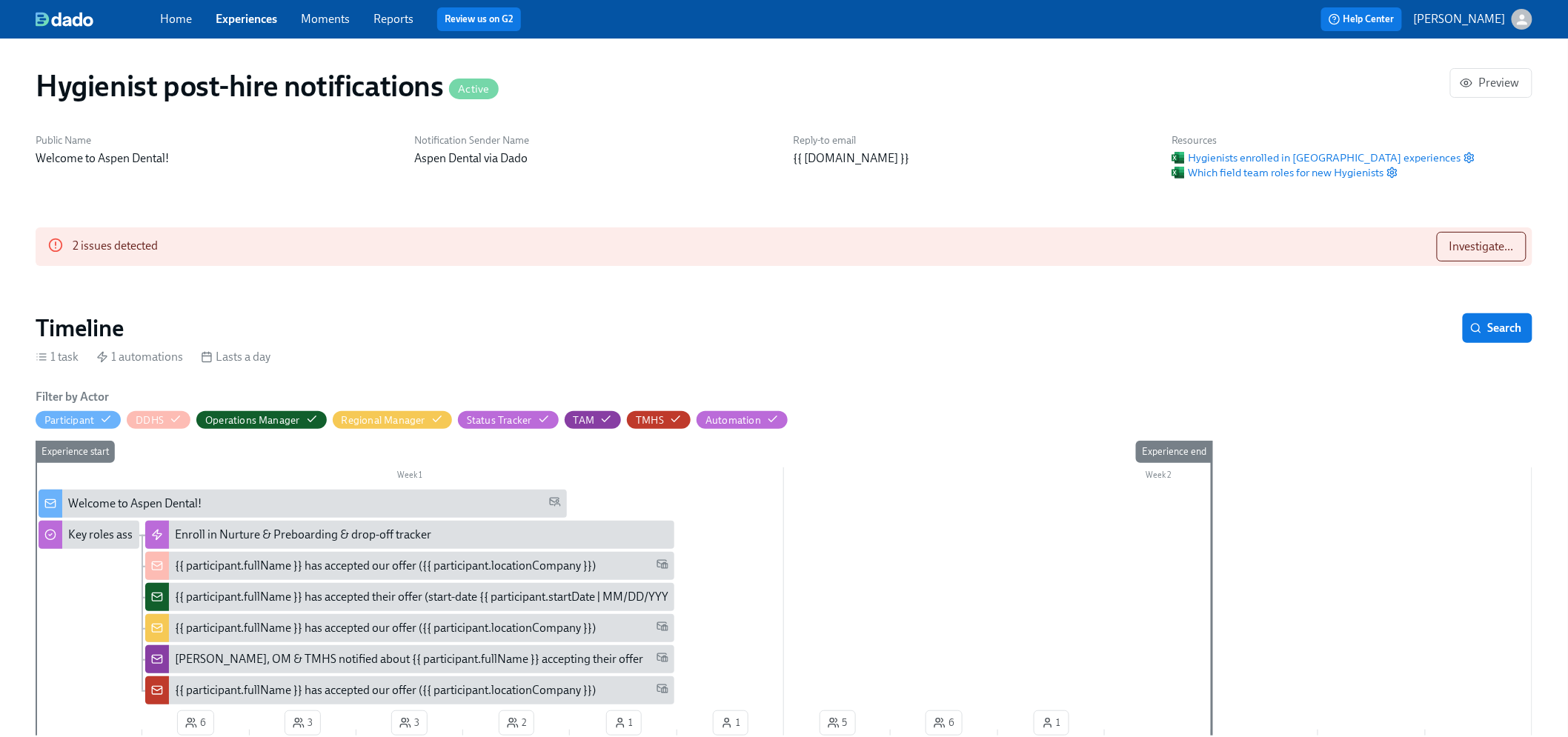
click at [167, 18] on link "Home" at bounding box center [176, 18] width 32 height 14
